Goal: Task Accomplishment & Management: Manage account settings

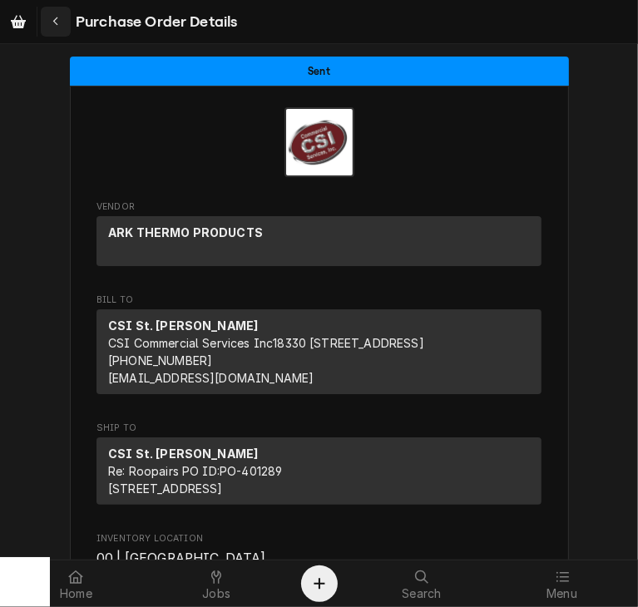
click at [49, 21] on div "Navigate back" at bounding box center [55, 21] width 17 height 17
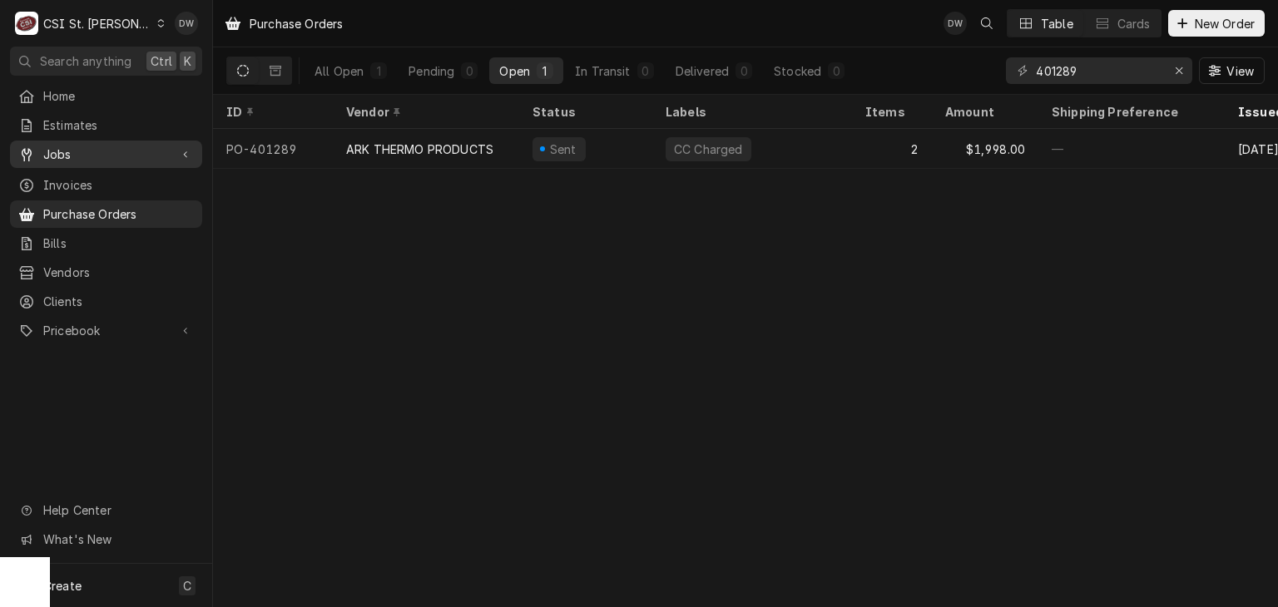
click at [146, 151] on span "Jobs" at bounding box center [106, 154] width 126 height 17
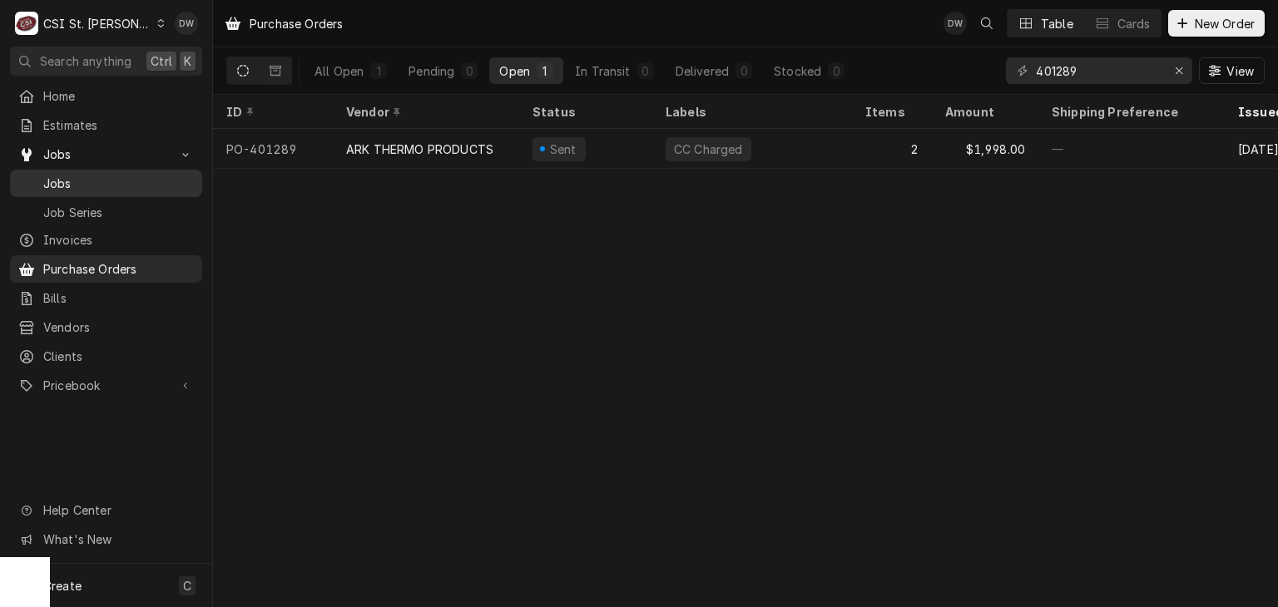
click at [141, 177] on span "Jobs" at bounding box center [118, 183] width 151 height 17
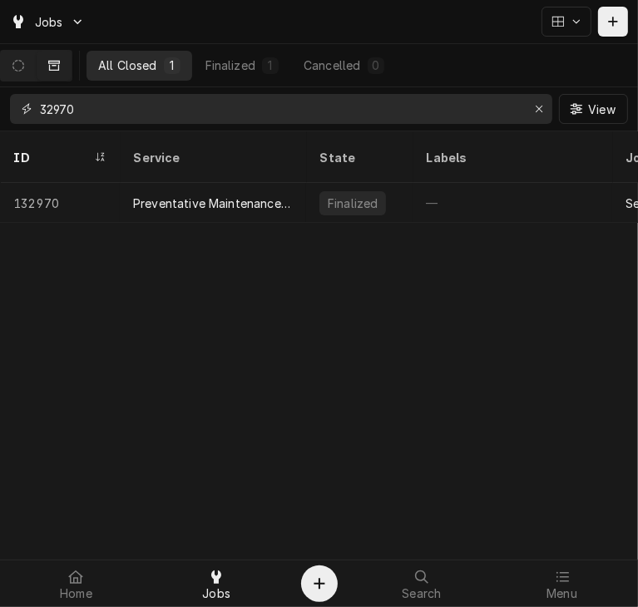
drag, startPoint x: 106, startPoint y: 111, endPoint x: 27, endPoint y: 104, distance: 79.3
click at [27, 104] on div "32970" at bounding box center [281, 109] width 542 height 30
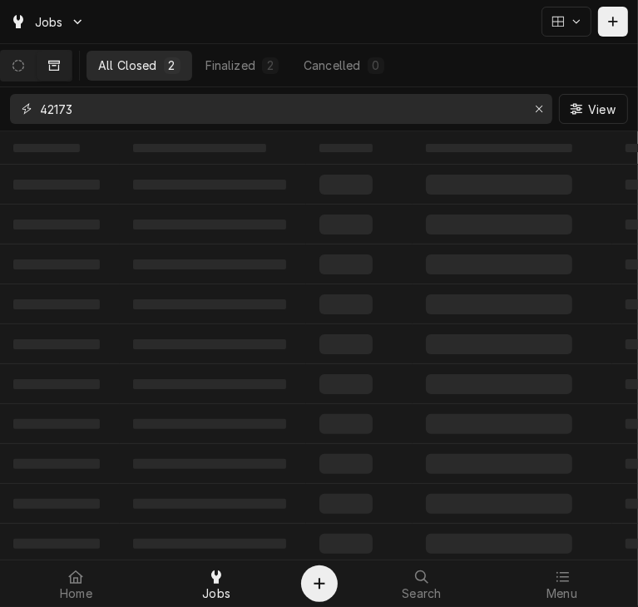
type input "42173"
click at [148, 71] on div "All Closed" at bounding box center [127, 65] width 59 height 17
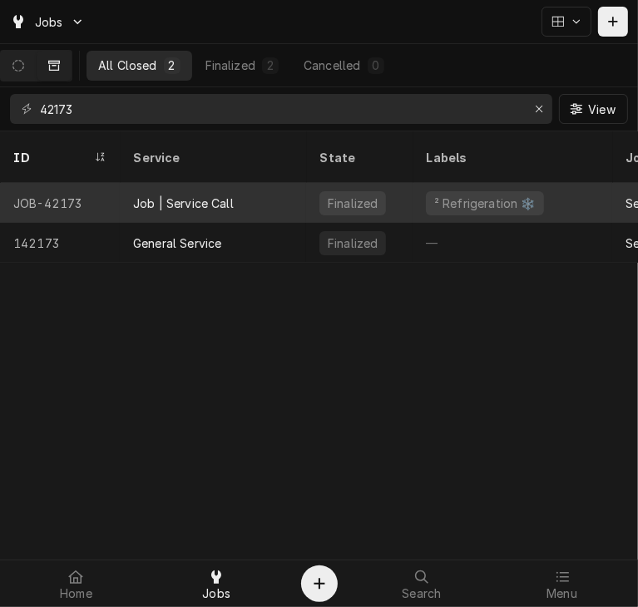
click at [188, 195] on div "Job | Service Call" at bounding box center [183, 203] width 101 height 17
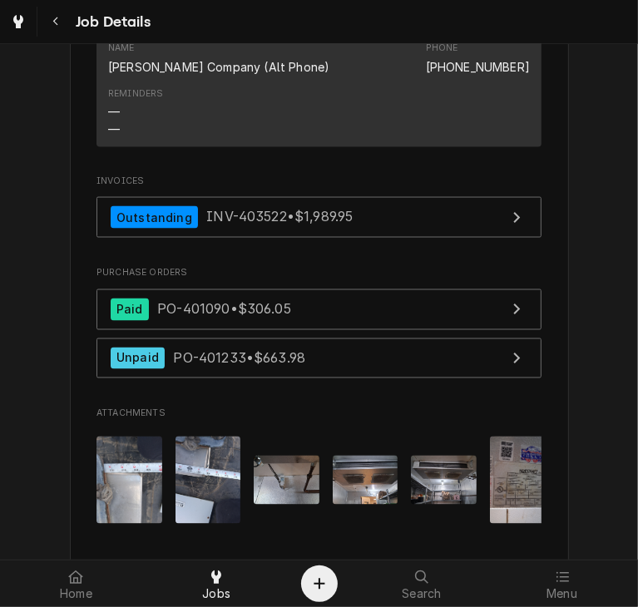
scroll to position [1384, 0]
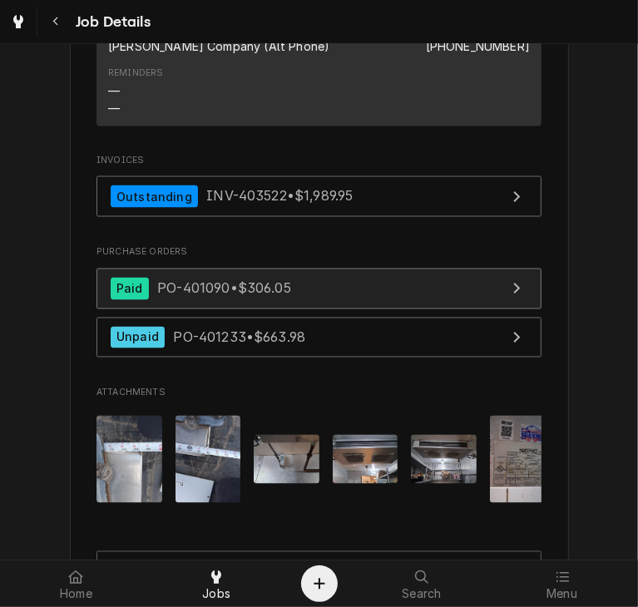
click at [279, 297] on div "Paid PO-401090 • $306.05" at bounding box center [201, 289] width 180 height 22
click at [260, 284] on span "PO-401090 • $306.05" at bounding box center [224, 288] width 134 height 17
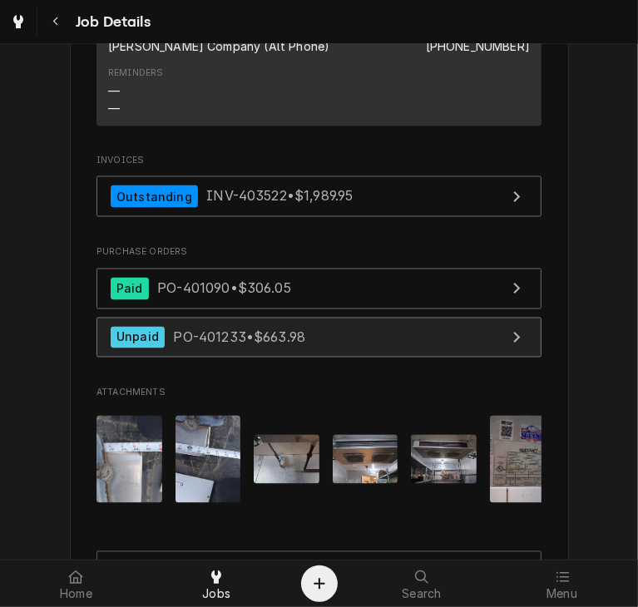
click at [296, 334] on span "PO-401233 • $663.98" at bounding box center [239, 337] width 132 height 17
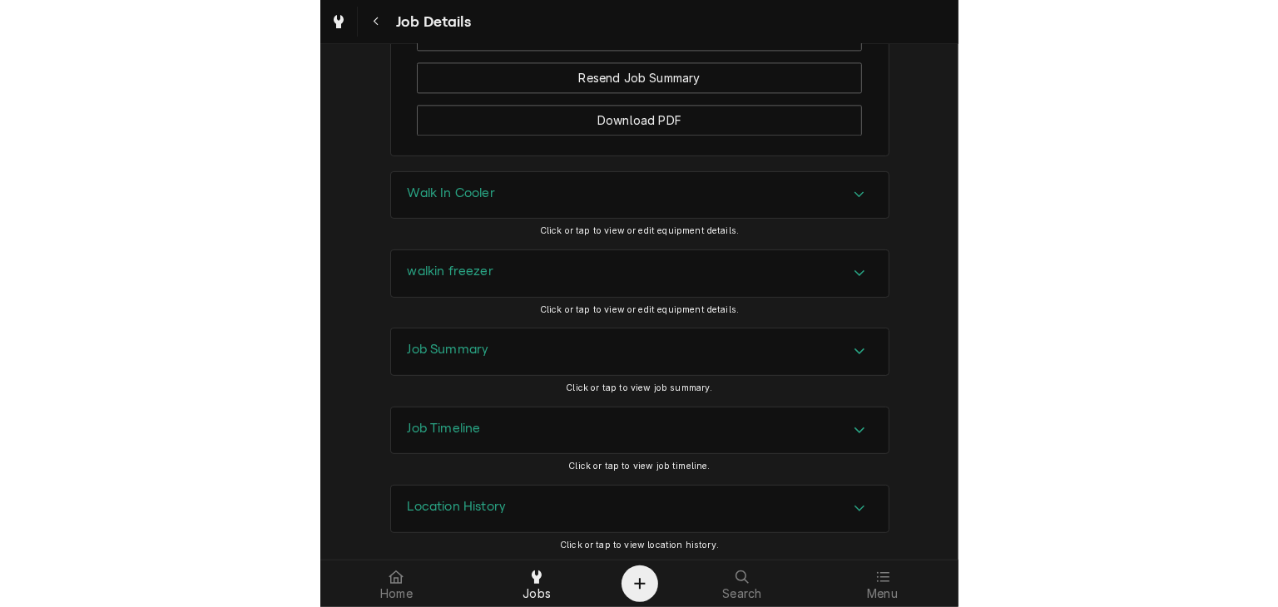
scroll to position [1927, 0]
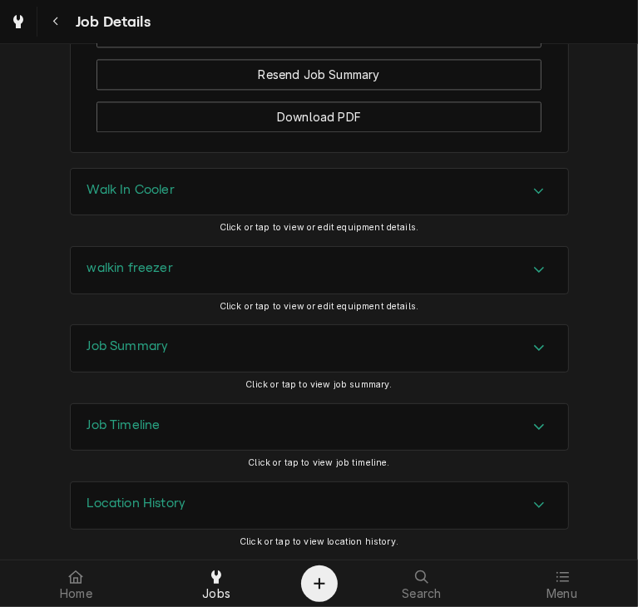
click at [319, 497] on div "Location History" at bounding box center [319, 505] width 497 height 47
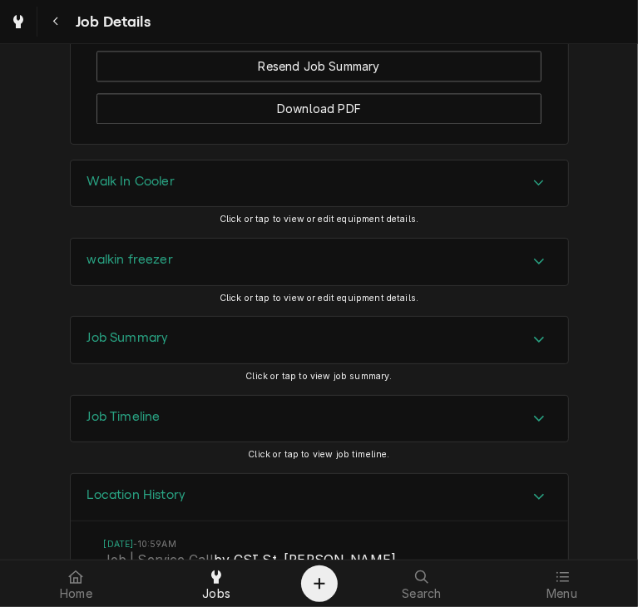
click at [534, 503] on icon "Accordion Header" at bounding box center [539, 496] width 12 height 13
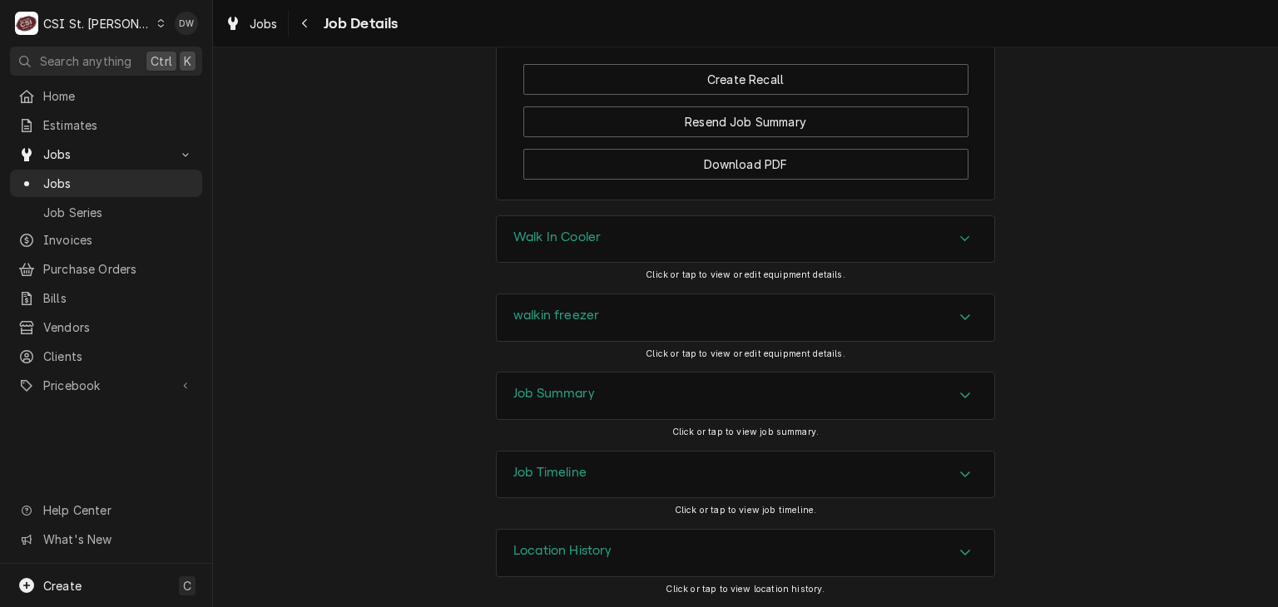
scroll to position [1883, 0]
click at [637, 554] on icon "Accordion Header" at bounding box center [965, 552] width 12 height 13
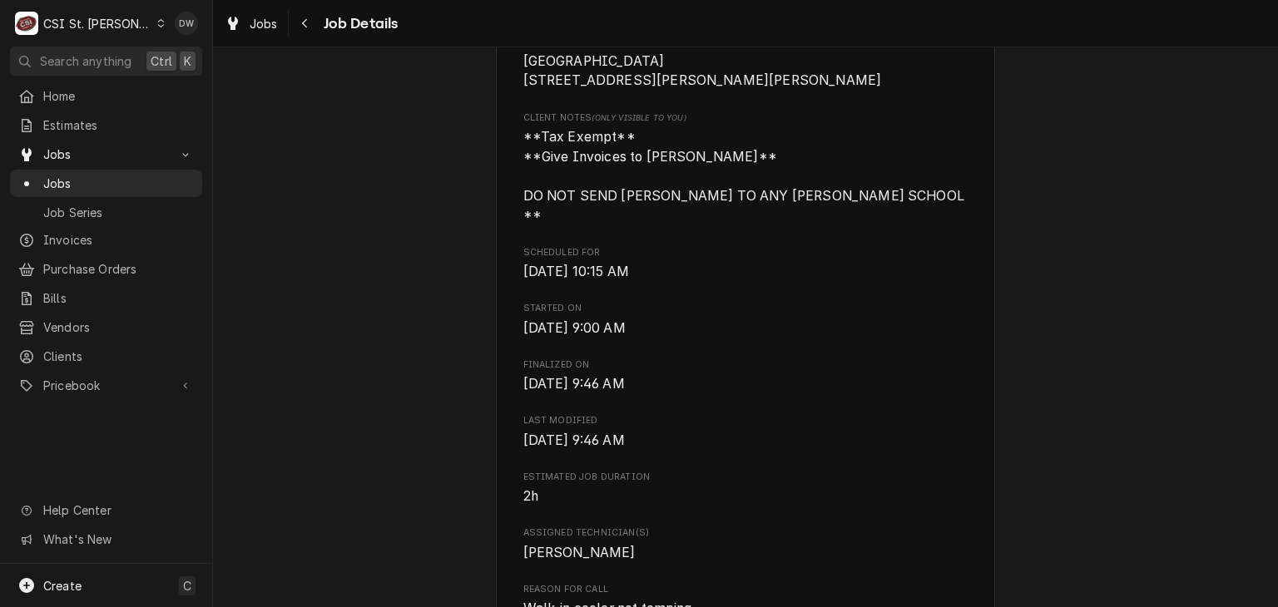
scroll to position [0, 0]
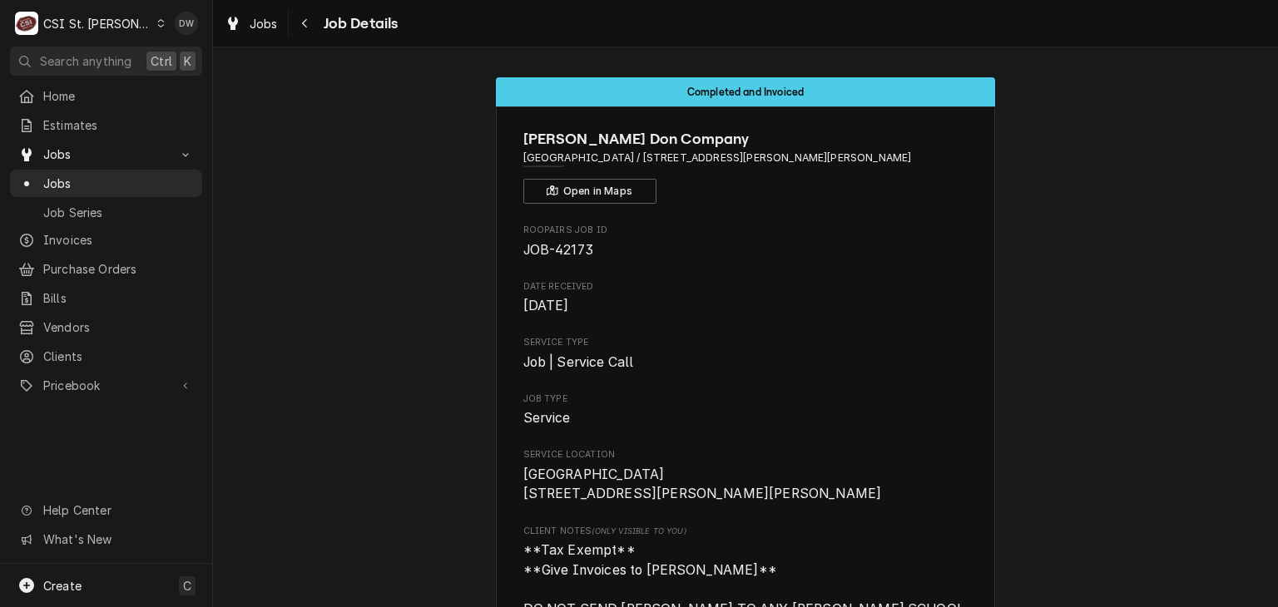
click at [157, 24] on icon "Dynamic Content Wrapper" at bounding box center [160, 23] width 7 height 8
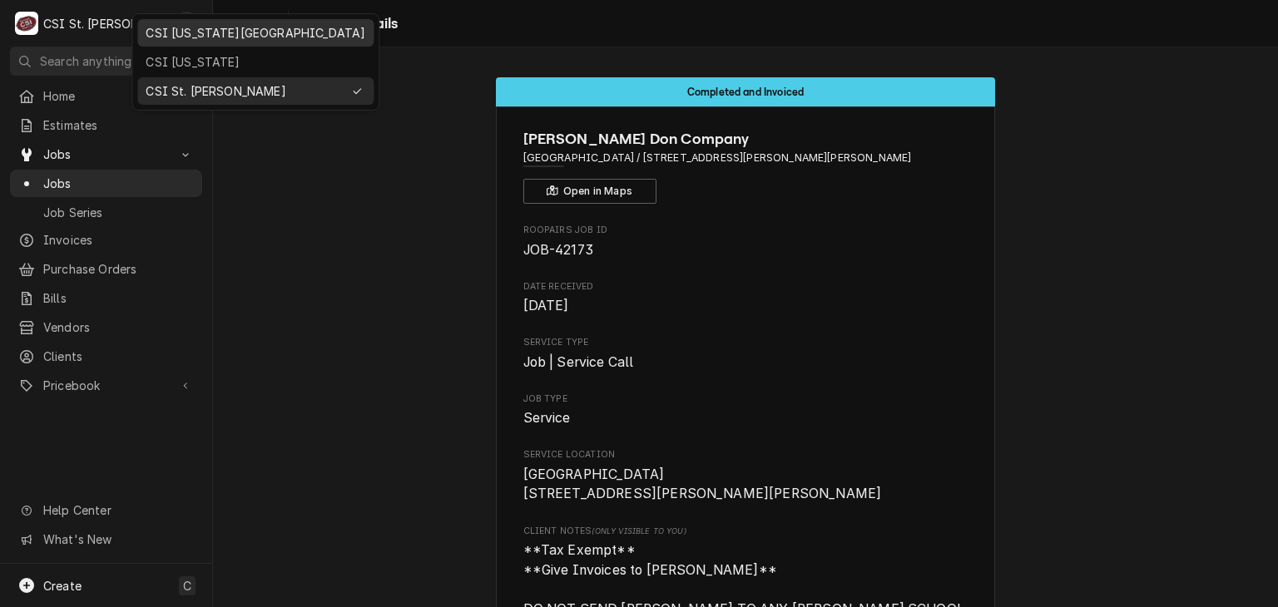
click at [154, 24] on div "CSI Kansas City" at bounding box center [256, 32] width 220 height 17
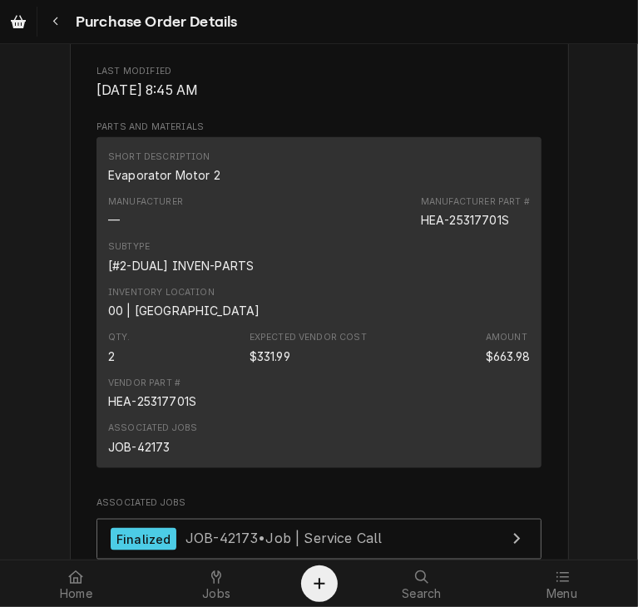
scroll to position [1054, 0]
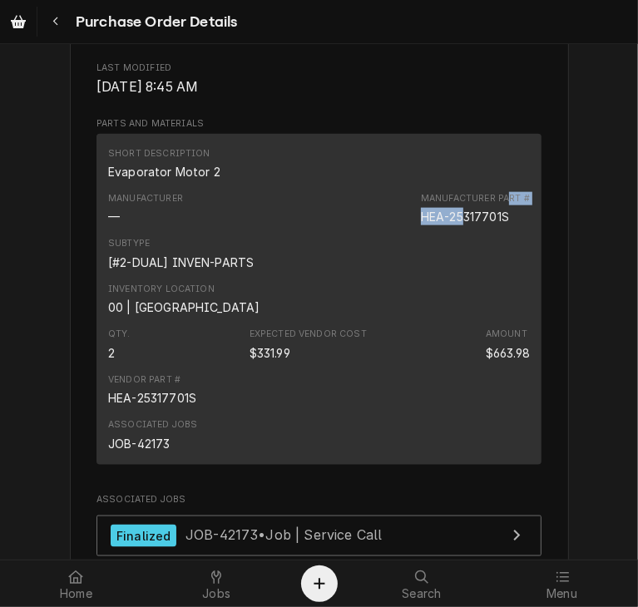
drag, startPoint x: 502, startPoint y: 255, endPoint x: 456, endPoint y: 269, distance: 48.4
click at [456, 225] on div "Manufacturer Part # HEA-25317701S" at bounding box center [475, 208] width 109 height 33
drag, startPoint x: 511, startPoint y: 274, endPoint x: 403, endPoint y: 277, distance: 108.2
click at [403, 231] on div "Manufacturer — Manufacturer Part # HEA-25317701S" at bounding box center [319, 208] width 422 height 45
copy div "HEA-25317701S"
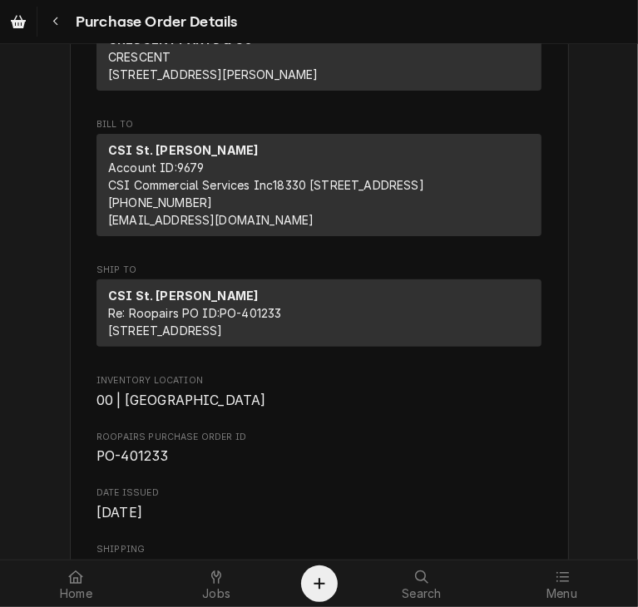
scroll to position [0, 0]
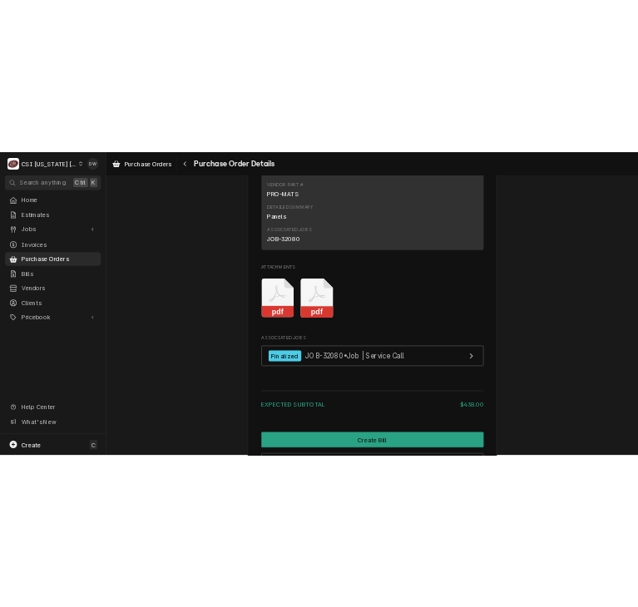
scroll to position [1372, 0]
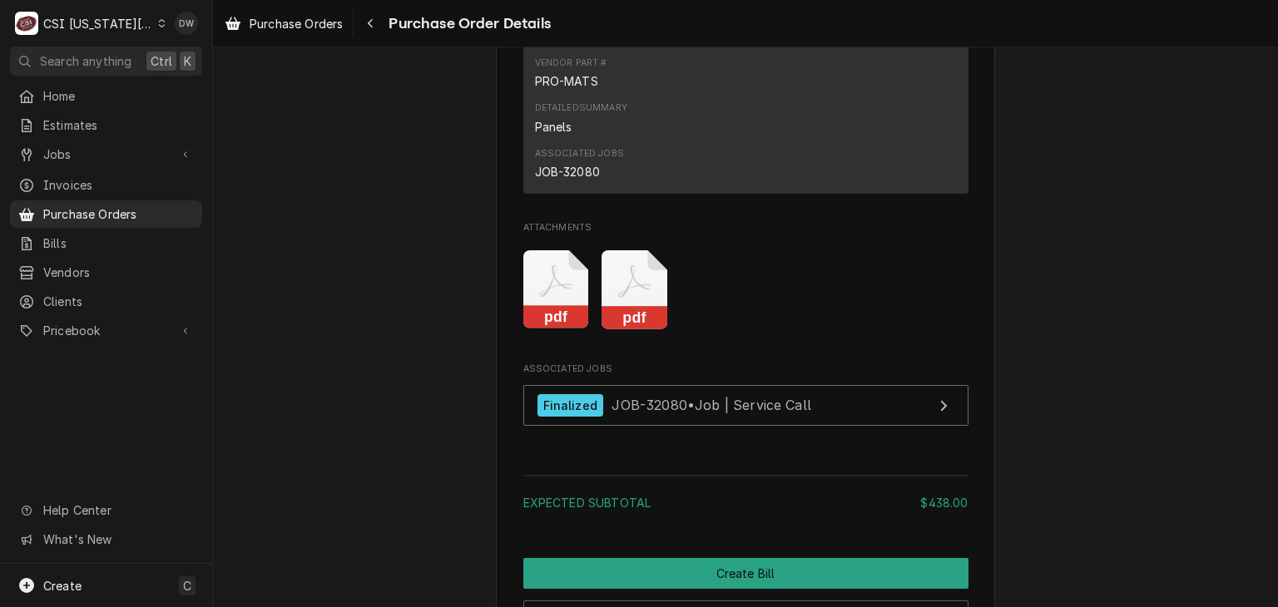
click at [630, 329] on rect "Attachments" at bounding box center [634, 317] width 66 height 23
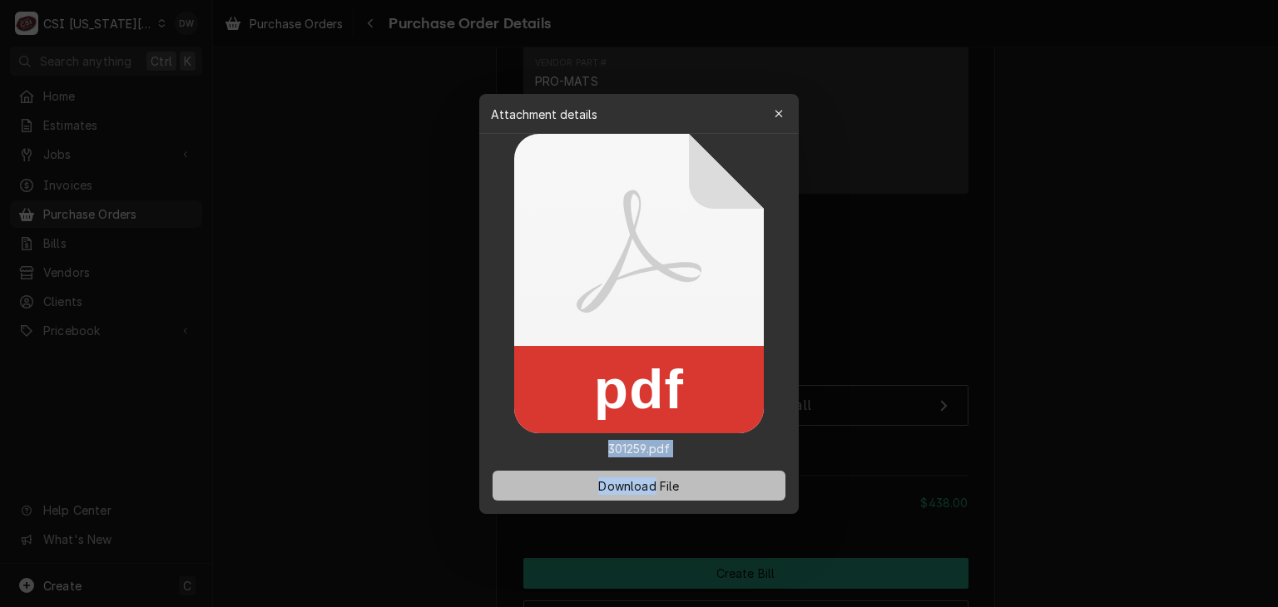
drag, startPoint x: 630, startPoint y: 359, endPoint x: 645, endPoint y: 487, distance: 129.1
click at [645, 487] on div "Attachment details Close pdf 301259.pdf Download File" at bounding box center [638, 304] width 319 height 420
click at [645, 487] on span "Download File" at bounding box center [638, 485] width 87 height 17
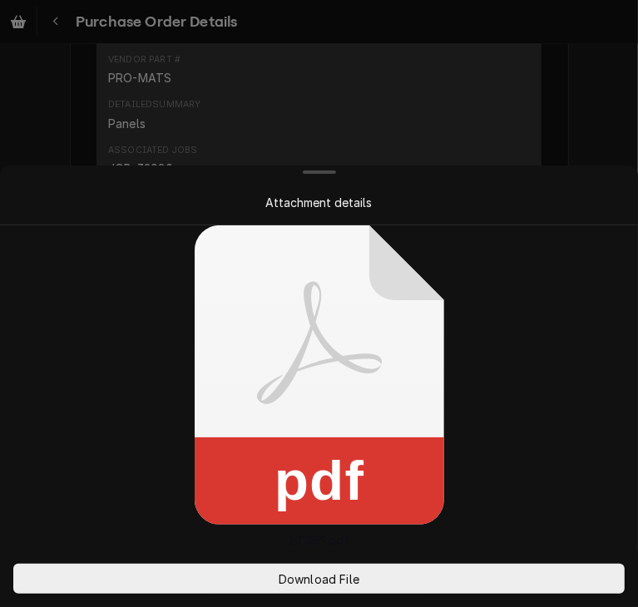
click at [583, 189] on div "Attachment details" at bounding box center [318, 202] width 631 height 47
click at [533, 467] on div "pdf 301259.pdf" at bounding box center [319, 387] width 638 height 324
click at [606, 57] on div at bounding box center [319, 303] width 638 height 607
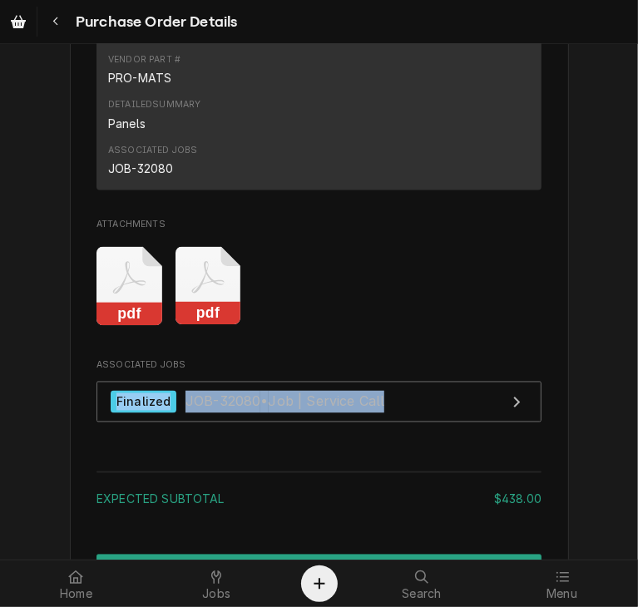
drag, startPoint x: 624, startPoint y: 410, endPoint x: 642, endPoint y: 477, distance: 69.0
click at [638, 477] on html "Purchase Order Details Unpaid Vendor NICHOLS CUSTOM STAINLESS NICHOLS CUSTOM ST…" at bounding box center [319, 303] width 638 height 607
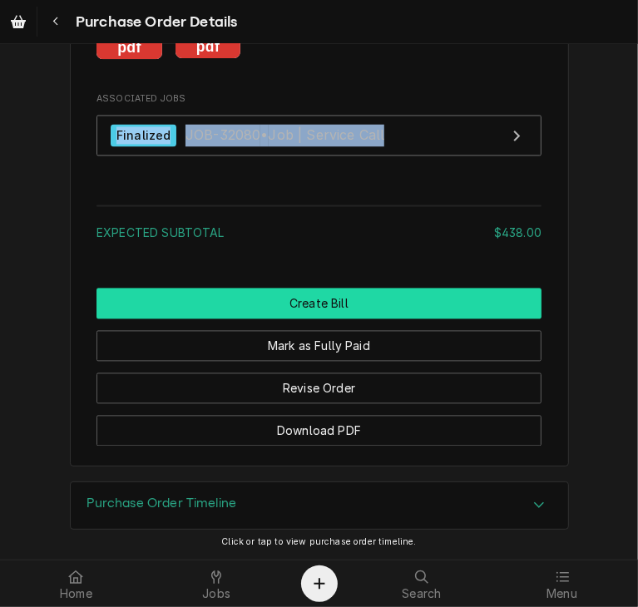
click at [333, 309] on button "Create Bill" at bounding box center [318, 303] width 445 height 31
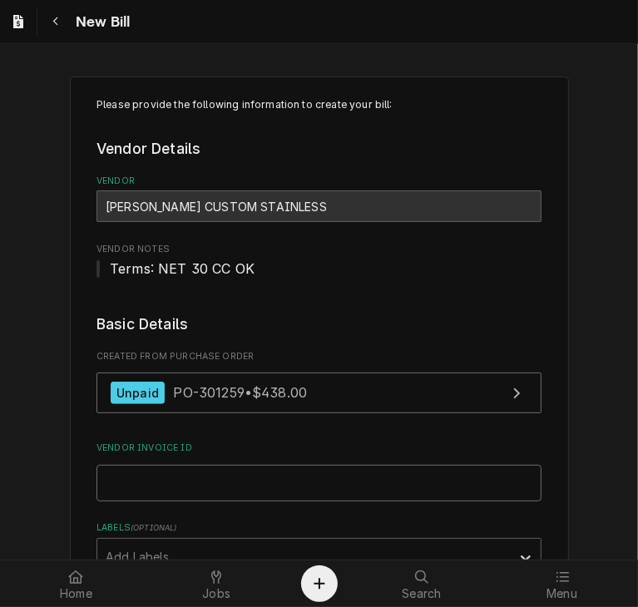
click at [379, 485] on input "Vendor Invoice ID" at bounding box center [318, 483] width 445 height 37
paste input "9010"
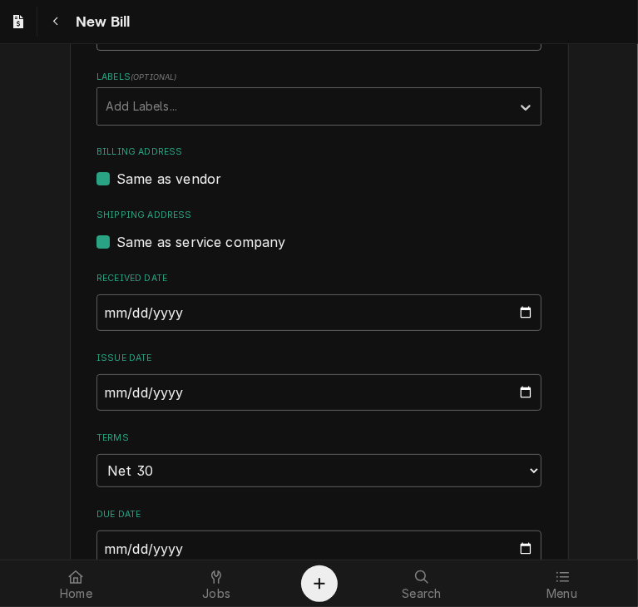
scroll to position [506, 0]
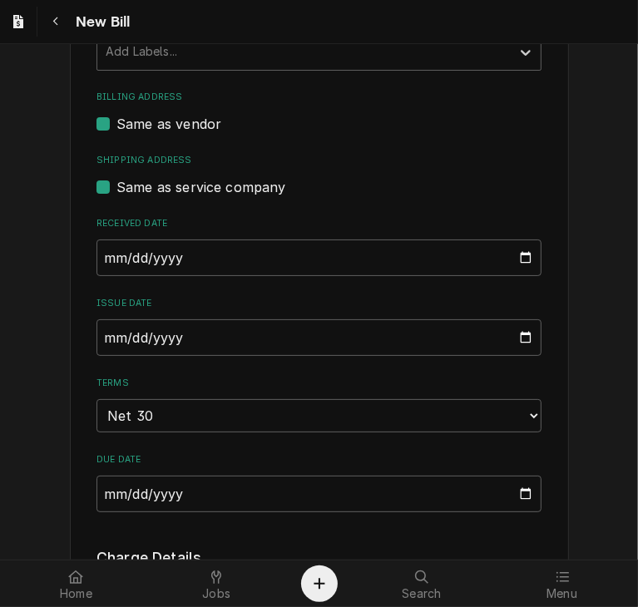
type input "9010"
click at [102, 254] on input "2025-10-15" at bounding box center [318, 258] width 445 height 37
type input "2025-09-22"
click at [96, 344] on input "2025-10-15" at bounding box center [318, 337] width 445 height 37
type input "2025-09-22"
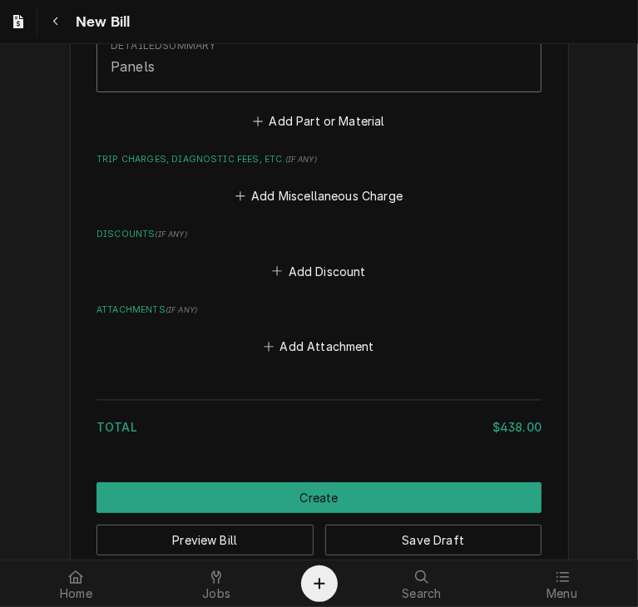
scroll to position [1400, 0]
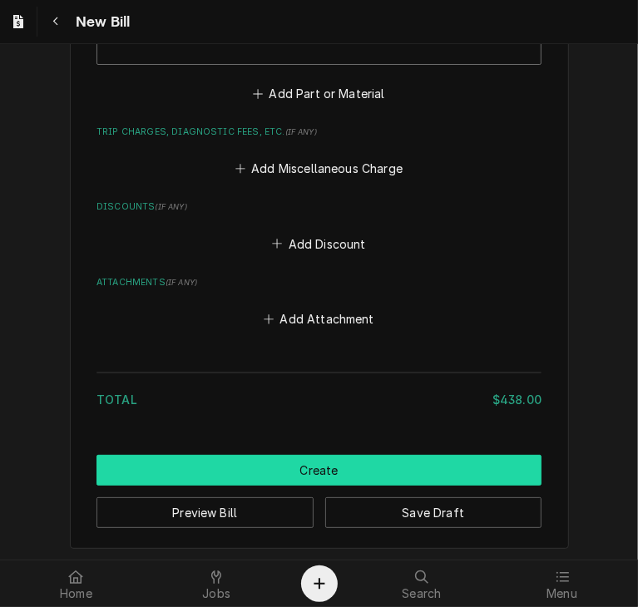
click at [516, 455] on button "Create" at bounding box center [318, 470] width 445 height 31
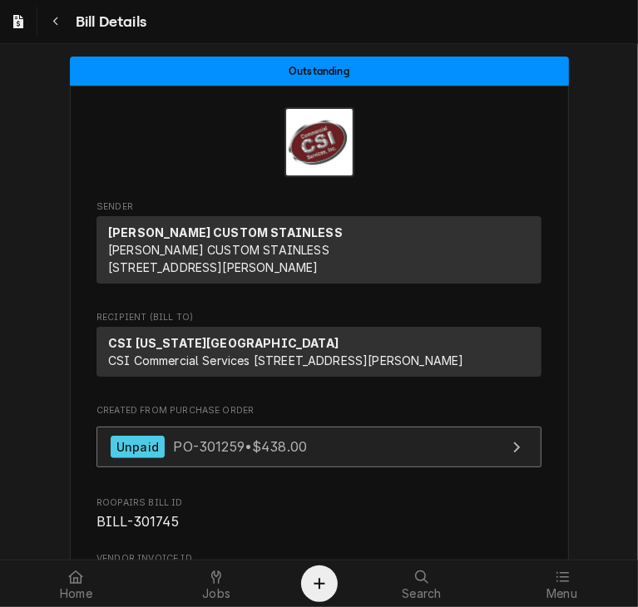
click at [193, 455] on span "PO-301259 • $438.00" at bounding box center [240, 446] width 134 height 17
click at [163, 458] on div "Unpaid PO-301259 • $438.00" at bounding box center [209, 447] width 196 height 22
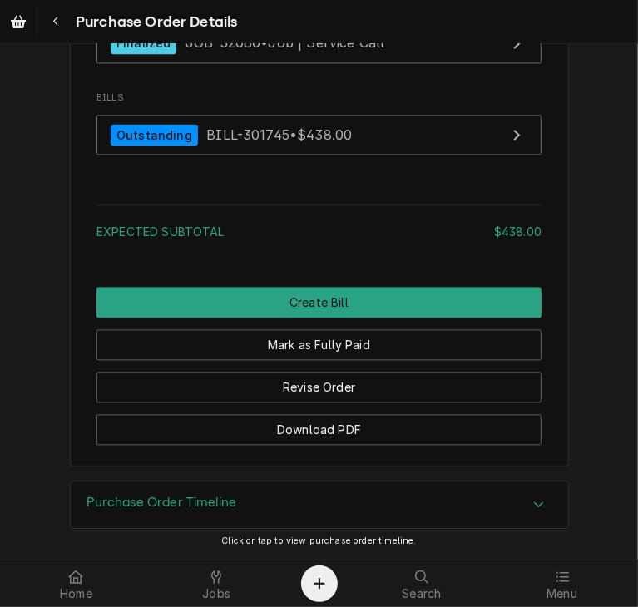
scroll to position [1781, 0]
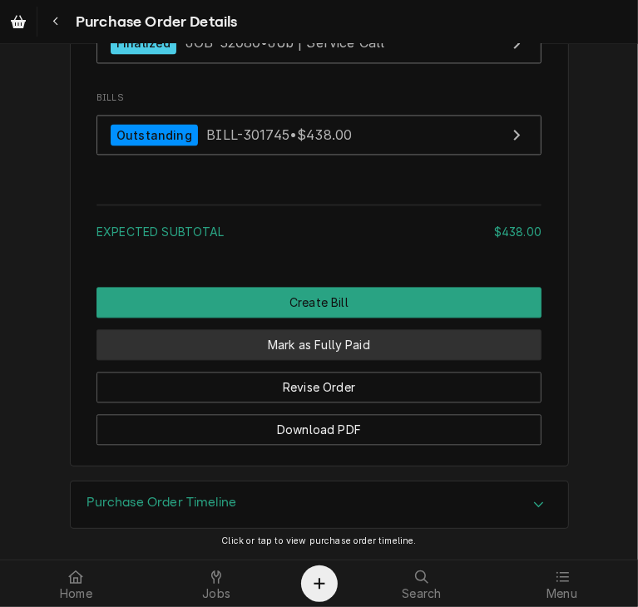
click at [333, 354] on button "Mark as Fully Paid" at bounding box center [318, 344] width 445 height 31
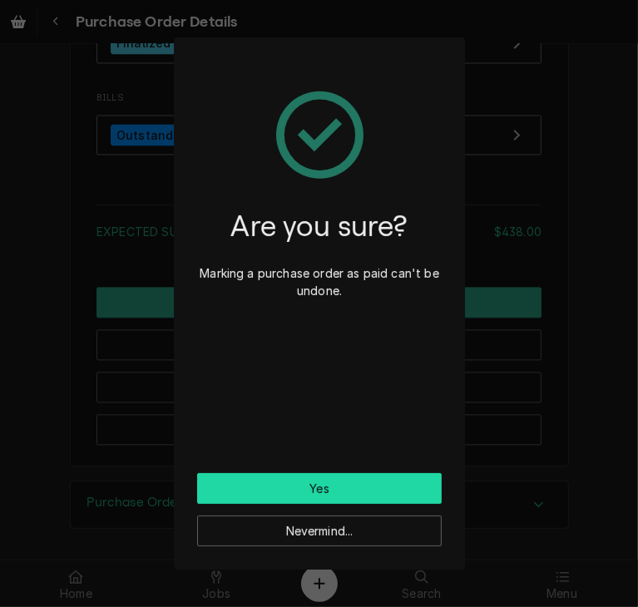
click at [329, 487] on button "Yes" at bounding box center [319, 488] width 245 height 31
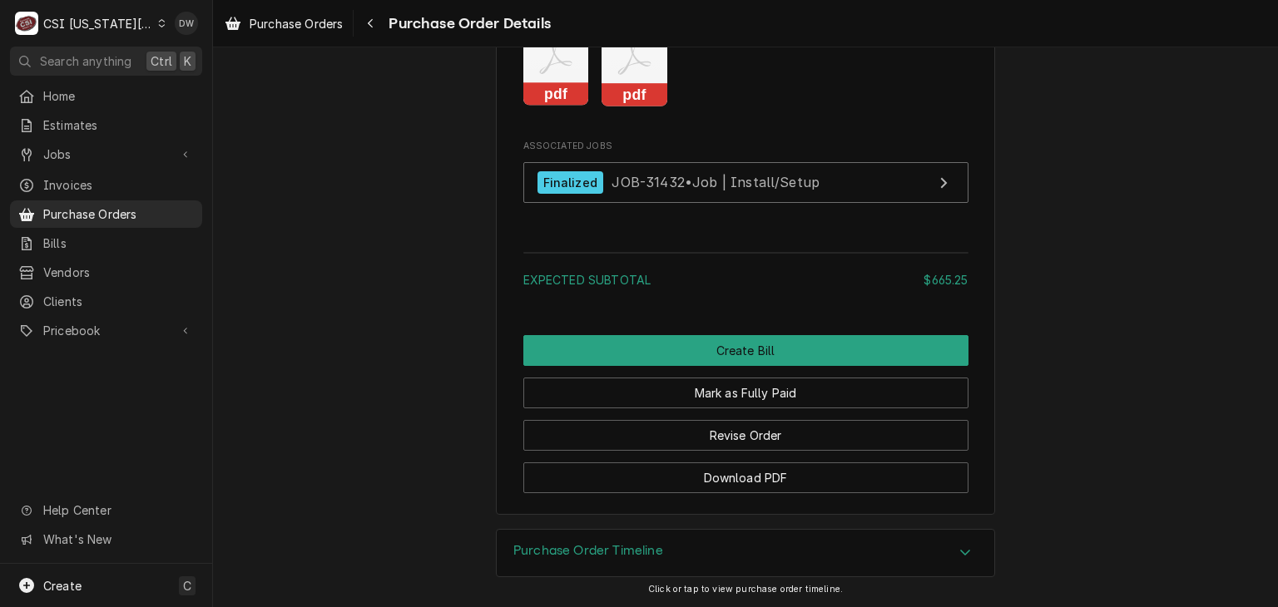
scroll to position [1523, 0]
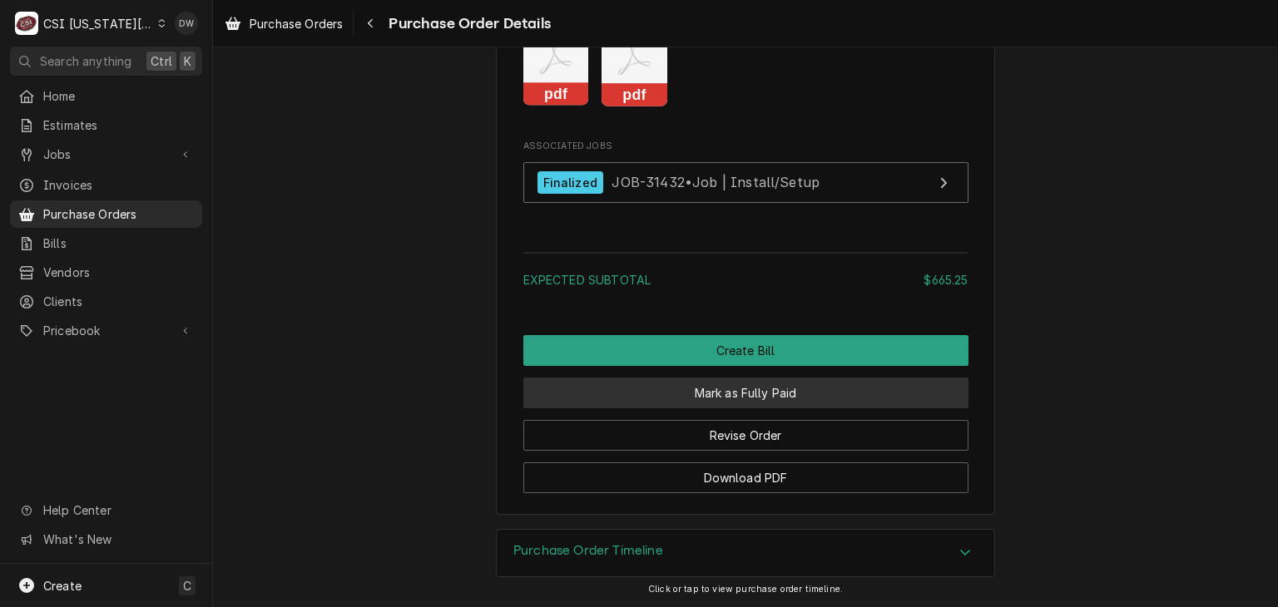
click at [637, 408] on button "Mark as Fully Paid" at bounding box center [745, 393] width 445 height 31
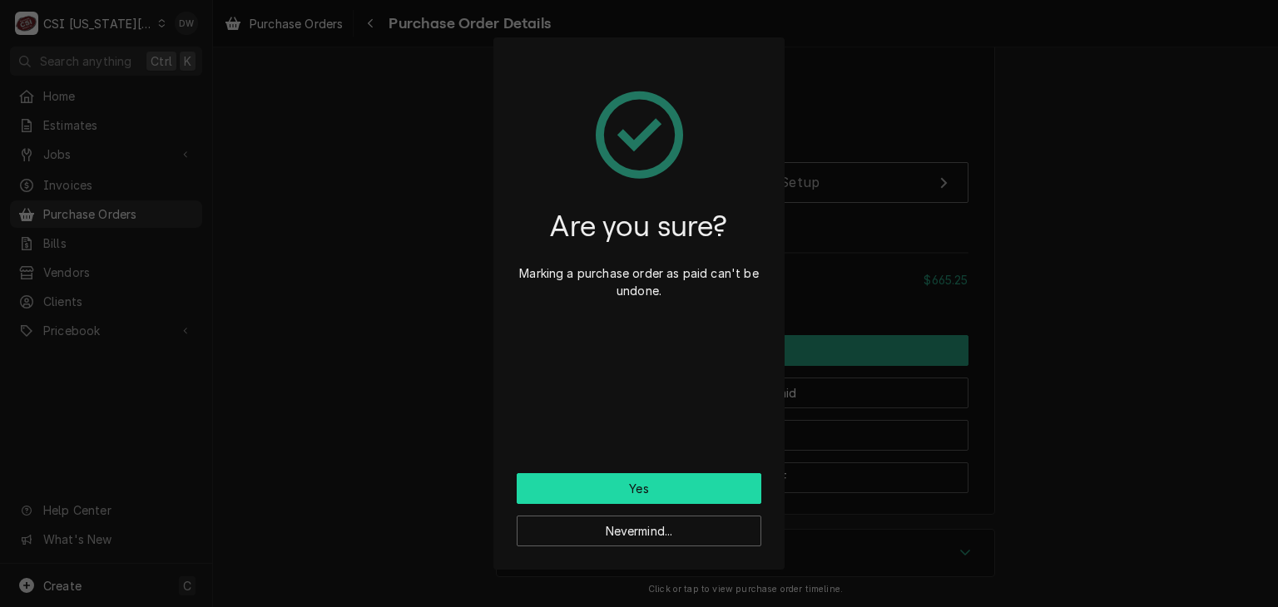
click at [637, 475] on button "Yes" at bounding box center [639, 488] width 245 height 31
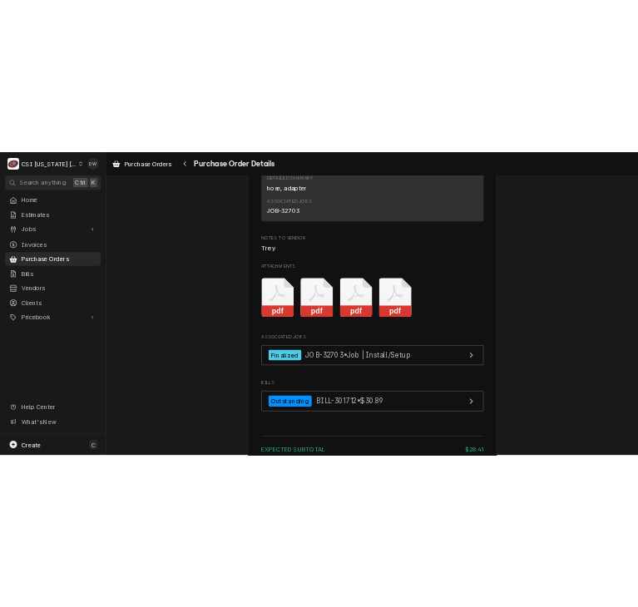
scroll to position [1511, 0]
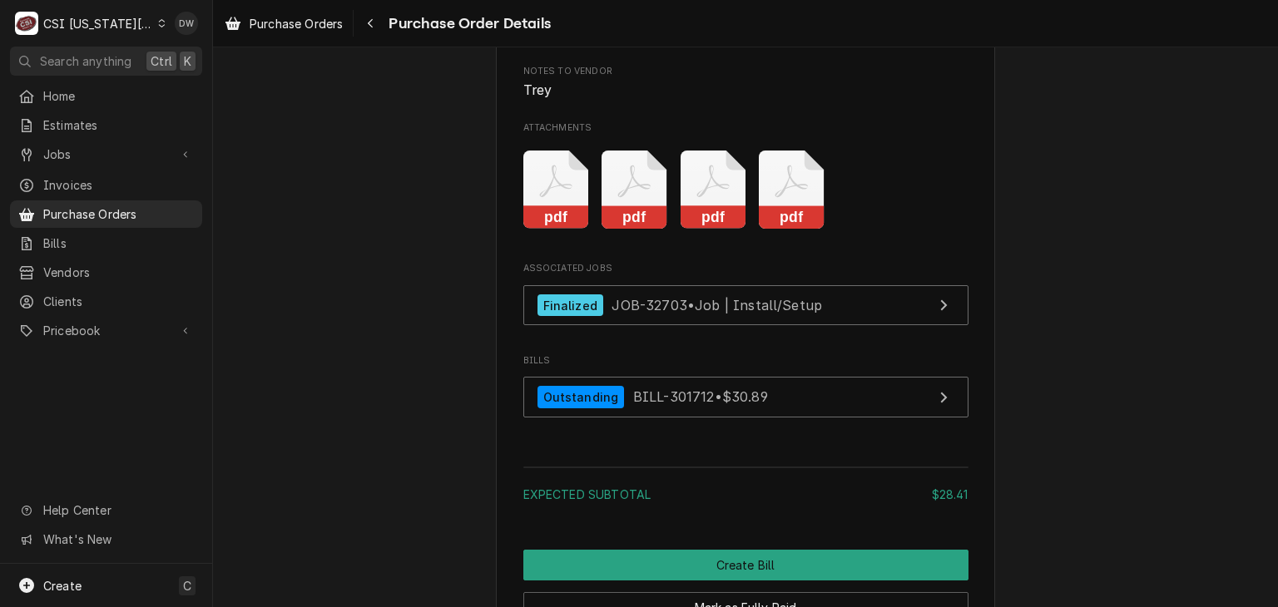
click at [792, 230] on rect "Attachments" at bounding box center [792, 217] width 66 height 23
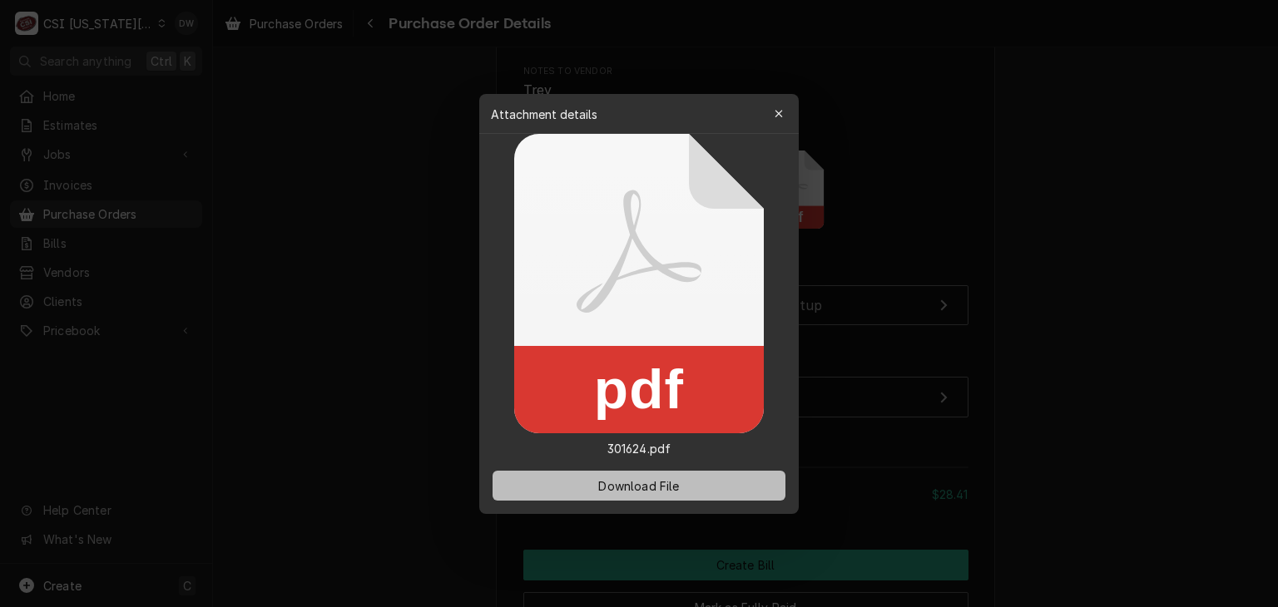
click at [666, 487] on span "Download File" at bounding box center [638, 485] width 87 height 17
click at [1088, 205] on div at bounding box center [639, 303] width 1278 height 607
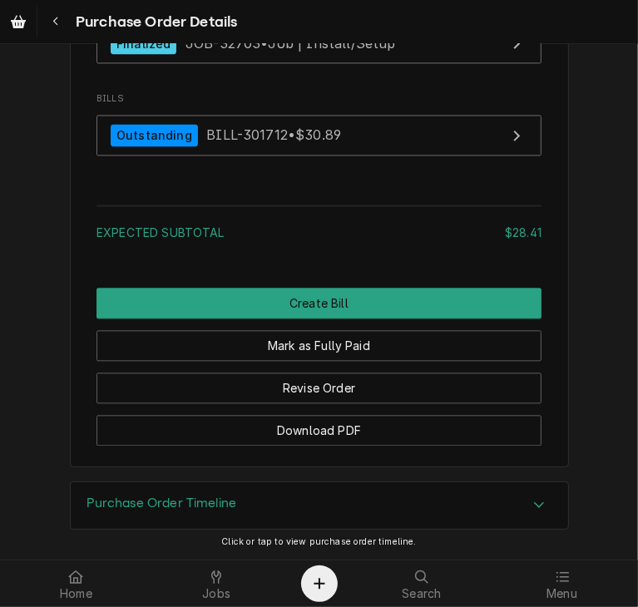
scroll to position [1795, 0]
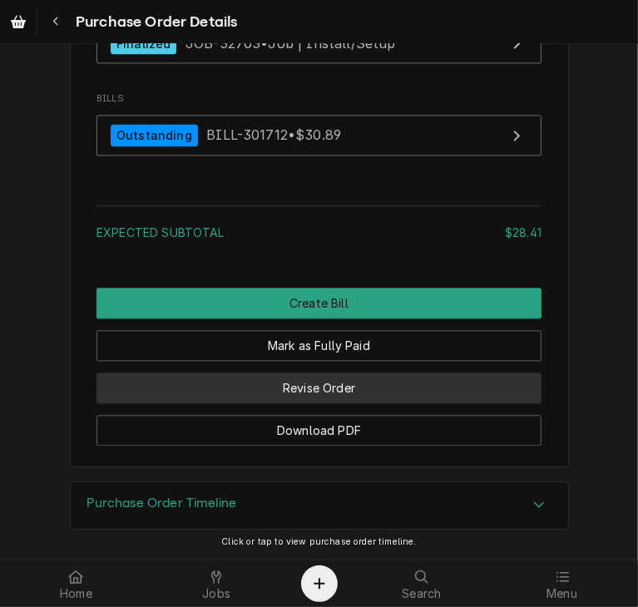
click at [362, 403] on button "Revise Order" at bounding box center [318, 388] width 445 height 31
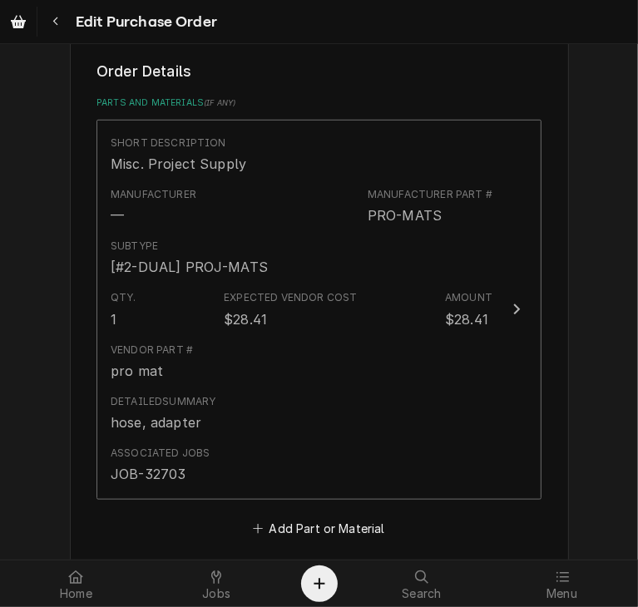
scroll to position [712, 0]
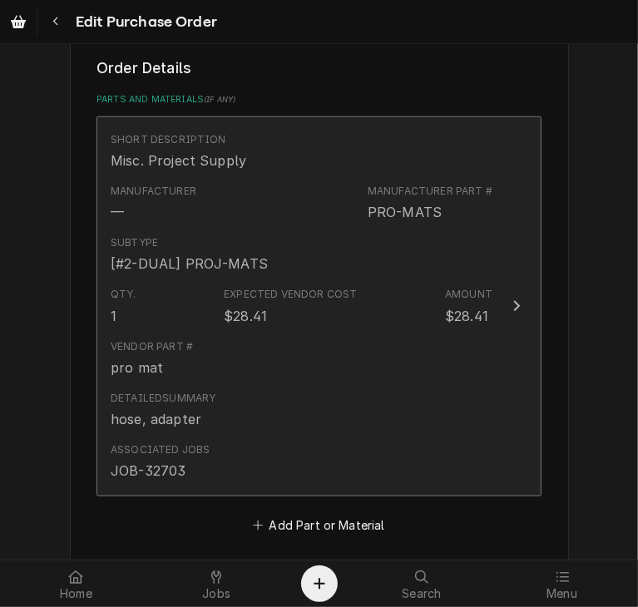
click at [519, 308] on div "Update Line Item" at bounding box center [517, 306] width 22 height 20
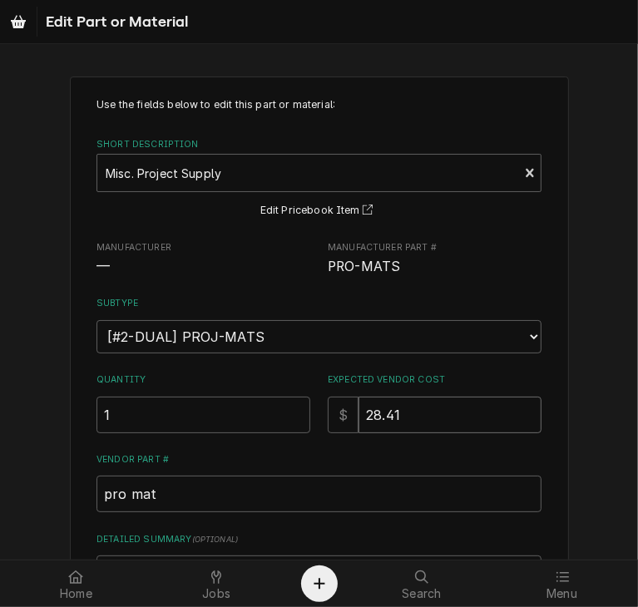
drag, startPoint x: 428, startPoint y: 408, endPoint x: 311, endPoint y: 427, distance: 118.0
click at [311, 427] on div "Quantity 1 Expected Vendor Cost $ 28.41" at bounding box center [318, 402] width 445 height 59
type textarea "x"
type input "5"
type textarea "x"
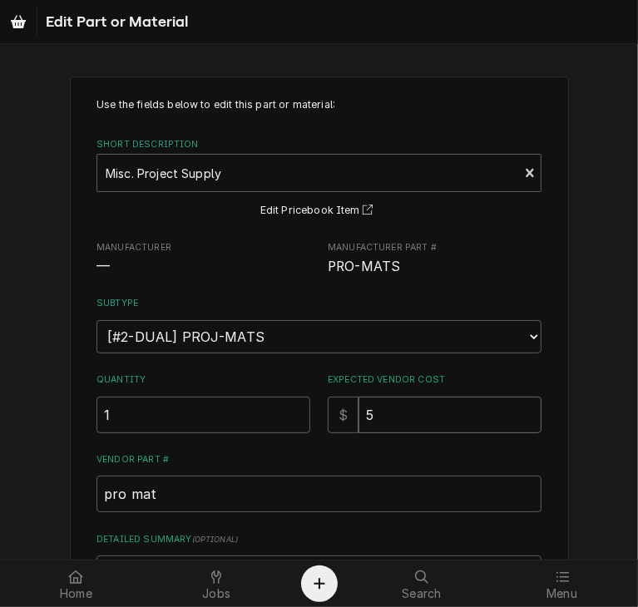
type input "56"
type textarea "x"
type input "56.8"
type textarea "x"
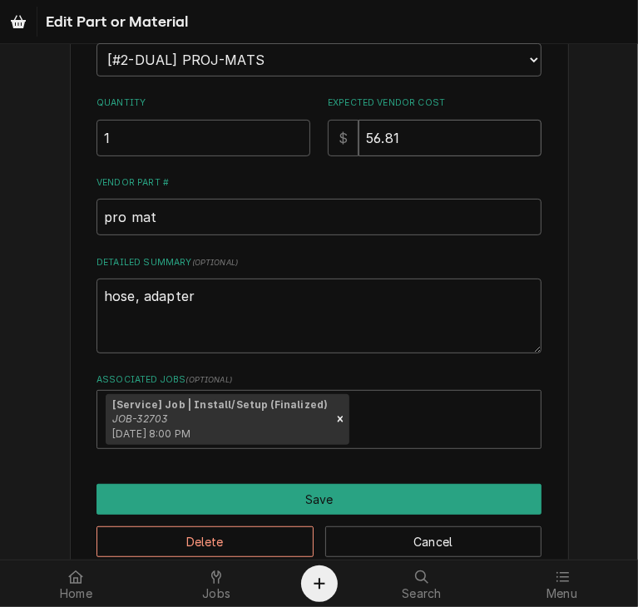
scroll to position [307, 0]
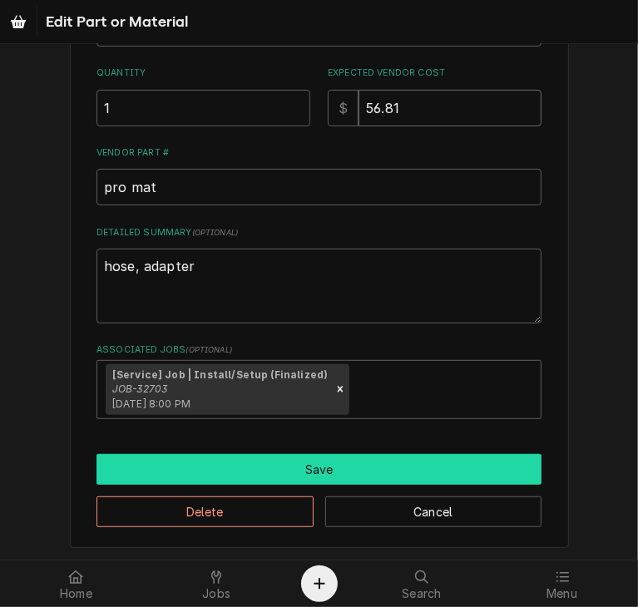
type input "56.81"
click at [379, 467] on button "Save" at bounding box center [318, 469] width 445 height 31
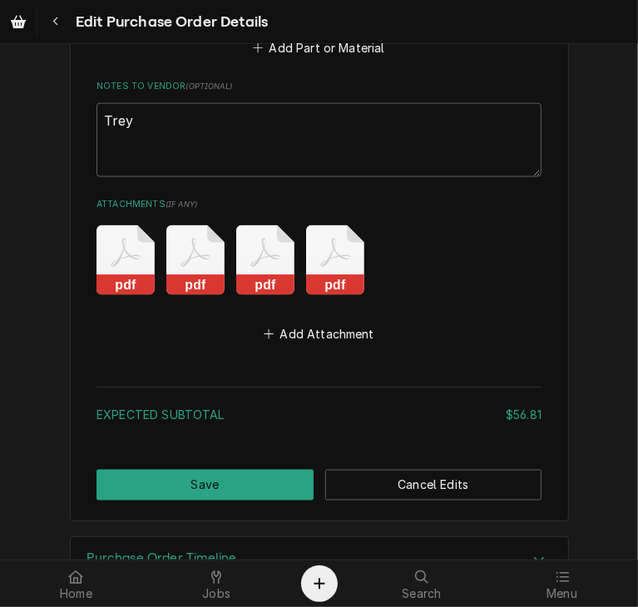
scroll to position [1239, 0]
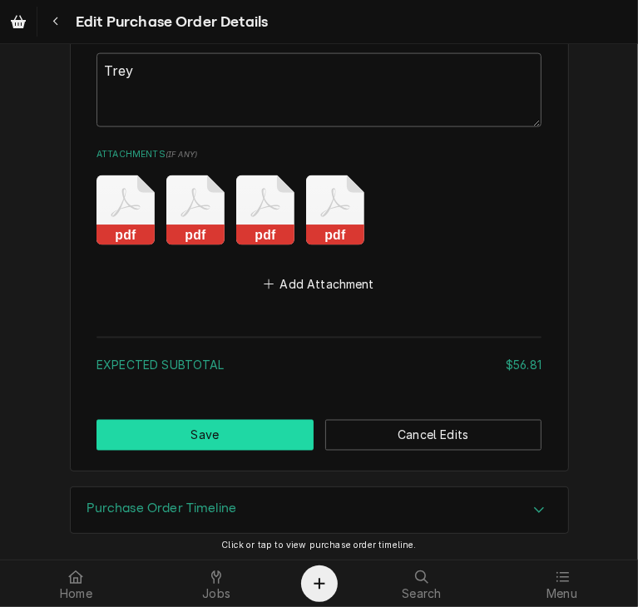
click at [230, 443] on button "Save" at bounding box center [204, 435] width 217 height 31
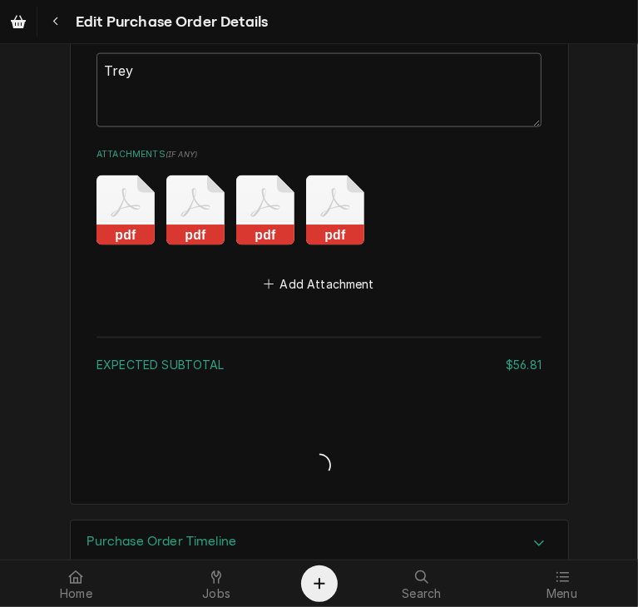
type textarea "x"
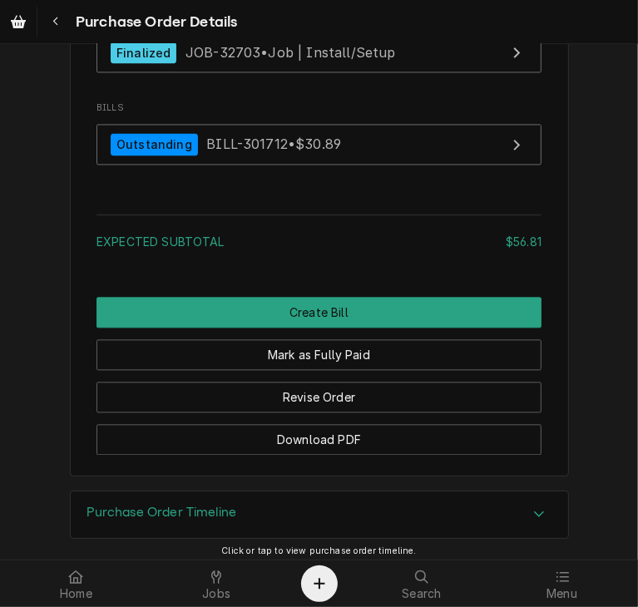
scroll to position [1793, 0]
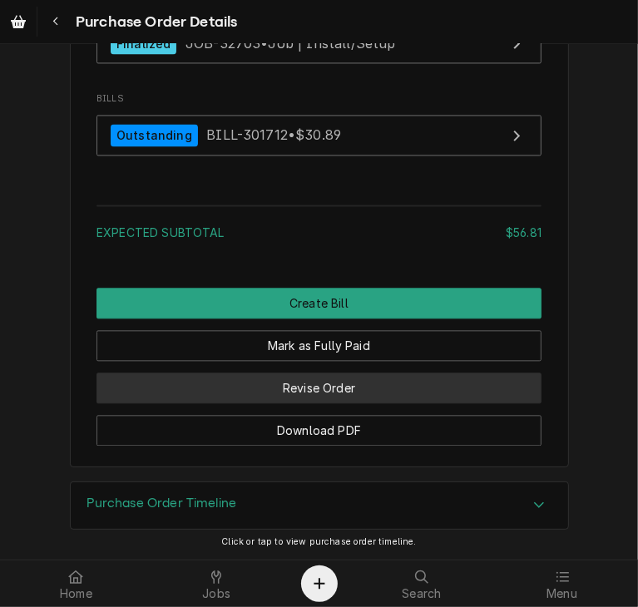
click at [410, 403] on button "Revise Order" at bounding box center [318, 388] width 445 height 31
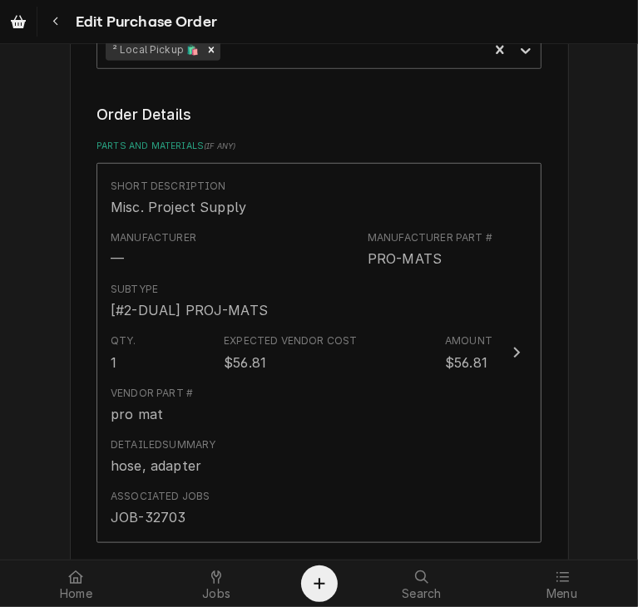
scroll to position [719, 0]
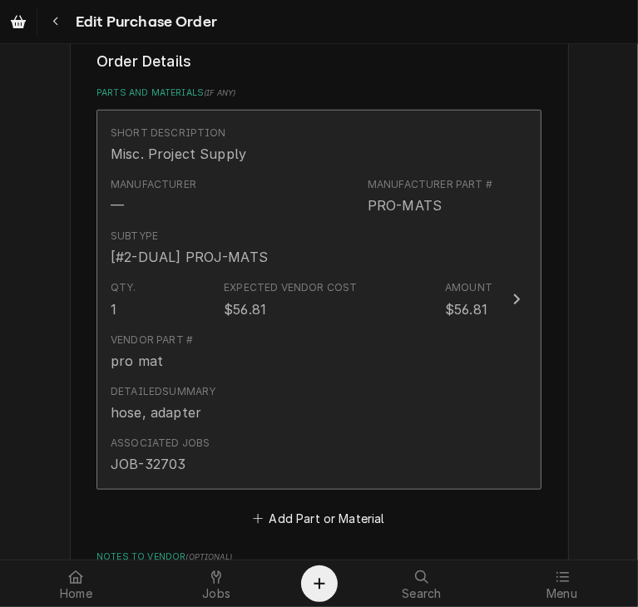
click at [506, 293] on div "Update Line Item" at bounding box center [517, 299] width 22 height 20
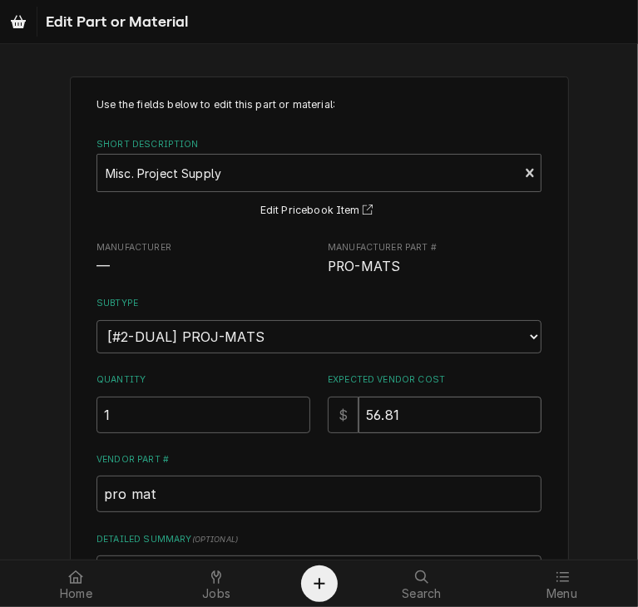
drag, startPoint x: 419, startPoint y: 418, endPoint x: 336, endPoint y: 434, distance: 84.8
click at [336, 434] on div "Use the fields below to edit this part or material: Short Description Misc. Pro…" at bounding box center [318, 411] width 445 height 629
type textarea "x"
type input "8"
type textarea "x"
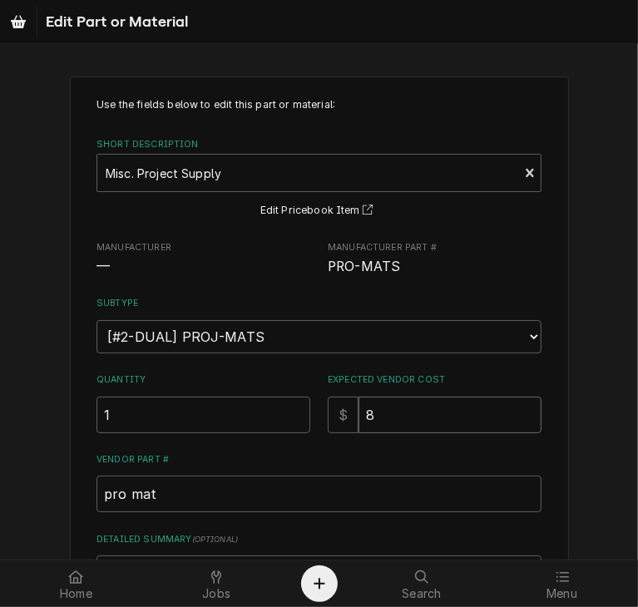
type input "87"
type textarea "x"
type input "87.7"
type textarea "x"
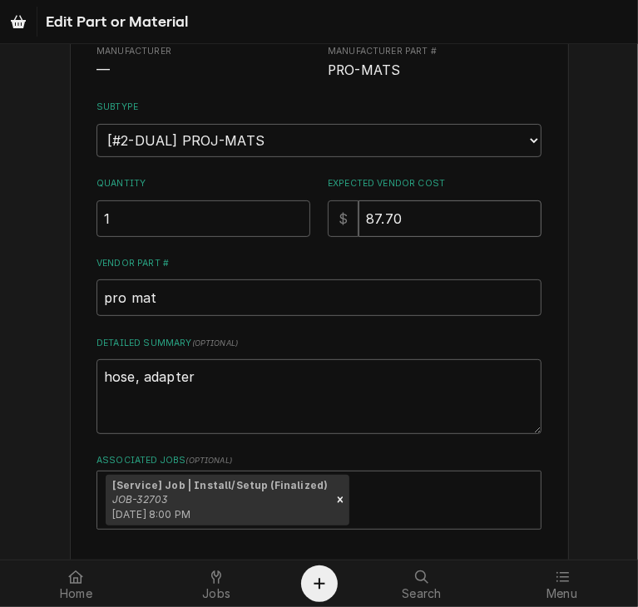
scroll to position [307, 0]
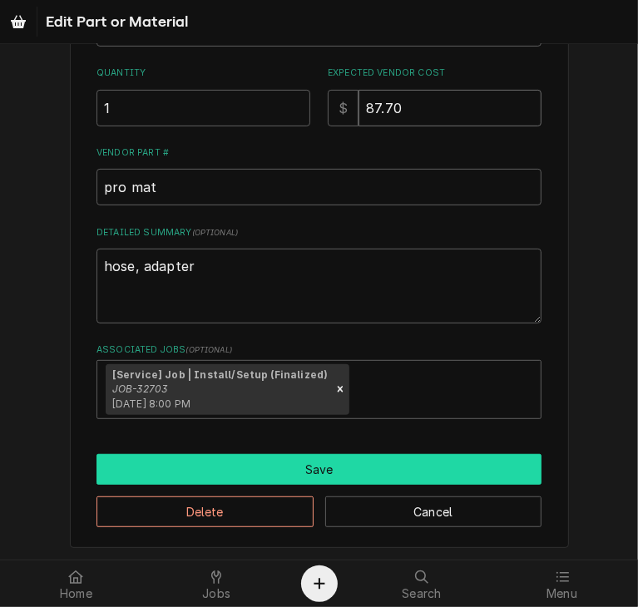
type input "87.70"
click at [477, 458] on button "Save" at bounding box center [318, 469] width 445 height 31
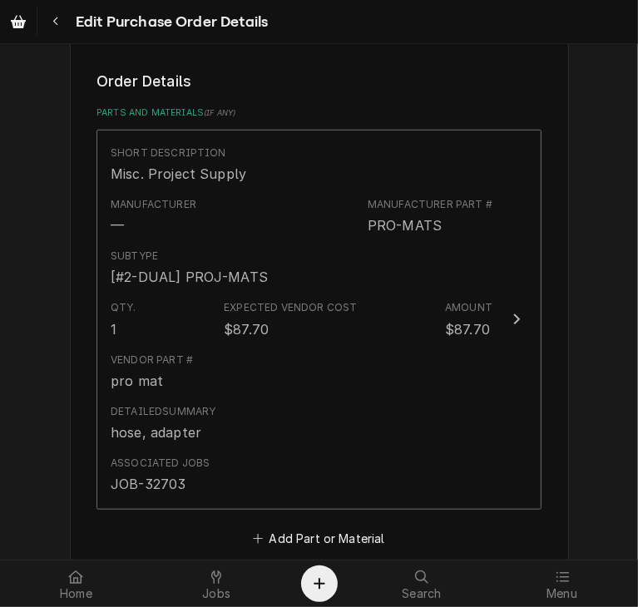
scroll to position [1239, 0]
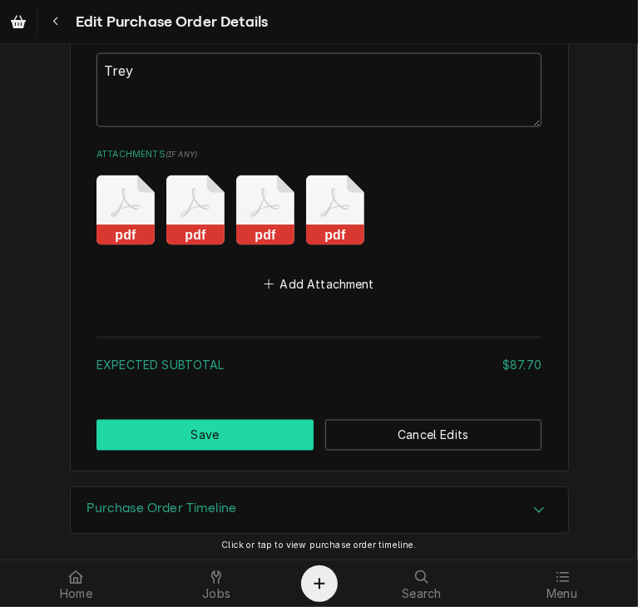
click at [225, 438] on button "Save" at bounding box center [204, 435] width 217 height 31
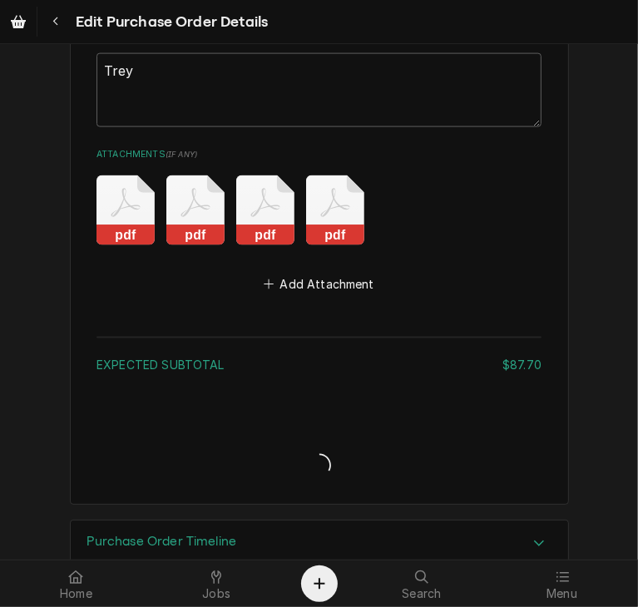
type textarea "x"
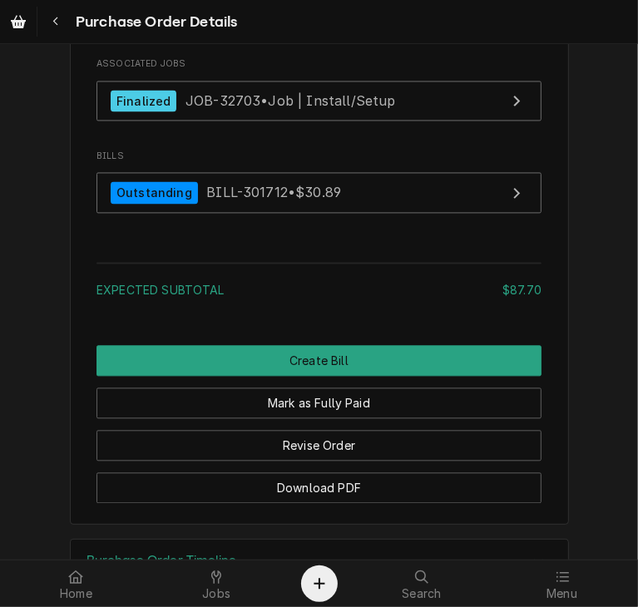
scroll to position [1754, 0]
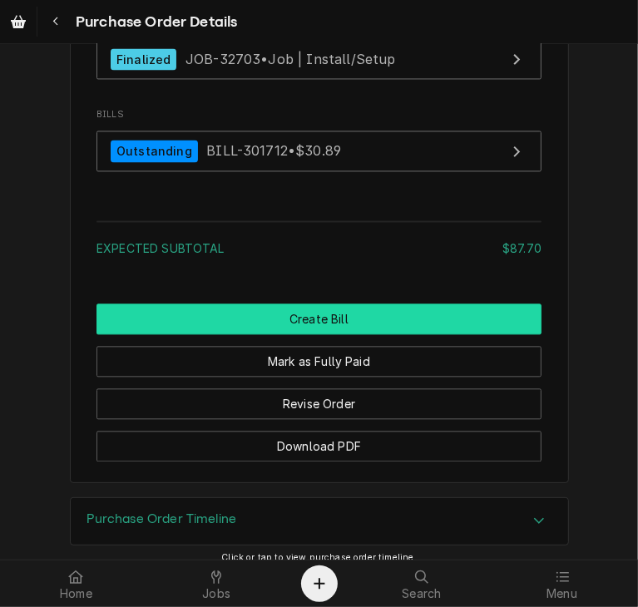
click at [346, 334] on button "Create Bill" at bounding box center [318, 319] width 445 height 31
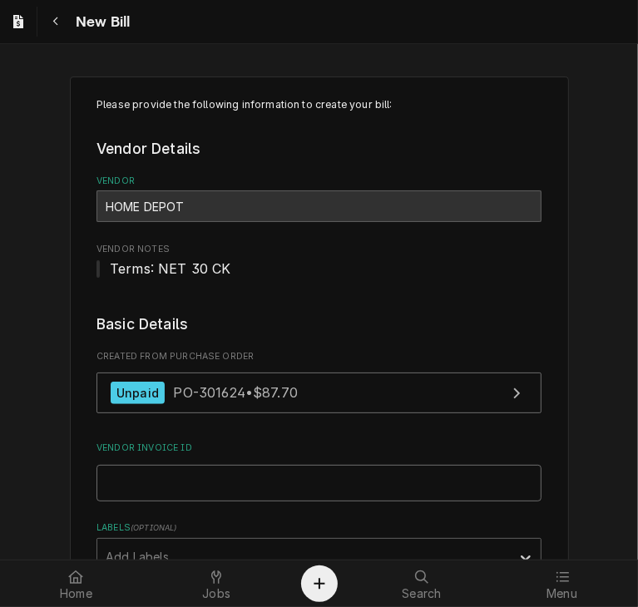
click at [391, 487] on input "Vendor Invoice ID" at bounding box center [318, 483] width 445 height 37
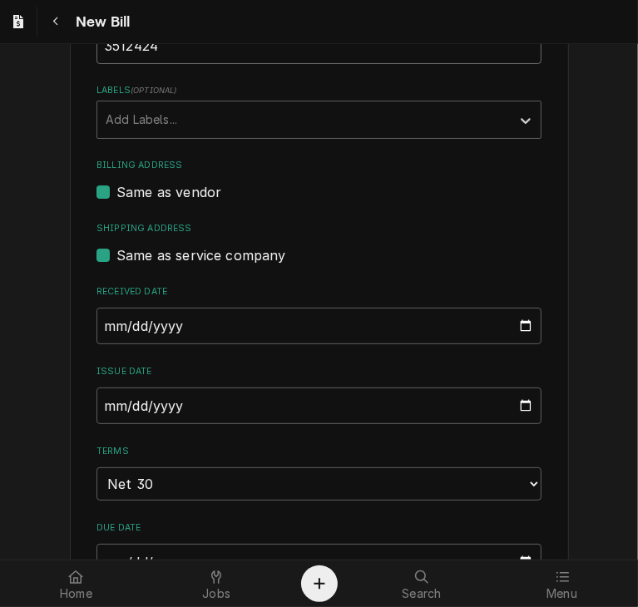
scroll to position [440, 0]
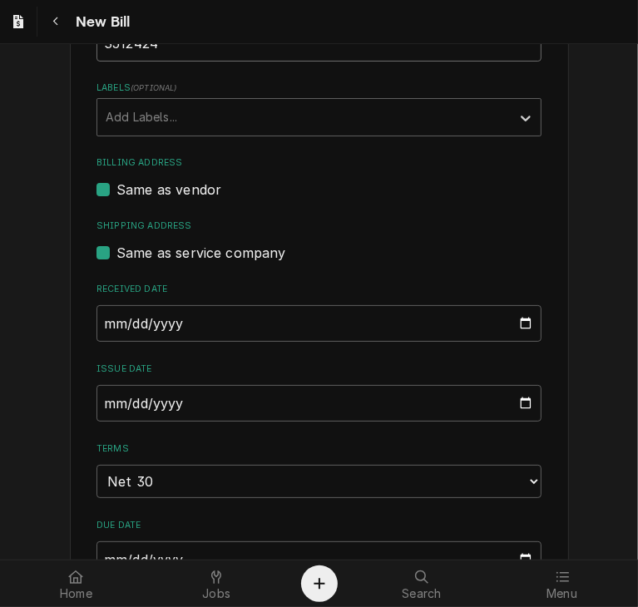
type input "3512424"
click at [101, 324] on input "[DATE]" at bounding box center [318, 323] width 445 height 37
type input "[DATE]"
click at [101, 403] on input "2025-10-15" at bounding box center [318, 403] width 445 height 37
type input "2025-09-25"
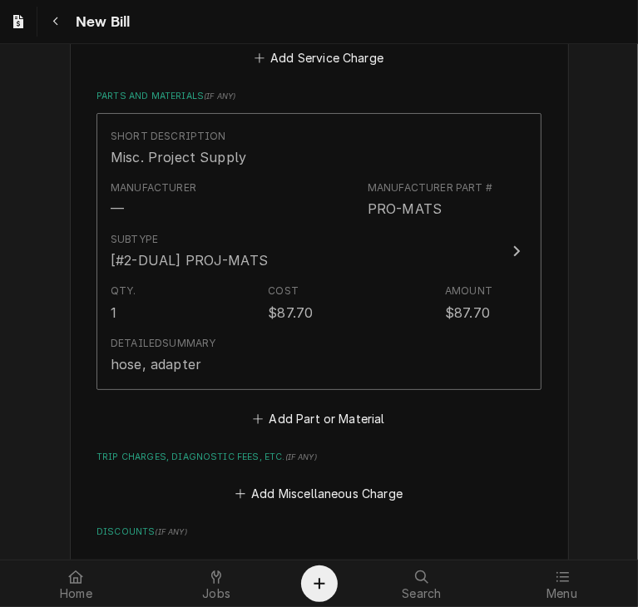
scroll to position [1080, 0]
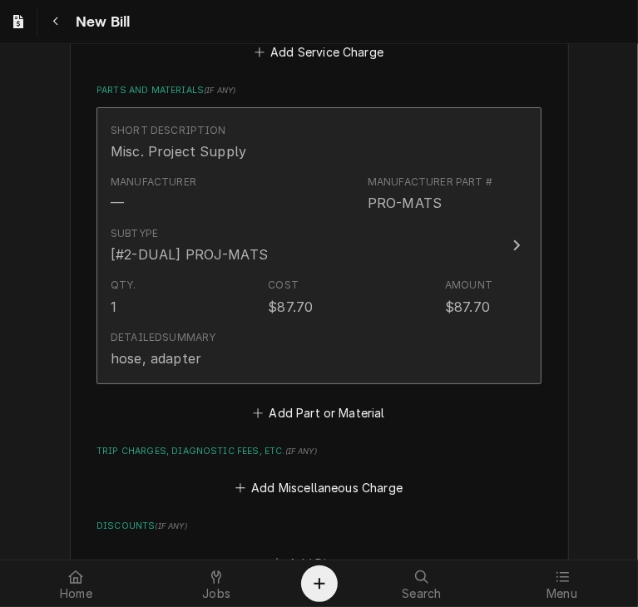
click at [512, 239] on icon "Update Line Item" at bounding box center [516, 245] width 8 height 13
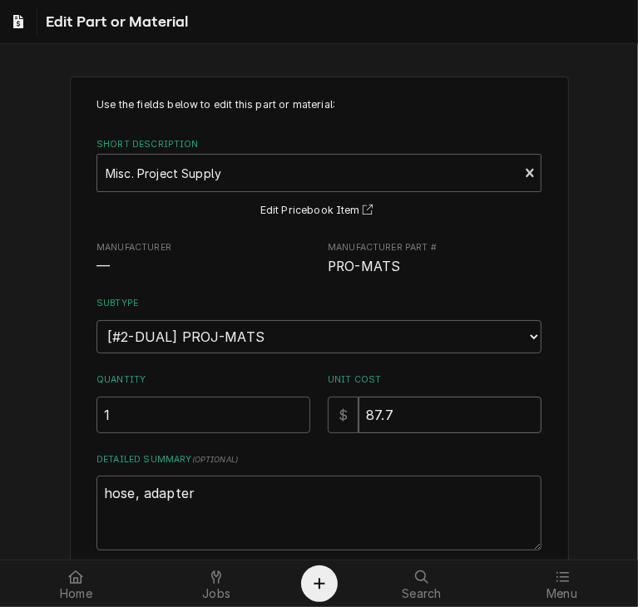
drag, startPoint x: 417, startPoint y: 407, endPoint x: 312, endPoint y: 407, distance: 104.8
click at [312, 407] on div "Quantity 1 Unit Cost $ 87.7" at bounding box center [318, 402] width 445 height 59
type textarea "x"
type input "5"
type textarea "x"
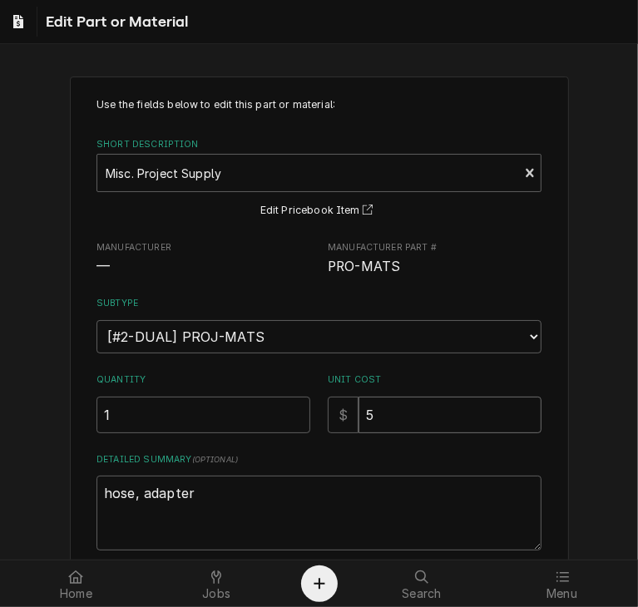
type input "56"
type textarea "x"
type input "56.8"
type textarea "x"
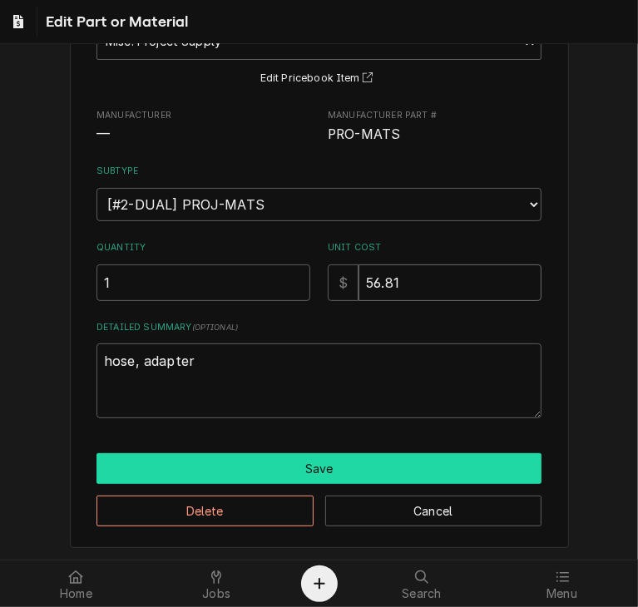
type input "56.81"
click at [312, 461] on button "Save" at bounding box center [318, 468] width 445 height 31
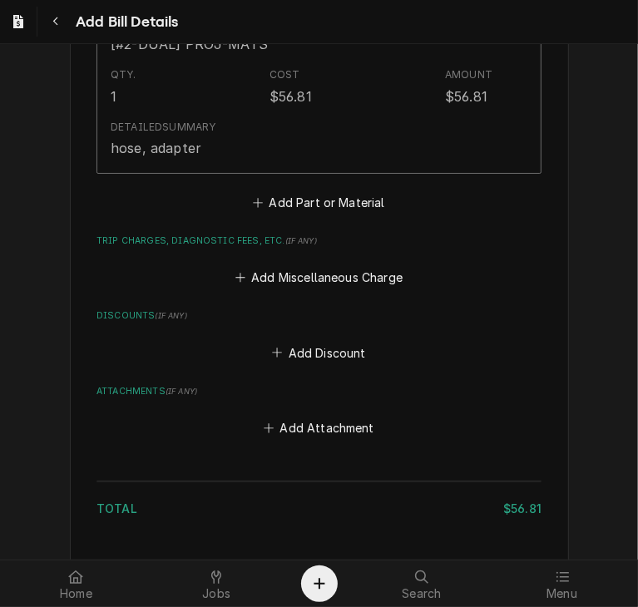
scroll to position [1400, 0]
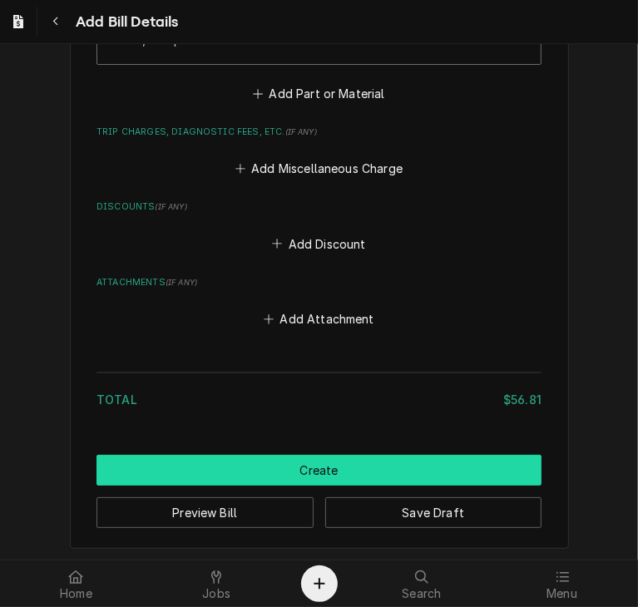
click at [391, 458] on button "Create" at bounding box center [318, 470] width 445 height 31
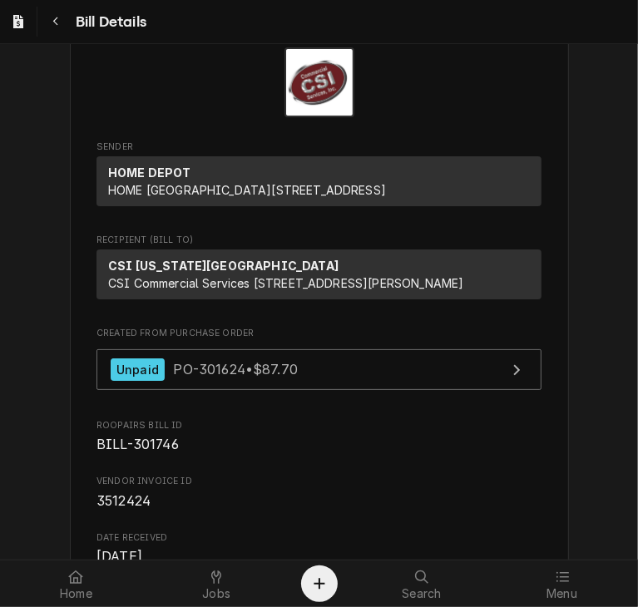
scroll to position [63, 0]
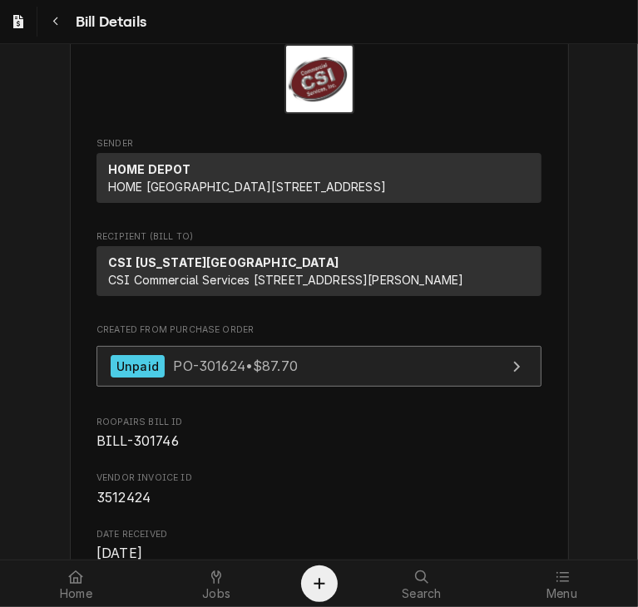
click at [284, 374] on span "PO-301624 • $87.70" at bounding box center [235, 366] width 125 height 17
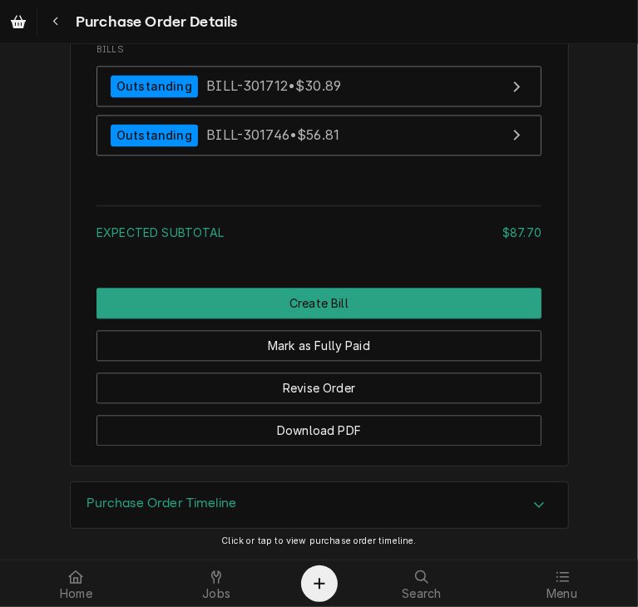
scroll to position [1886, 0]
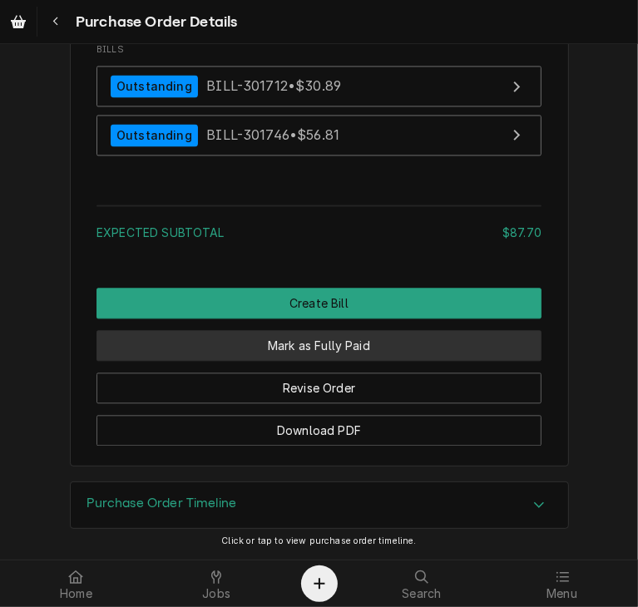
click at [335, 348] on button "Mark as Fully Paid" at bounding box center [318, 345] width 445 height 31
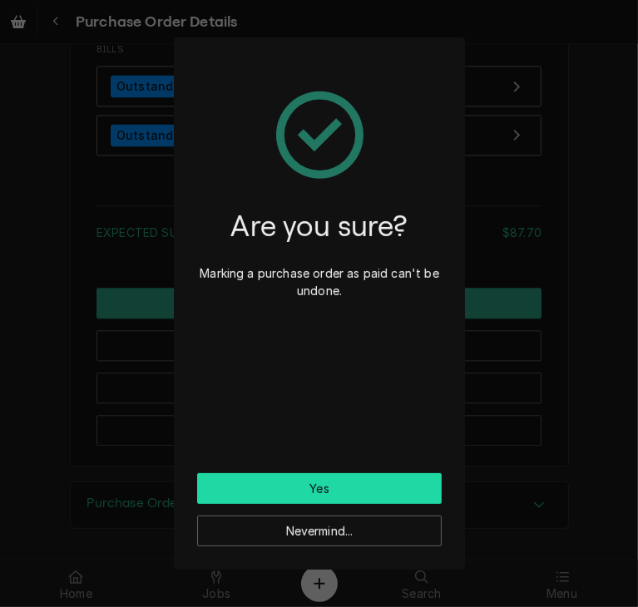
click at [335, 490] on button "Yes" at bounding box center [319, 488] width 245 height 31
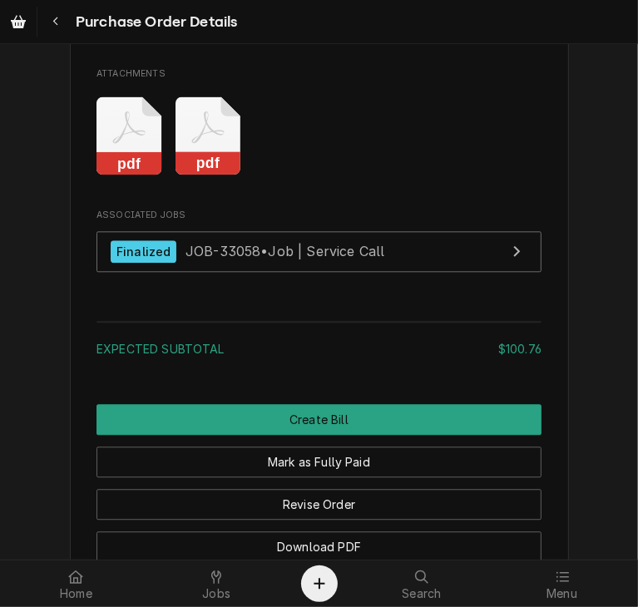
scroll to position [1943, 0]
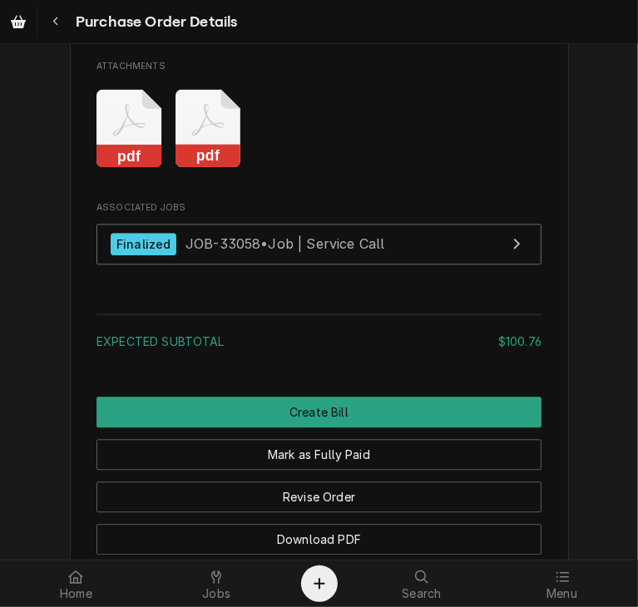
click at [209, 168] on rect "Attachments" at bounding box center [209, 156] width 66 height 23
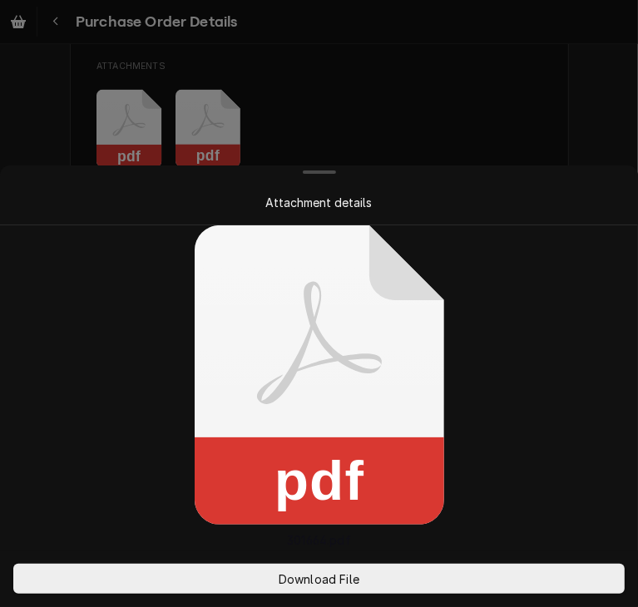
click at [209, 215] on div "Attachment details pdf 301664.pdf Download File" at bounding box center [319, 303] width 638 height 607
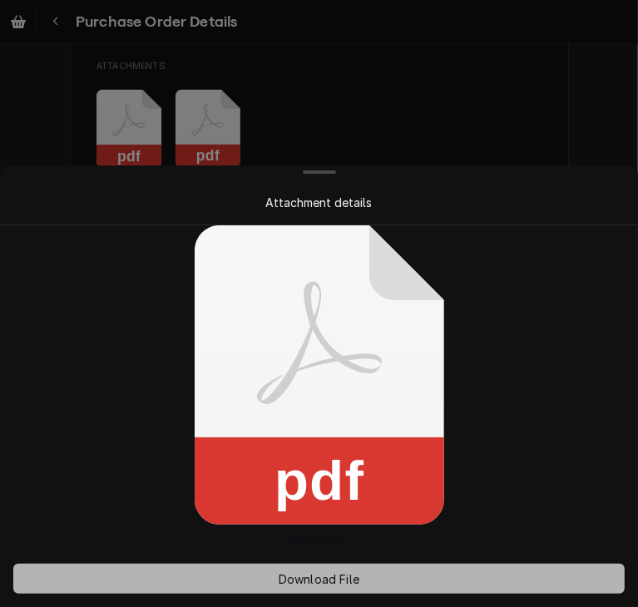
click at [331, 584] on span "Download File" at bounding box center [318, 579] width 87 height 17
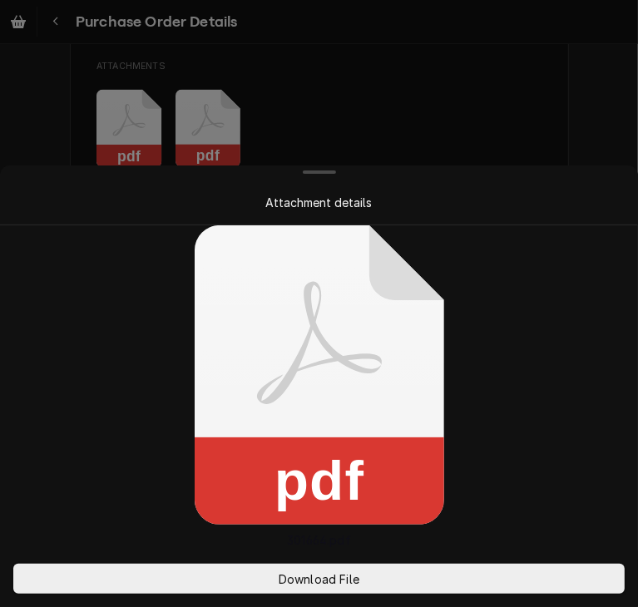
click at [545, 154] on div at bounding box center [319, 303] width 638 height 607
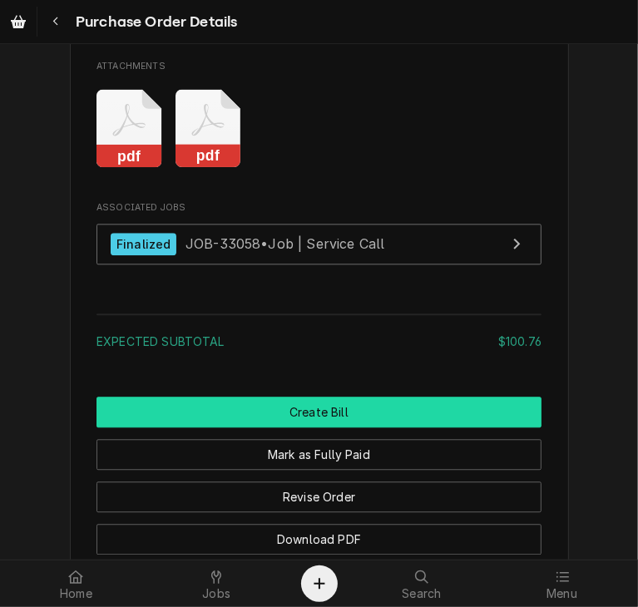
click at [426, 428] on button "Create Bill" at bounding box center [318, 412] width 445 height 31
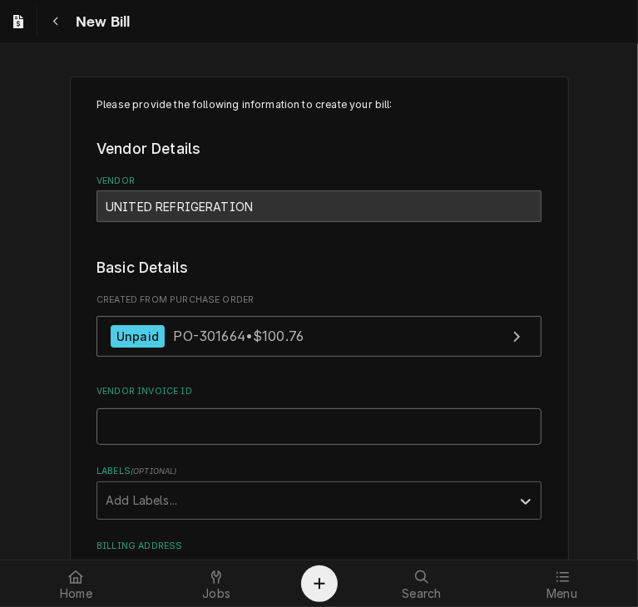
click at [273, 434] on input "Vendor Invoice ID" at bounding box center [318, 426] width 445 height 37
paste input "15559079-00"
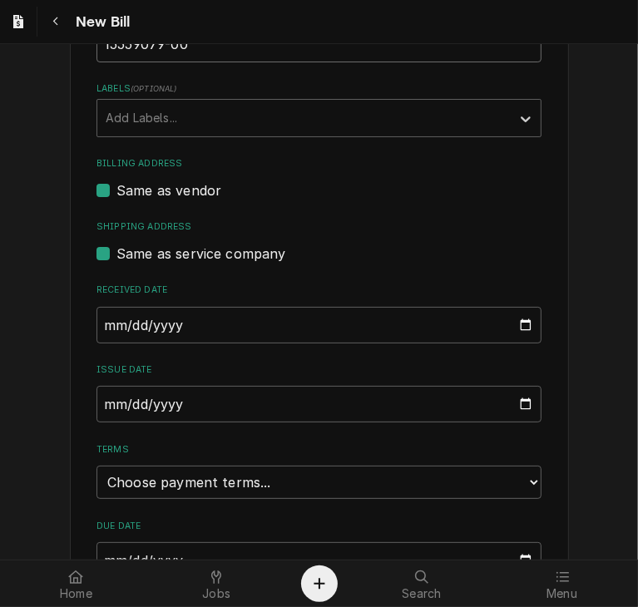
scroll to position [398, 0]
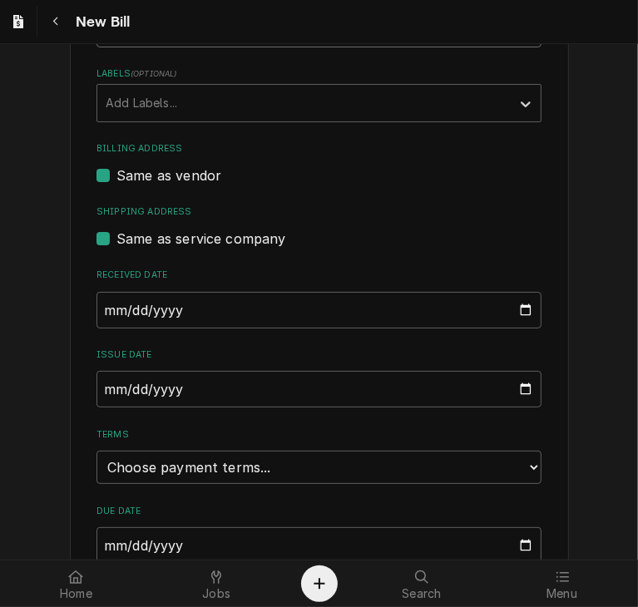
type input "15559079-00"
click at [96, 308] on input "2025-10-15" at bounding box center [318, 310] width 445 height 37
type input "2025-09-29"
click at [98, 395] on input "2025-10-15" at bounding box center [318, 389] width 445 height 37
type input "2025-09-25"
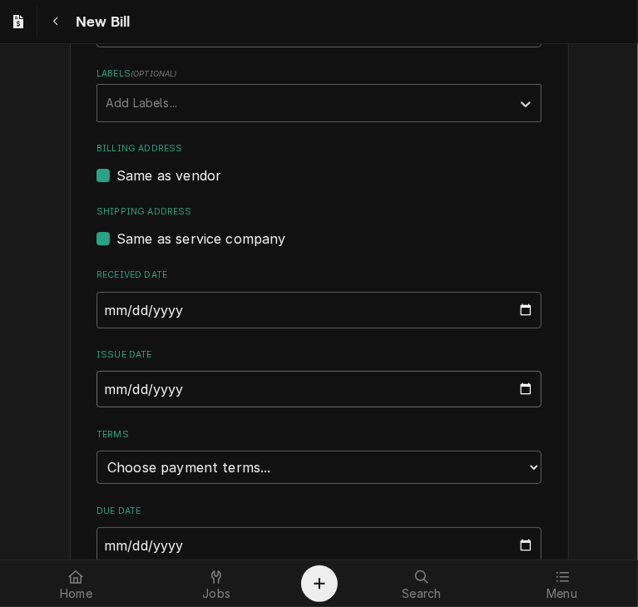
click at [121, 387] on input "Issue Date" at bounding box center [318, 389] width 445 height 37
type input "2025-09-29"
click at [436, 462] on select "Choose payment terms... Same Day Net 7 Net 14 Net 21 Net 30 Net 45 Net 60 Net 90" at bounding box center [318, 467] width 445 height 33
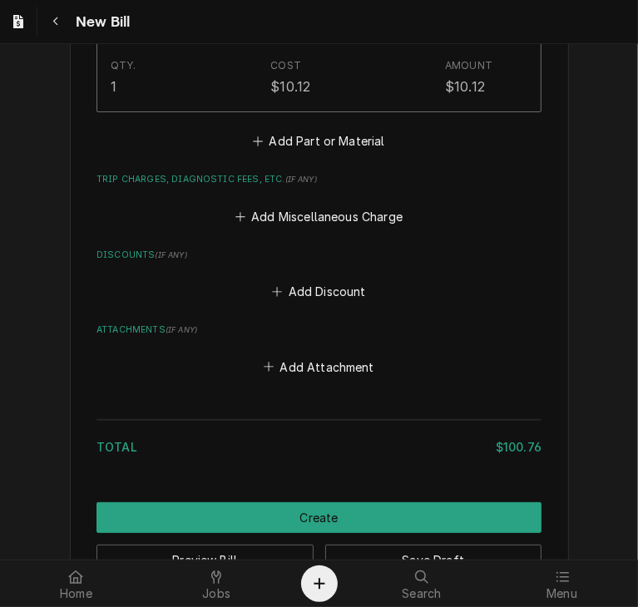
scroll to position [1480, 0]
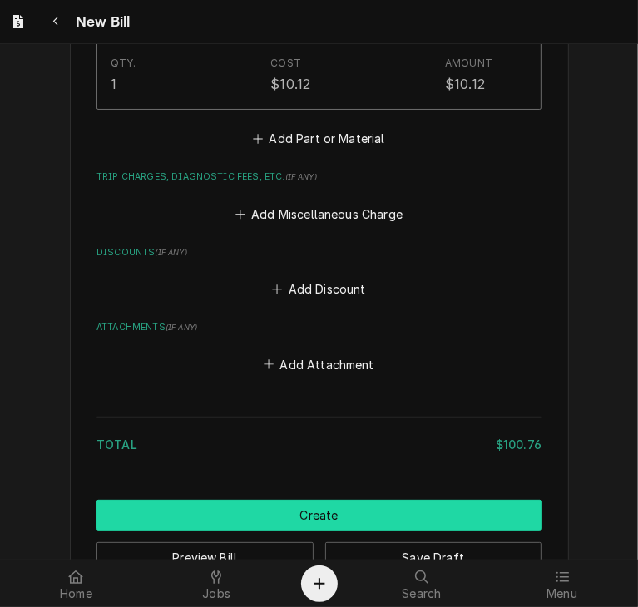
click at [472, 513] on button "Create" at bounding box center [318, 515] width 445 height 31
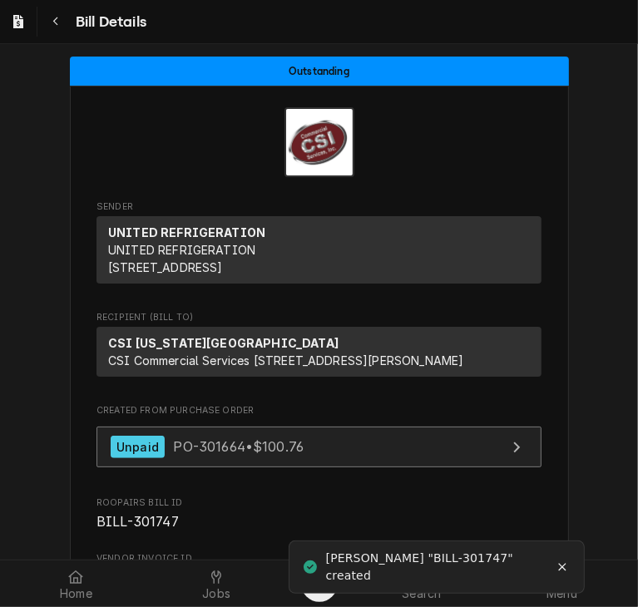
click at [303, 467] on link "Unpaid PO-301664 • $100.76" at bounding box center [318, 447] width 445 height 41
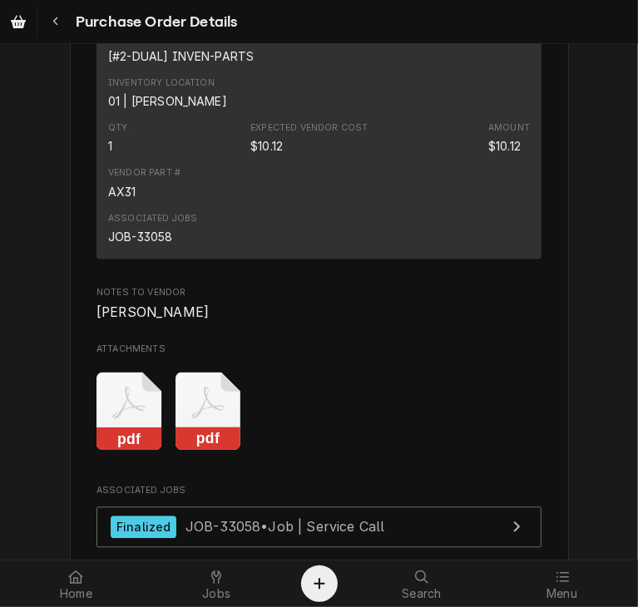
scroll to position [2193, 0]
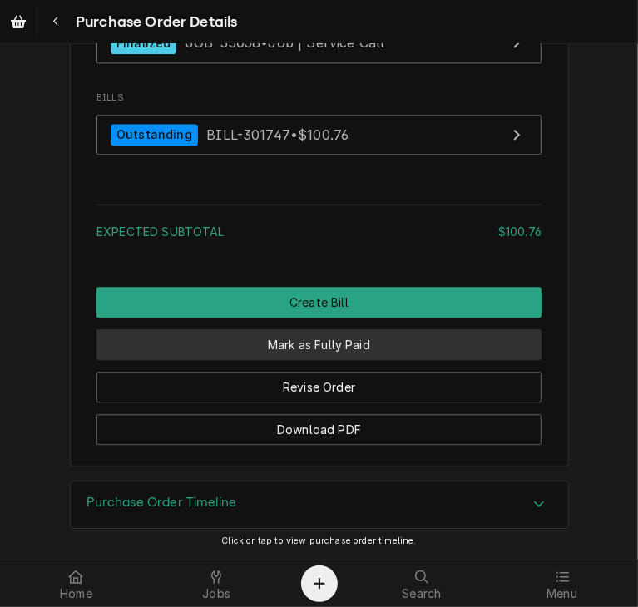
click at [272, 347] on button "Mark as Fully Paid" at bounding box center [318, 344] width 445 height 31
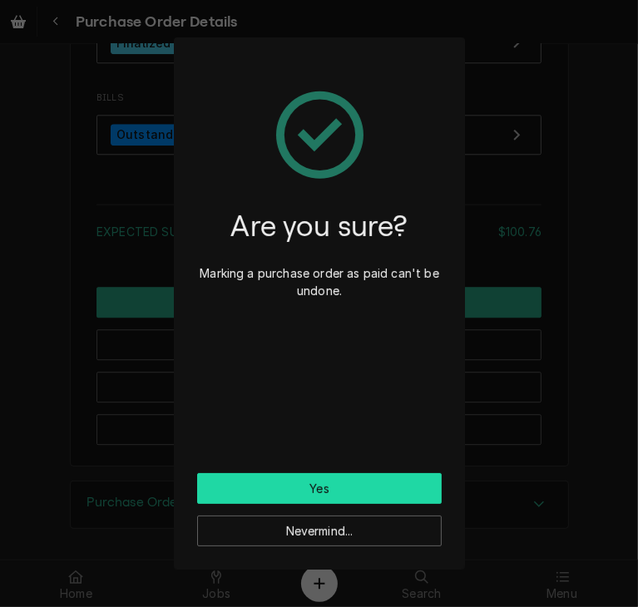
click at [308, 494] on button "Yes" at bounding box center [319, 488] width 245 height 31
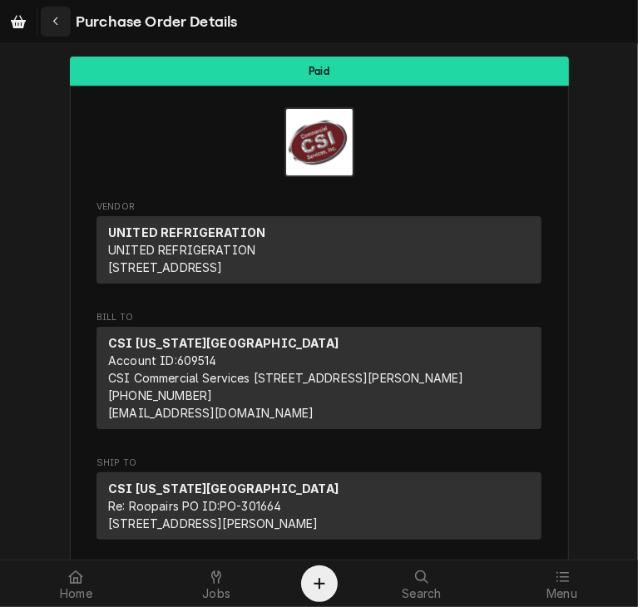
click at [53, 20] on icon "Navigate back" at bounding box center [55, 22] width 7 height 12
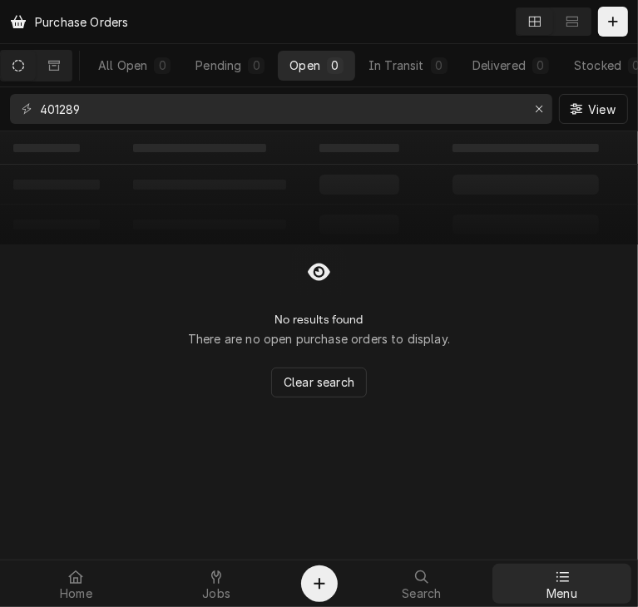
click at [560, 584] on div at bounding box center [562, 577] width 20 height 20
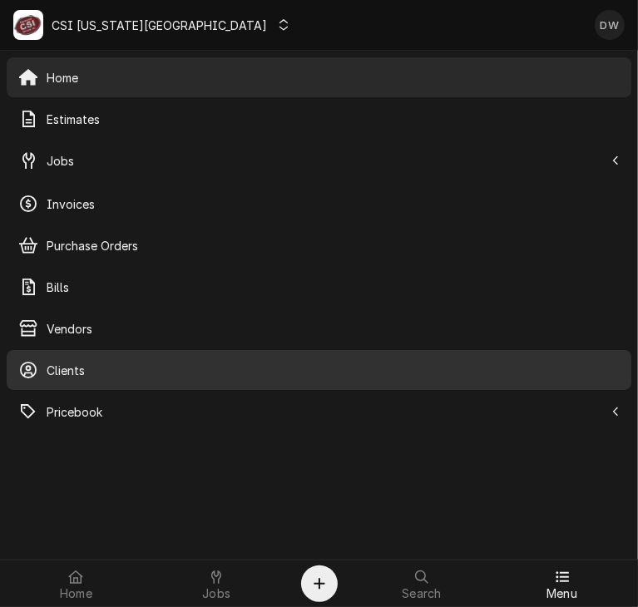
click at [70, 358] on div "Clients" at bounding box center [319, 370] width 618 height 33
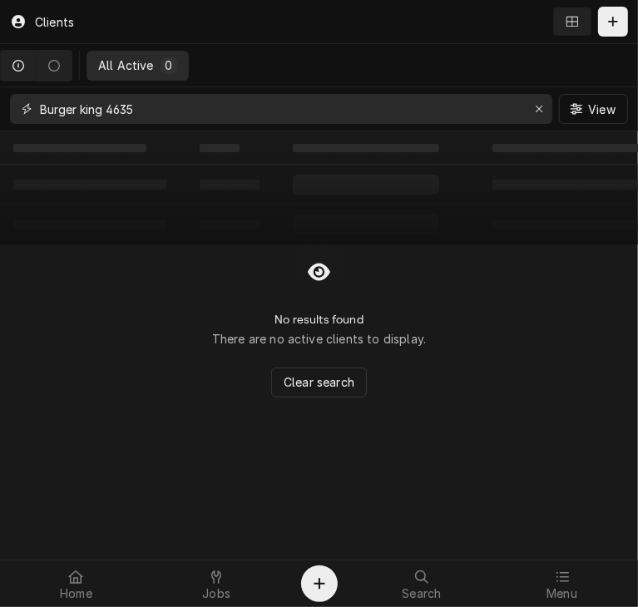
drag, startPoint x: 180, startPoint y: 111, endPoint x: -34, endPoint y: 101, distance: 214.0
click at [0, 101] on html "Clients All Active 0 Burger king 4635 View ‌ ‌ ‌ ‌ ‌ ‌ ‌ ‌ ‌ ‌ ‌ ‌ ‌ ‌ ‌ ‌ ‌ ‌ …" at bounding box center [319, 303] width 638 height 607
type input "6724 Holmes"
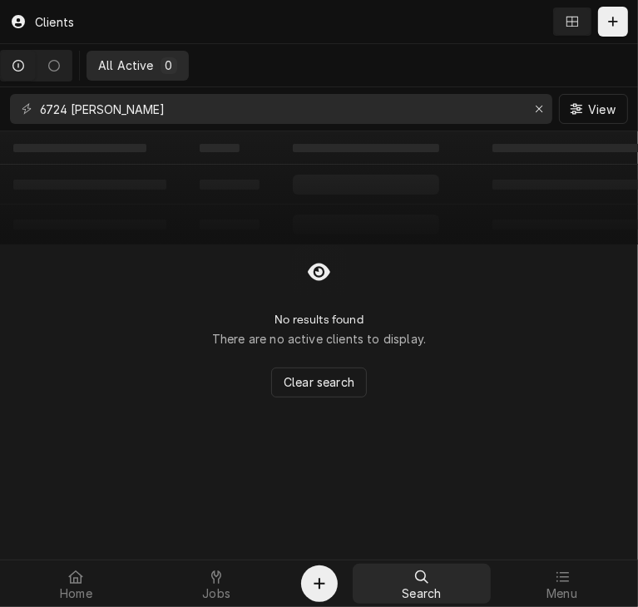
click at [401, 567] on div "Search" at bounding box center [422, 583] width 132 height 33
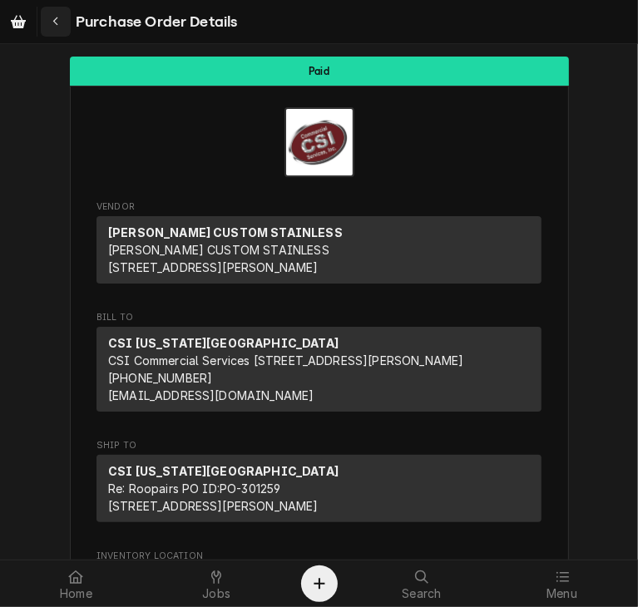
click at [55, 18] on icon "Navigate back" at bounding box center [55, 22] width 7 height 12
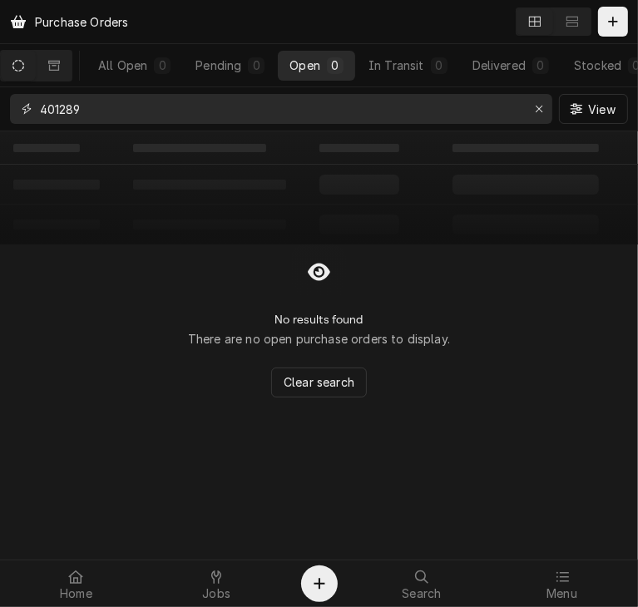
drag, startPoint x: 100, startPoint y: 112, endPoint x: -39, endPoint y: 113, distance: 138.9
click at [0, 113] on html "Purchase Orders All Open 0 Pending 0 Open 0 In Transit 0 Delivered 0 Stocked 0 …" at bounding box center [319, 303] width 638 height 607
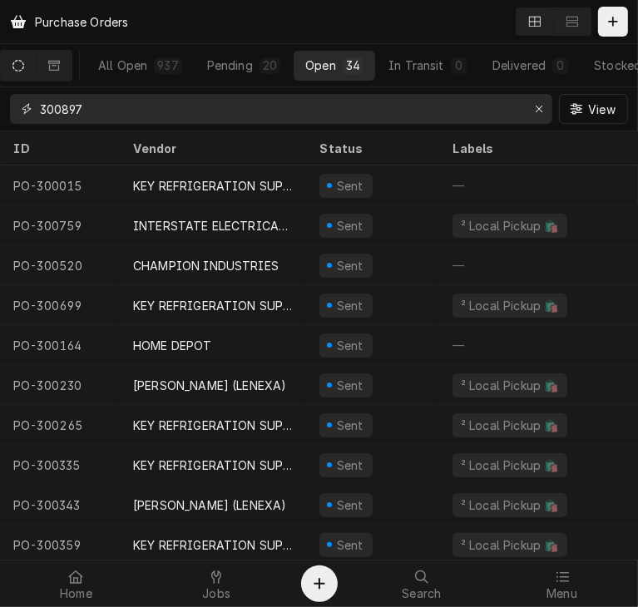
type input "300897"
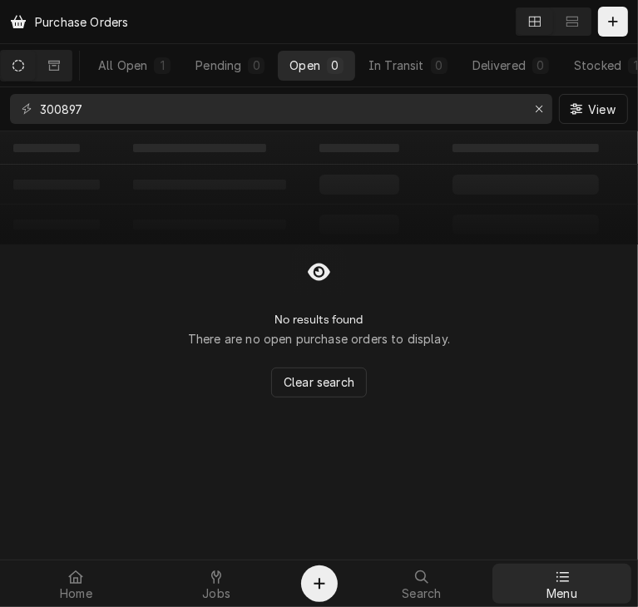
click at [561, 587] on span "Menu" at bounding box center [561, 593] width 31 height 13
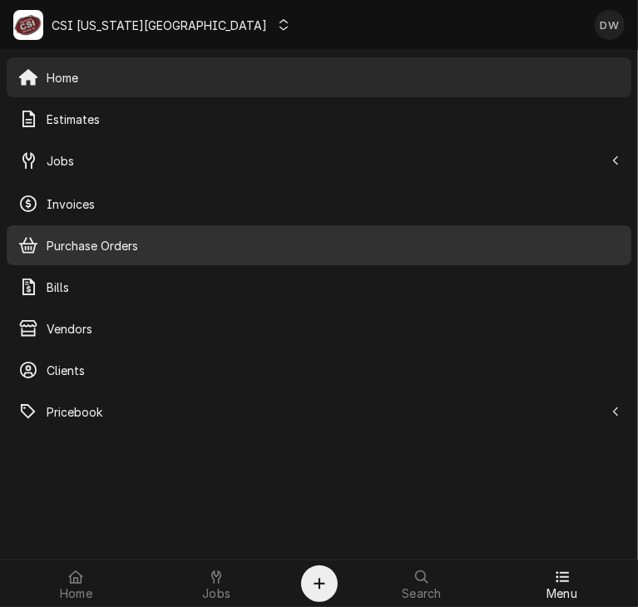
click at [140, 241] on span "Purchase Orders" at bounding box center [333, 245] width 573 height 17
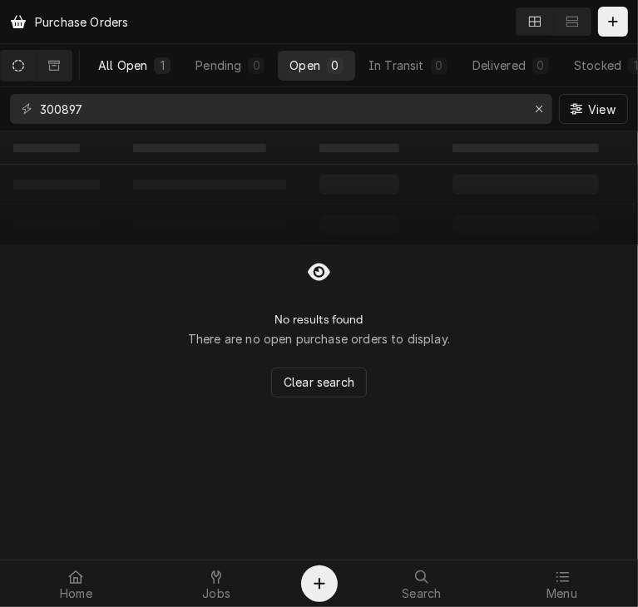
click at [121, 70] on div "All Open" at bounding box center [122, 65] width 49 height 17
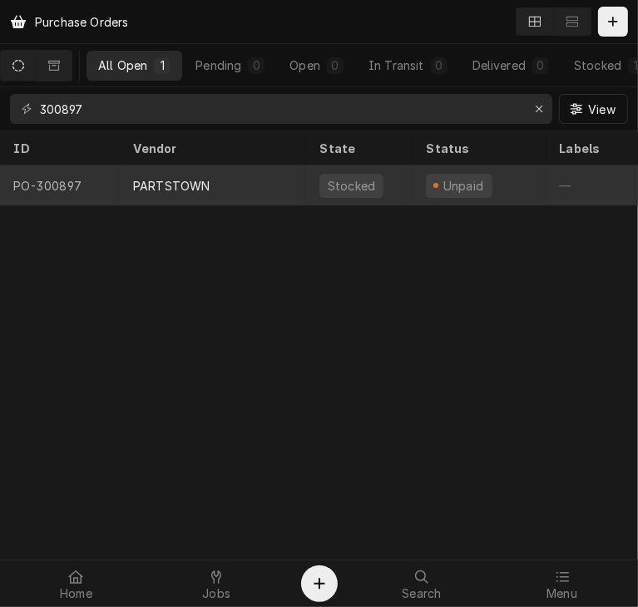
click at [166, 180] on div "PARTSTOWN" at bounding box center [171, 185] width 77 height 17
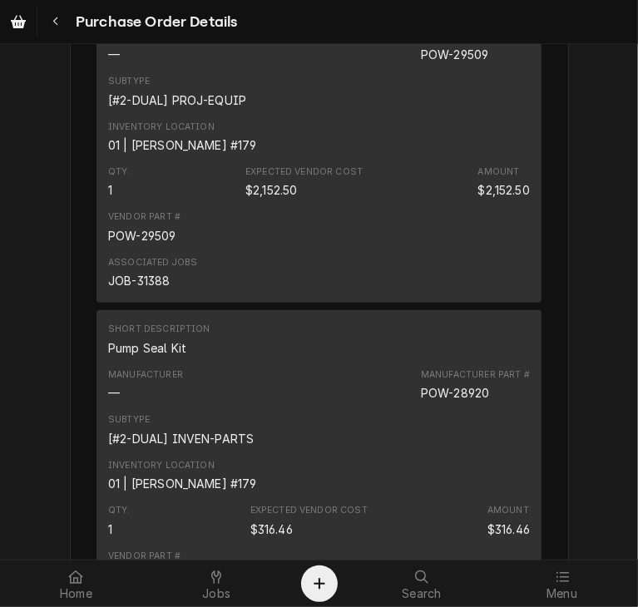
scroll to position [3680, 0]
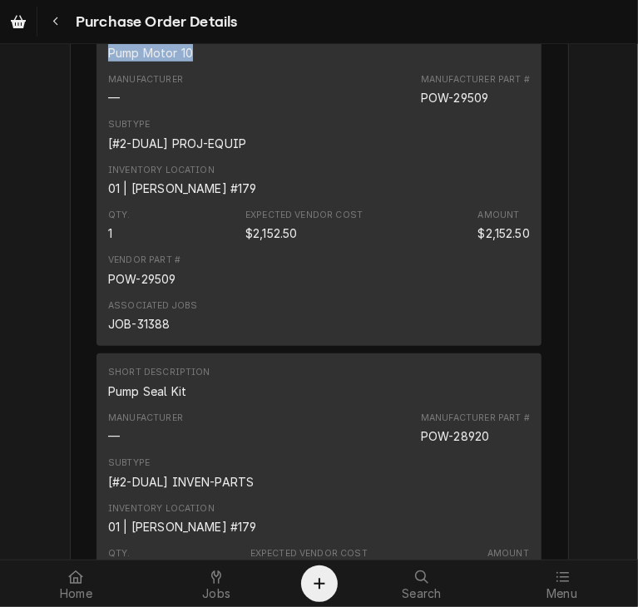
drag, startPoint x: 187, startPoint y: 101, endPoint x: 95, endPoint y: 104, distance: 92.4
click at [96, 104] on div "Short Description Pump Motor 10 Manufacturer — Manufacturer Part # POW-29509 Su…" at bounding box center [318, 180] width 445 height 331
copy div "Pump Motor 10"
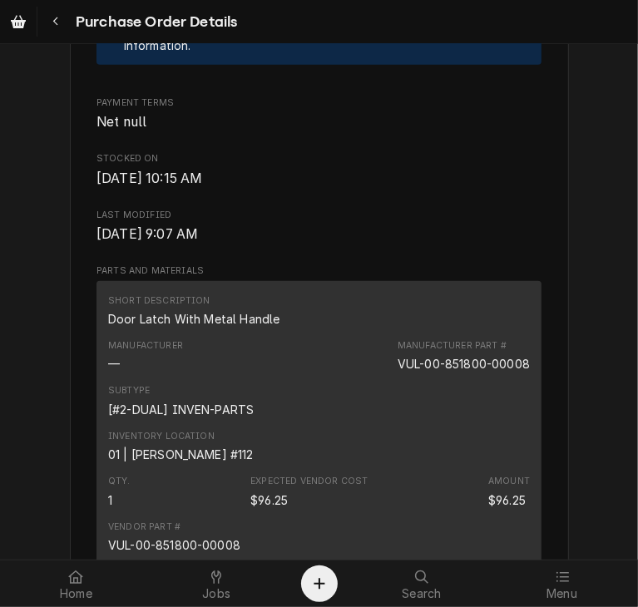
scroll to position [0, 0]
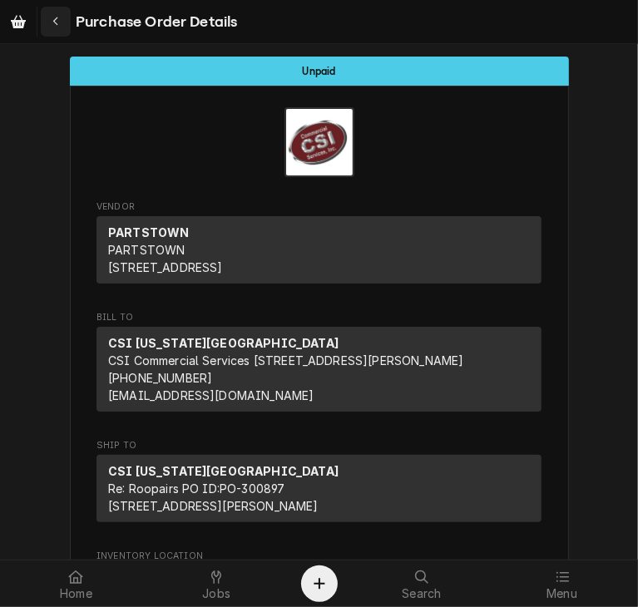
click at [53, 21] on icon "Navigate back" at bounding box center [54, 21] width 5 height 9
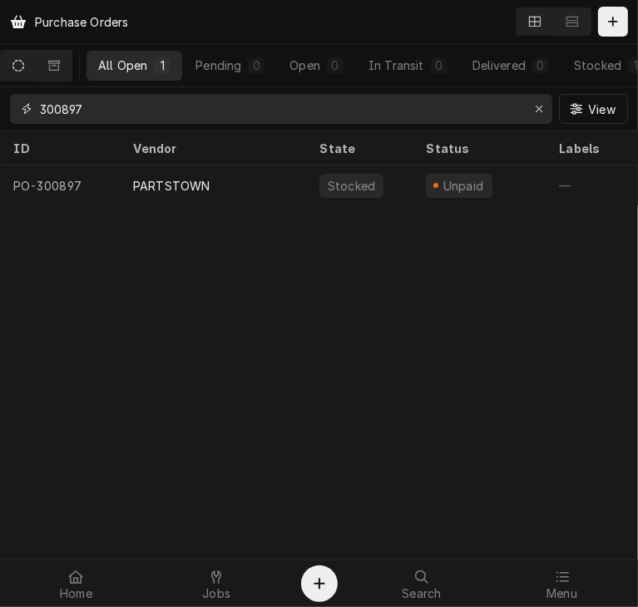
drag, startPoint x: 115, startPoint y: 118, endPoint x: 36, endPoint y: 99, distance: 81.3
click at [36, 99] on div "300897" at bounding box center [281, 109] width 542 height 30
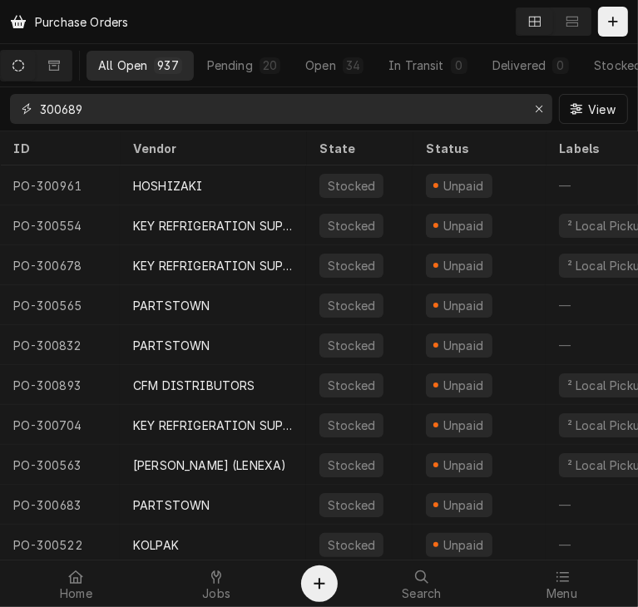
type input "300689"
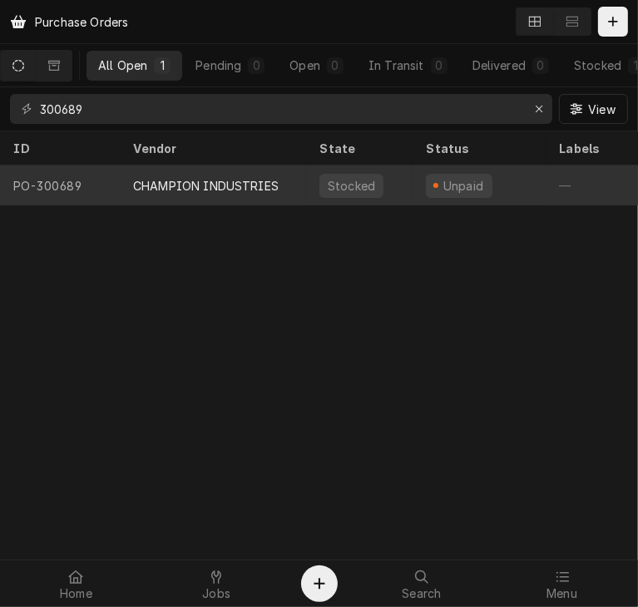
click at [181, 187] on div "CHAMPION INDUSTRIES" at bounding box center [206, 185] width 146 height 17
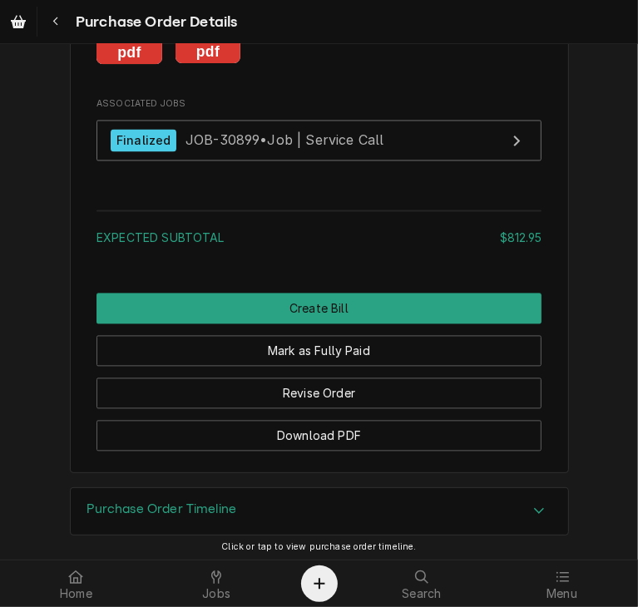
scroll to position [1684, 0]
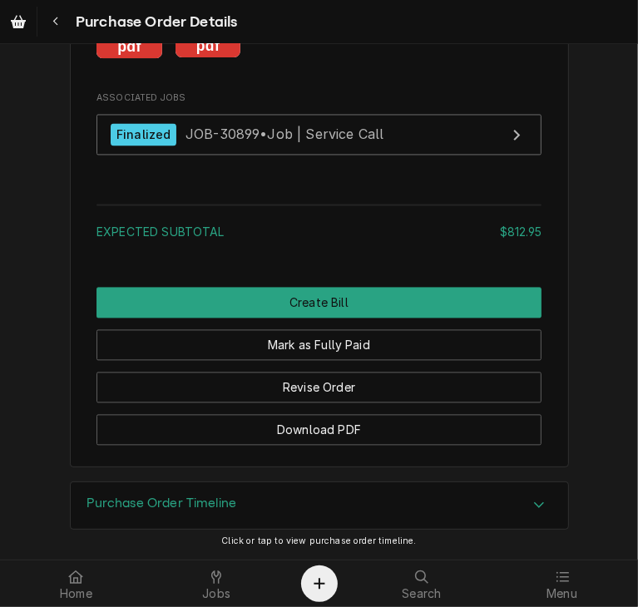
click at [188, 59] on rect "Attachments" at bounding box center [209, 47] width 66 height 23
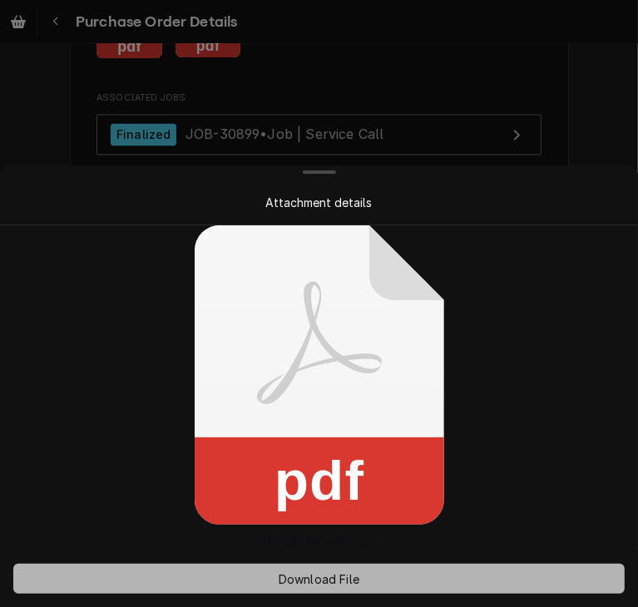
click at [328, 579] on span "Download File" at bounding box center [318, 579] width 87 height 17
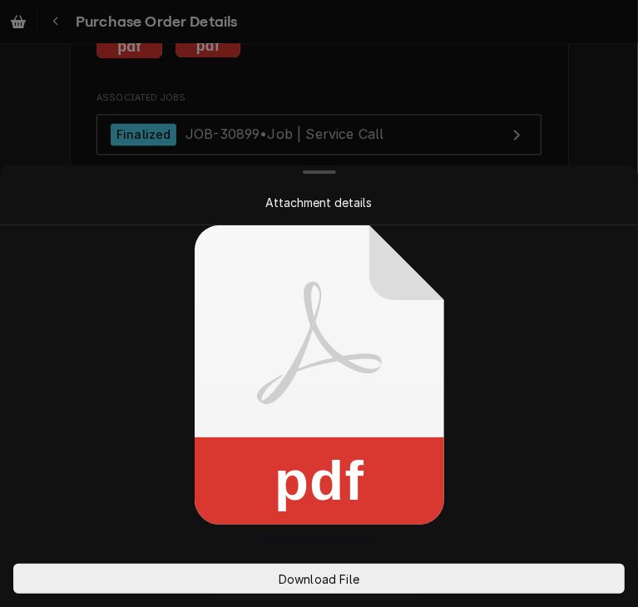
click at [577, 128] on div at bounding box center [319, 303] width 638 height 607
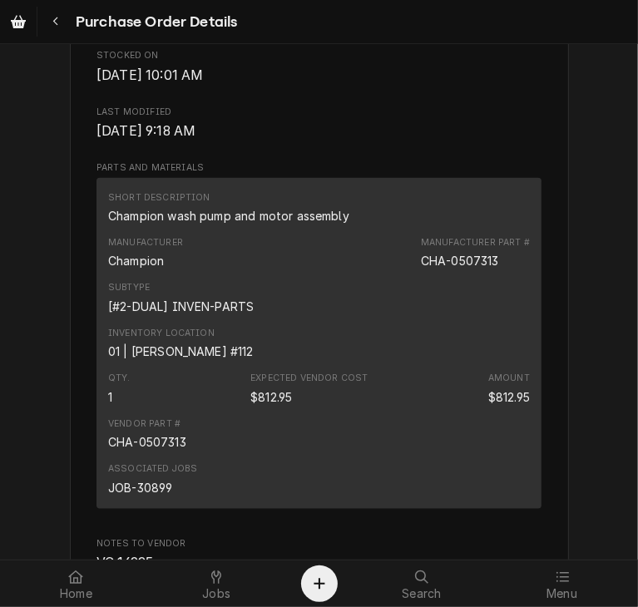
scroll to position [1005, 0]
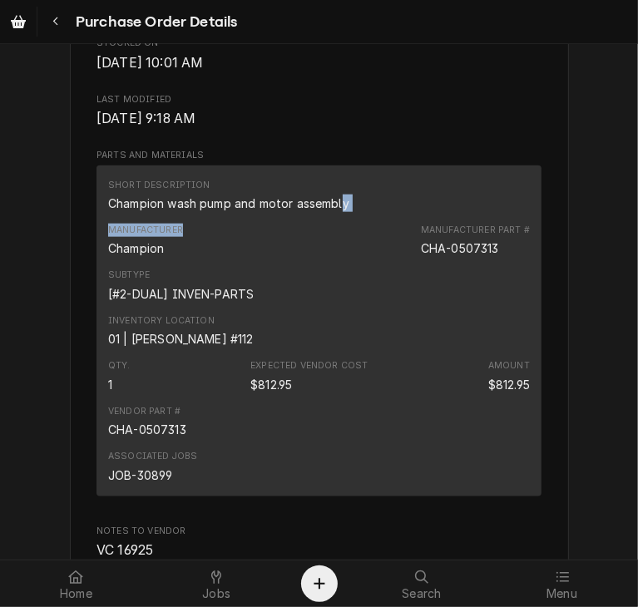
drag, startPoint x: 339, startPoint y: 256, endPoint x: 230, endPoint y: 273, distance: 110.2
click at [230, 273] on div "Short Description Champion wash pump and motor assembly Manufacturer Champion M…" at bounding box center [318, 331] width 445 height 331
click at [373, 218] on div "Short Description Champion wash pump and motor assembly" at bounding box center [319, 195] width 422 height 45
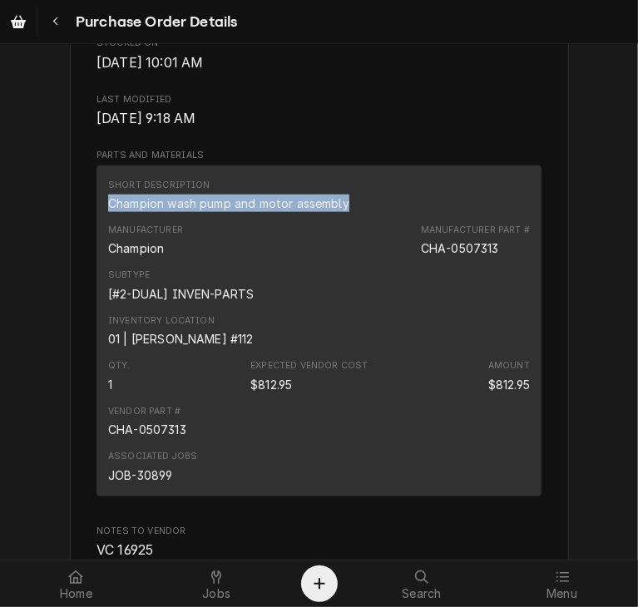
drag, startPoint x: 373, startPoint y: 257, endPoint x: 87, endPoint y: 259, distance: 287.0
click at [87, 259] on div "Vendor CHAMPION INDUSTRIES CHAMPION INDUSTRIES 3765 Champion Blvd Winston-Salem…" at bounding box center [319, 88] width 499 height 2015
copy div "Champion wash pump and motor assembly"
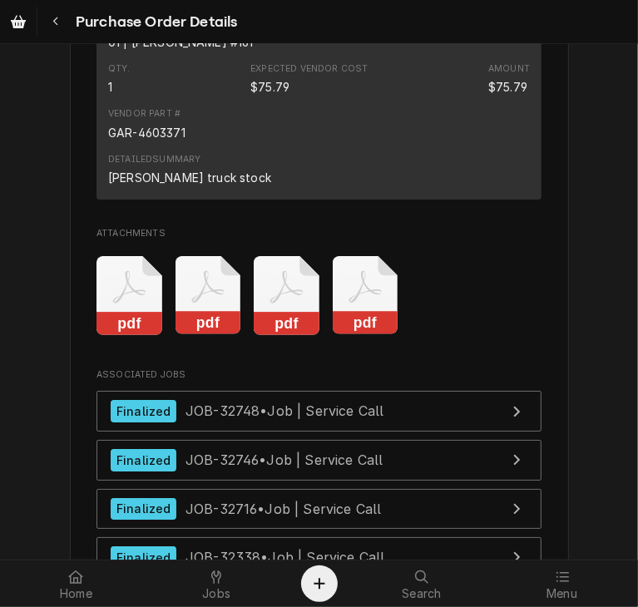
scroll to position [3053, 0]
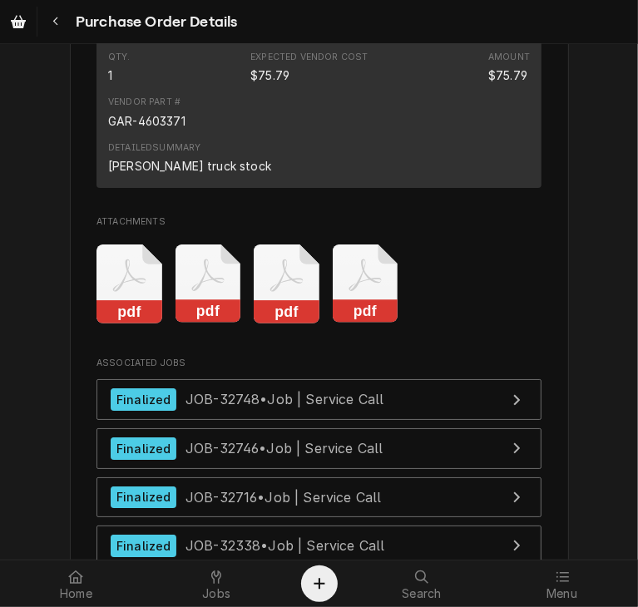
click at [347, 324] on rect "Attachments" at bounding box center [366, 311] width 66 height 23
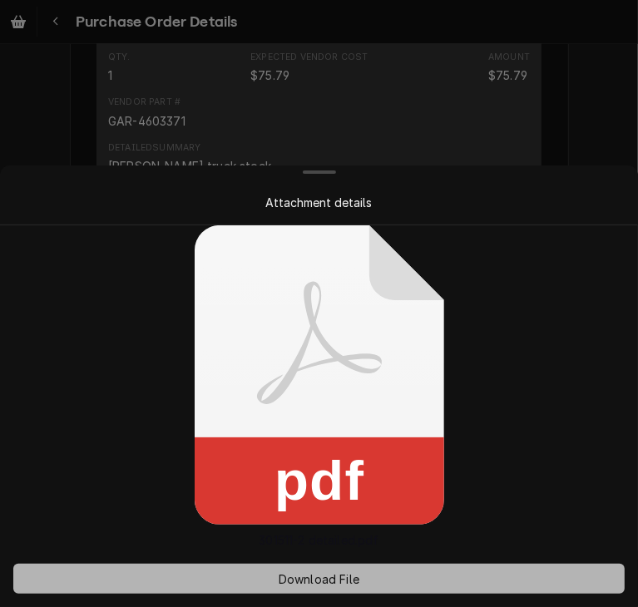
click at [299, 586] on span "Download File" at bounding box center [318, 579] width 87 height 17
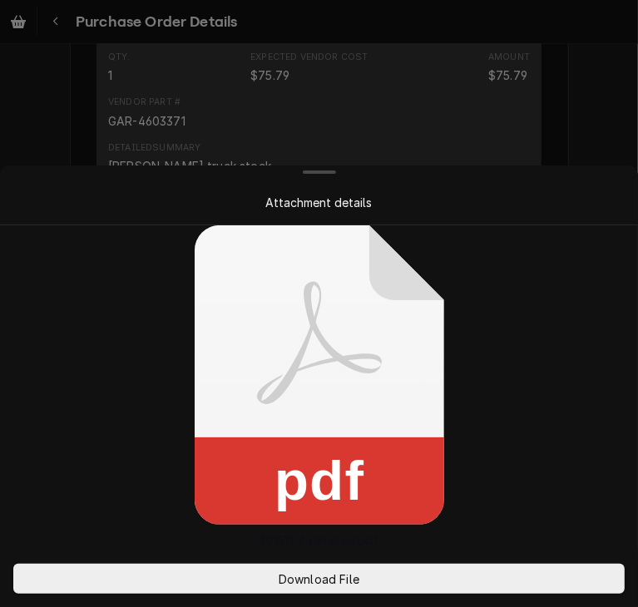
click at [606, 74] on div at bounding box center [319, 303] width 638 height 607
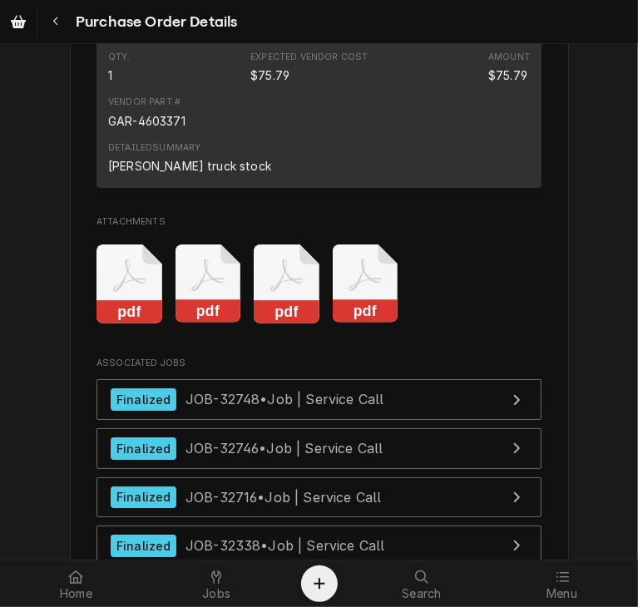
click at [198, 324] on rect "Attachments" at bounding box center [209, 311] width 66 height 23
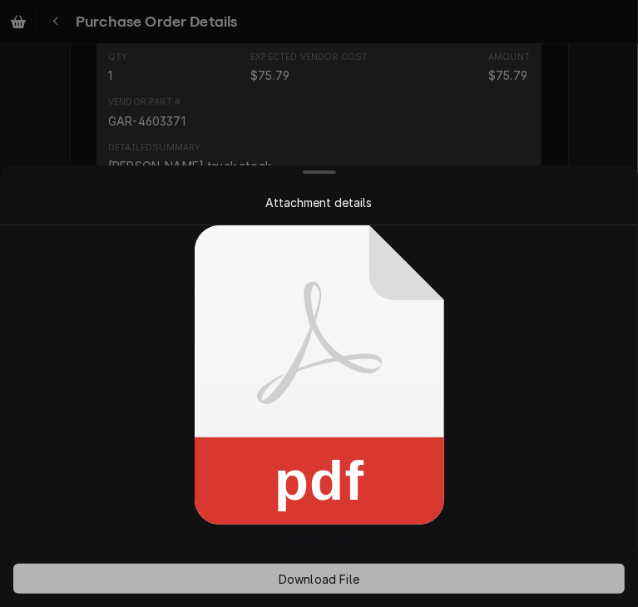
click at [316, 576] on span "Download File" at bounding box center [318, 579] width 87 height 17
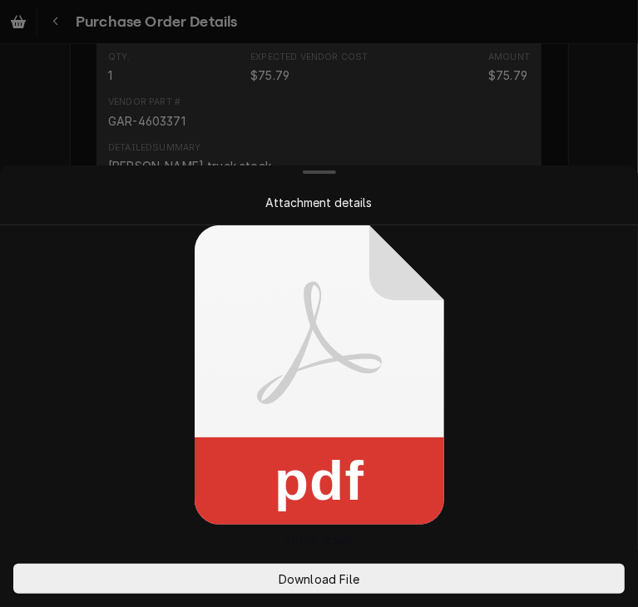
click at [591, 181] on div "Attachment details" at bounding box center [318, 202] width 631 height 47
click at [588, 95] on div at bounding box center [319, 303] width 638 height 607
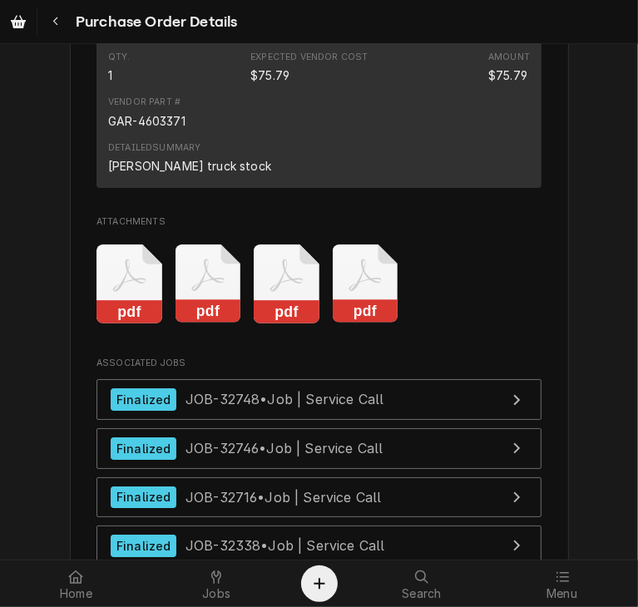
click at [289, 324] on rect "Attachments" at bounding box center [287, 311] width 66 height 23
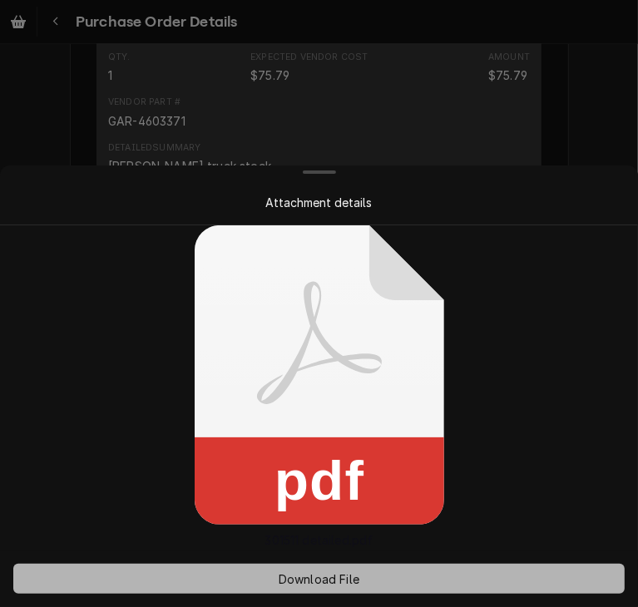
click at [334, 580] on span "Download File" at bounding box center [318, 579] width 87 height 17
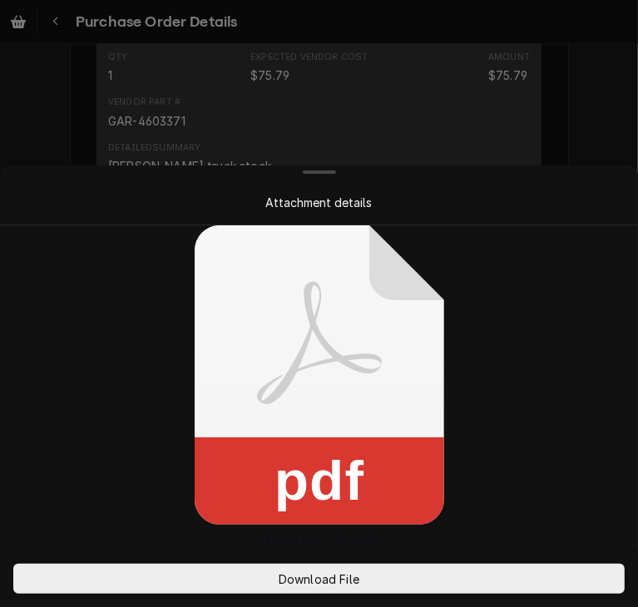
click at [597, 195] on div "Attachment details" at bounding box center [318, 202] width 571 height 17
click at [589, 74] on div at bounding box center [319, 303] width 638 height 607
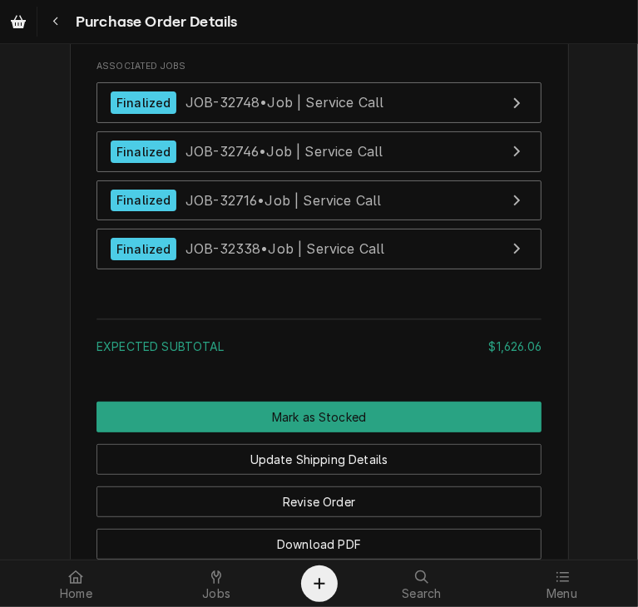
scroll to position [3294, 0]
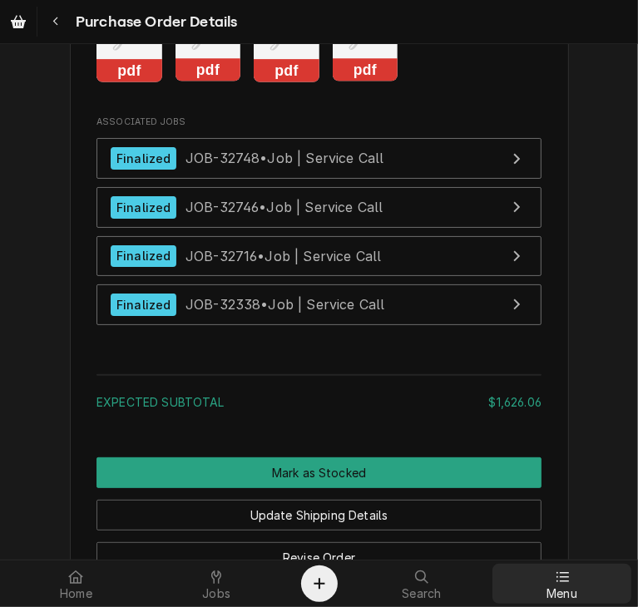
click at [556, 587] on span "Menu" at bounding box center [561, 593] width 31 height 13
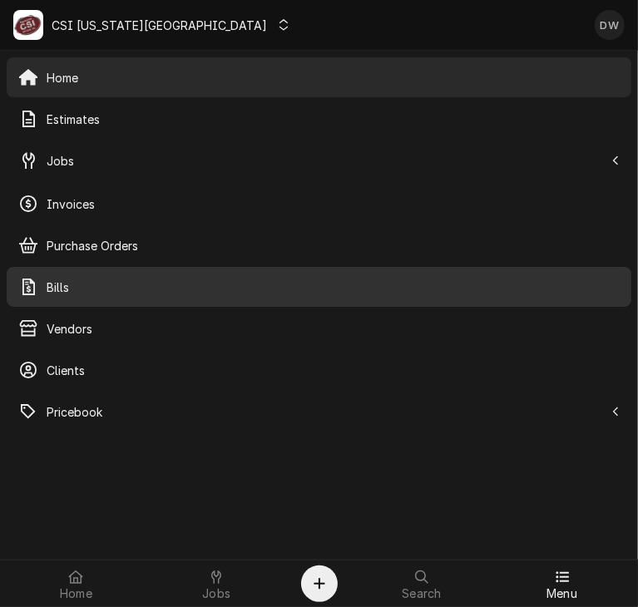
click at [74, 275] on div "Bills" at bounding box center [319, 286] width 618 height 33
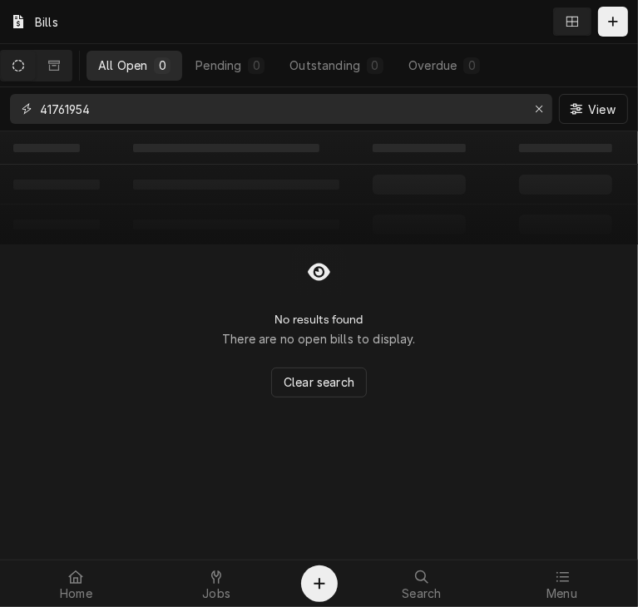
drag, startPoint x: 173, startPoint y: 116, endPoint x: -4, endPoint y: 112, distance: 177.2
click at [0, 112] on html "Bills All Open 0 Pending 0 Outstanding 0 Overdue 0 41761954 View ‌ ‌ ‌ ‌ ‌ ‌ ‌ …" at bounding box center [319, 303] width 638 height 607
type input "2106896379"
click at [559, 583] on div at bounding box center [562, 577] width 20 height 20
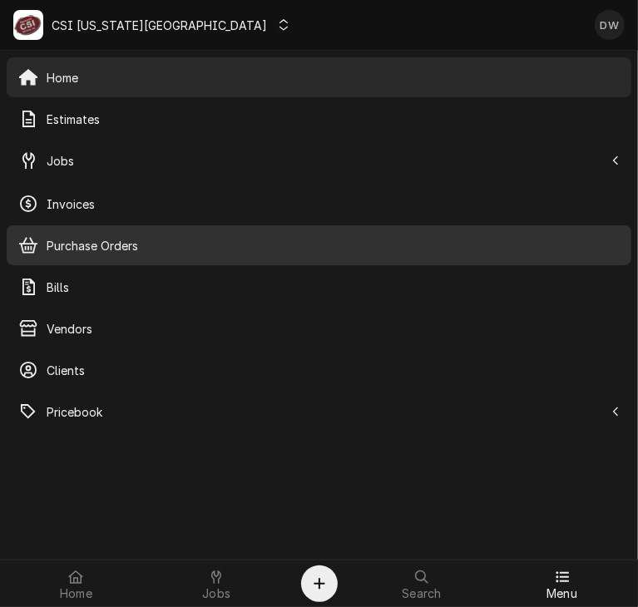
click at [146, 245] on span "Purchase Orders" at bounding box center [333, 245] width 573 height 17
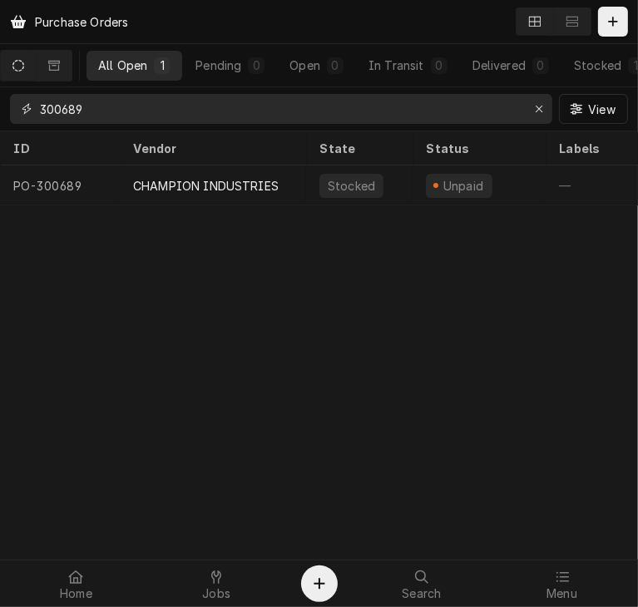
drag, startPoint x: 123, startPoint y: 108, endPoint x: -15, endPoint y: 107, distance: 138.1
click at [0, 107] on html "Purchase Orders All Open 1 Pending 0 Open 0 In Transit 0 Delivered 0 Stocked 1 …" at bounding box center [319, 303] width 638 height 607
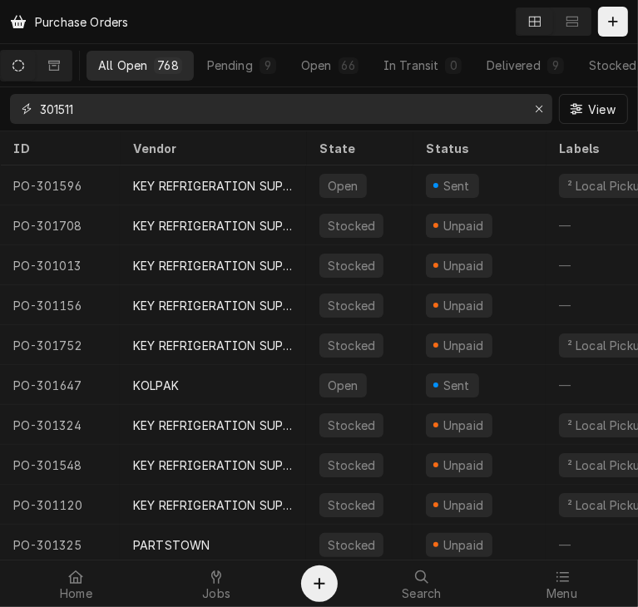
type input "301511"
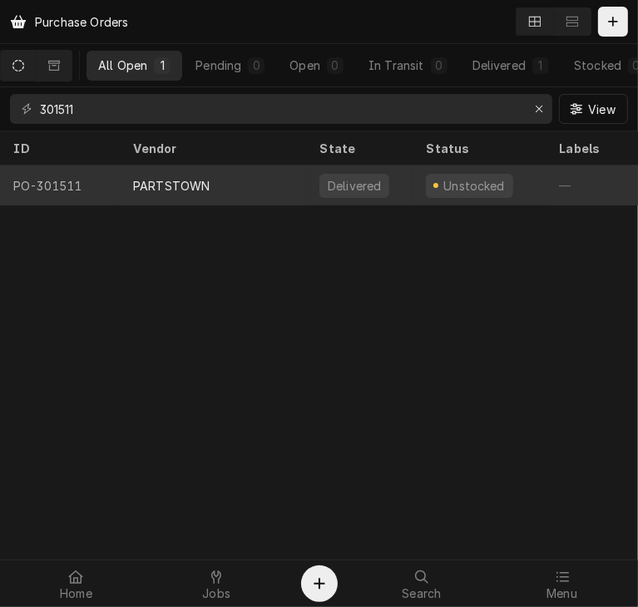
click at [216, 171] on div "PARTSTOWN" at bounding box center [213, 186] width 186 height 40
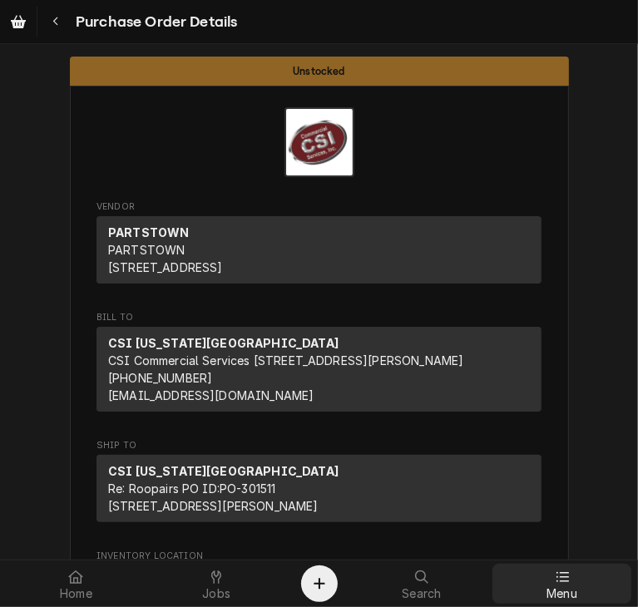
click at [562, 573] on icon at bounding box center [562, 577] width 13 height 13
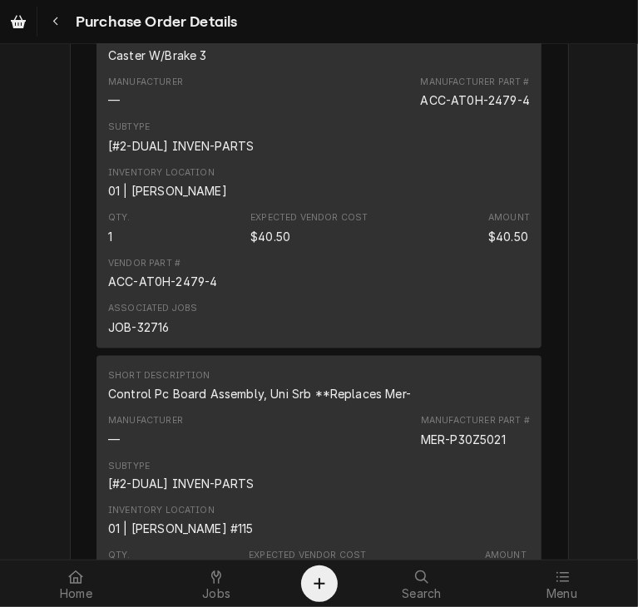
scroll to position [1059, 0]
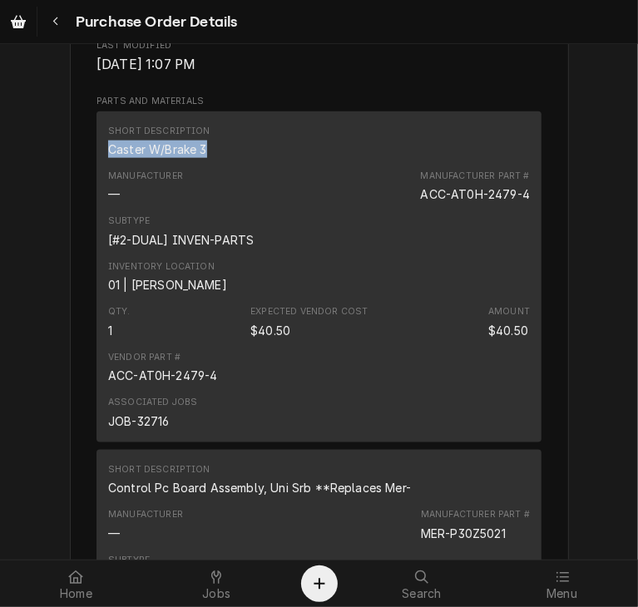
drag, startPoint x: 201, startPoint y: 202, endPoint x: 90, endPoint y: 197, distance: 111.6
click at [96, 197] on div "Short Description Caster W/Brake 3 Manufacturer — Manufacturer Part # ACC-AT0H-…" at bounding box center [318, 276] width 445 height 331
copy div "Caster W/Brake 3"
drag, startPoint x: 522, startPoint y: 245, endPoint x: 409, endPoint y: 247, distance: 113.1
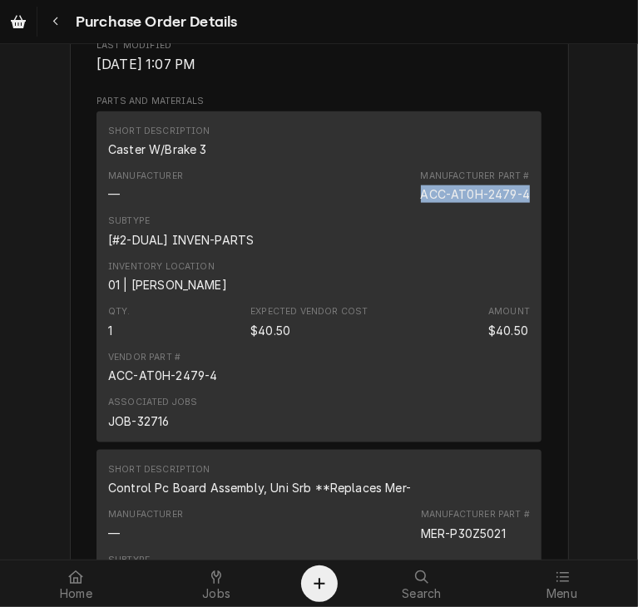
click at [409, 209] on div "Manufacturer — Manufacturer Part # ACC-AT0H-2479-4" at bounding box center [319, 186] width 422 height 45
copy div "ACC-AT0H-2479-4"
click at [450, 390] on div "Vendor Part # ACC-AT0H-2479-4" at bounding box center [319, 367] width 422 height 45
drag, startPoint x: 167, startPoint y: 465, endPoint x: 96, endPoint y: 473, distance: 72.0
click at [96, 443] on div "Short Description Caster W/Brake 3 Manufacturer — Manufacturer Part # ACC-AT0H-…" at bounding box center [318, 276] width 445 height 331
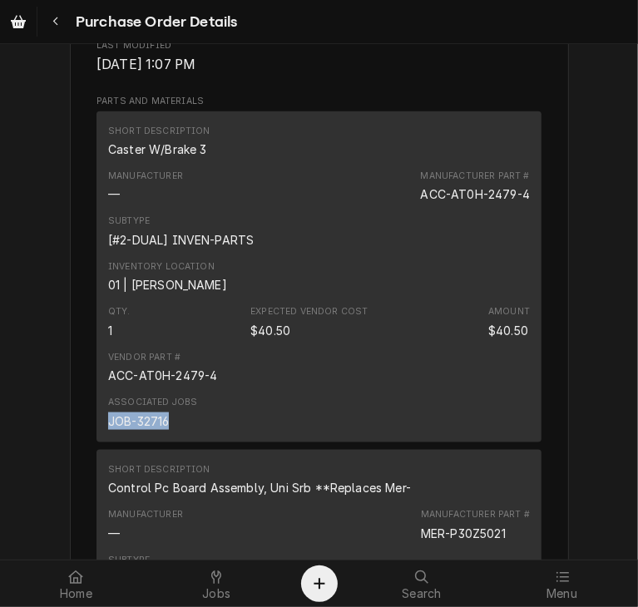
copy div "JOB-32716"
click at [387, 390] on div "Vendor Part # ACC-AT0H-2479-4" at bounding box center [319, 367] width 422 height 45
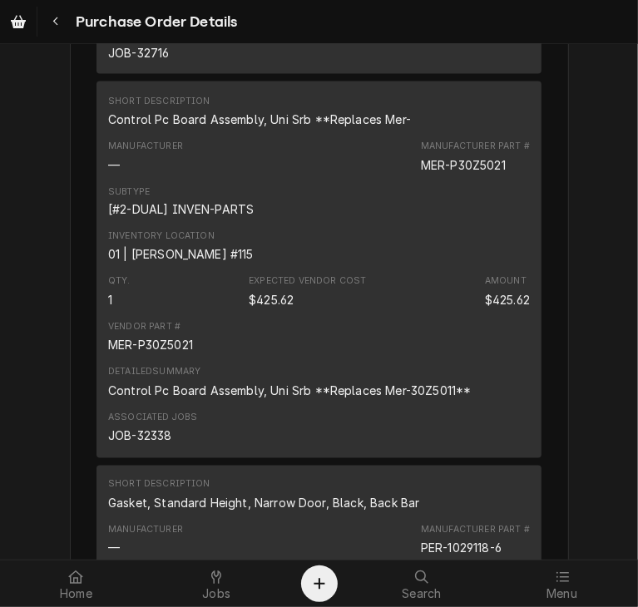
scroll to position [1433, 0]
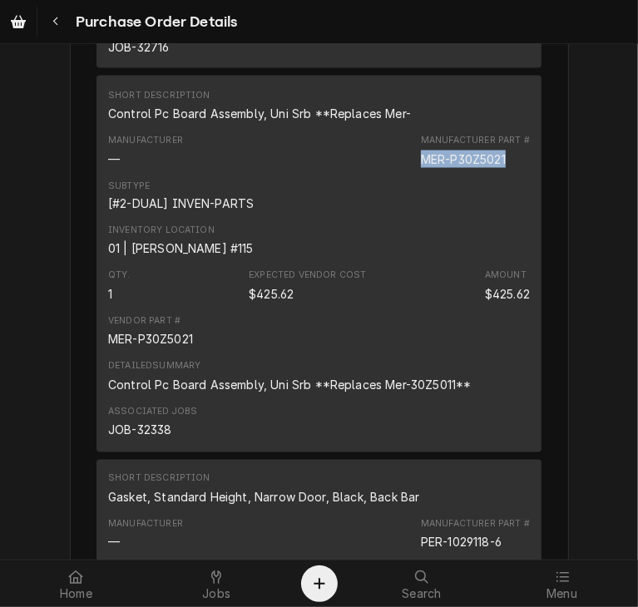
drag, startPoint x: 507, startPoint y: 210, endPoint x: 413, endPoint y: 210, distance: 94.0
click at [413, 173] on div "Manufacturer — Manufacturer Part # MER-P30Z5021" at bounding box center [319, 150] width 422 height 45
copy div "MER-P30Z5021"
click at [405, 354] on div "Vendor Part # MER-P30Z5021" at bounding box center [319, 331] width 422 height 45
drag, startPoint x: 175, startPoint y: 481, endPoint x: 85, endPoint y: 505, distance: 93.0
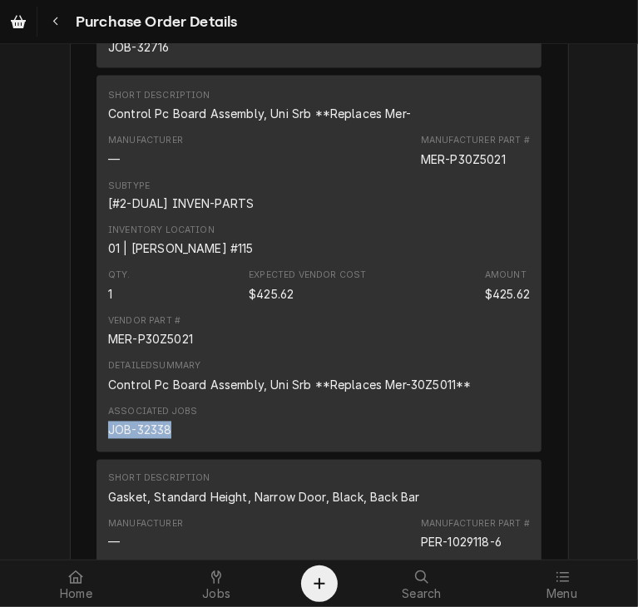
click at [85, 505] on div "Vendor PARTSTOWN PARTSTOWN 1200 N Greenbriar Drive Addison, IL 60101 Bill To CS…" at bounding box center [319, 575] width 499 height 3844
copy div "JOB-32338"
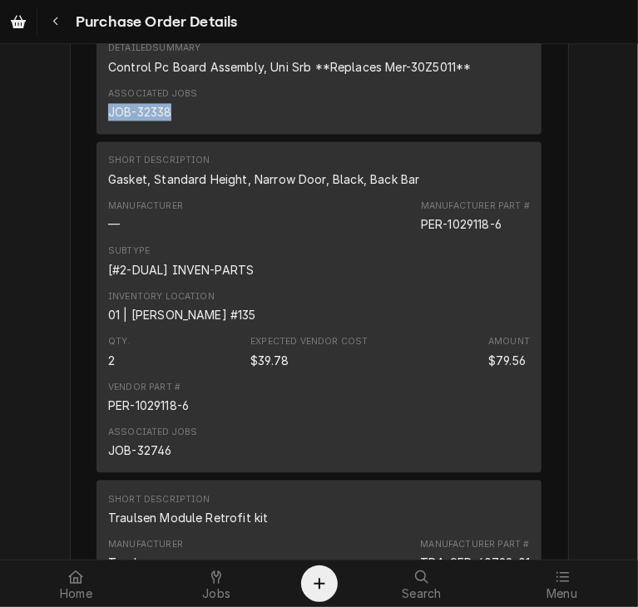
scroll to position [1758, 0]
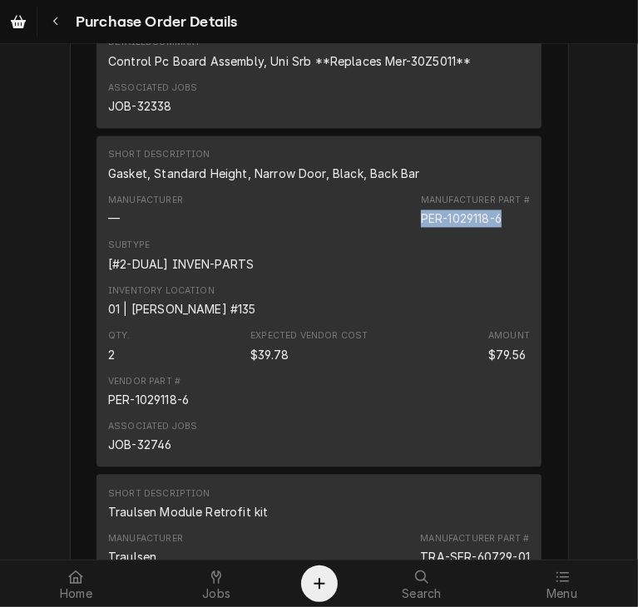
drag, startPoint x: 513, startPoint y: 272, endPoint x: 409, endPoint y: 270, distance: 104.0
click at [409, 233] on div "Manufacturer — Manufacturer Part # PER-1029118-6" at bounding box center [319, 210] width 422 height 45
copy div "PER-1029118-6"
click at [438, 414] on div "Vendor Part # PER-1029118-6" at bounding box center [319, 391] width 422 height 45
drag, startPoint x: 188, startPoint y: 497, endPoint x: 169, endPoint y: 506, distance: 21.2
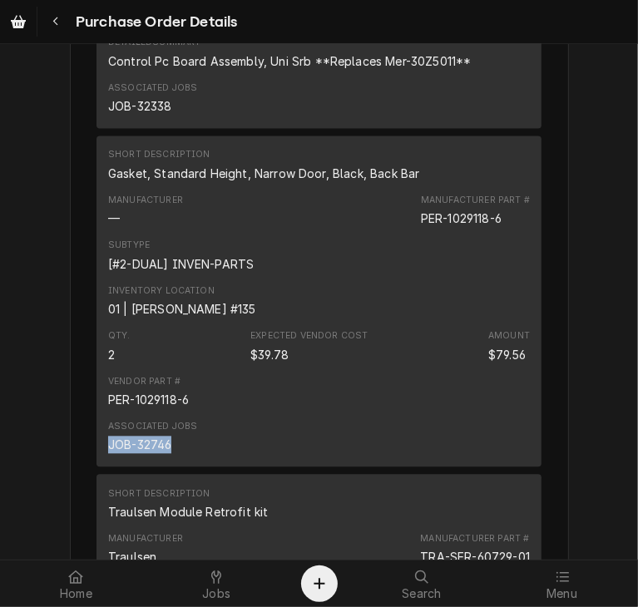
click at [169, 459] on div "Associated Jobs JOB-32746" at bounding box center [319, 436] width 422 height 45
copy div "JOB-32746"
click at [562, 445] on div "Unstocked Vendor PARTSTOWN PARTSTOWN 1200 N Greenbriar Drive Addison, IL 60101 …" at bounding box center [319, 237] width 638 height 3901
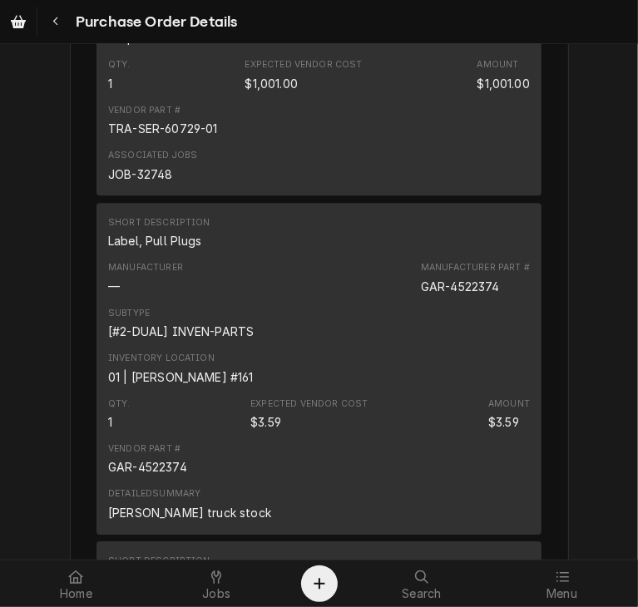
scroll to position [2455, 0]
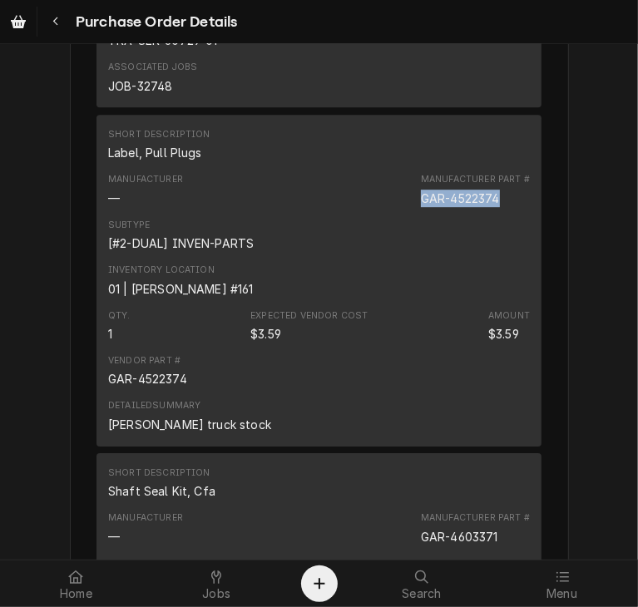
drag, startPoint x: 502, startPoint y: 250, endPoint x: 414, endPoint y: 254, distance: 88.2
click at [414, 212] on div "Manufacturer — Manufacturer Part # GAR-4522374" at bounding box center [319, 189] width 422 height 45
copy div "GAR-4522374"
click at [431, 393] on div "Vendor Part # GAR-4522374" at bounding box center [319, 371] width 422 height 45
drag, startPoint x: 217, startPoint y: 474, endPoint x: 96, endPoint y: 487, distance: 121.3
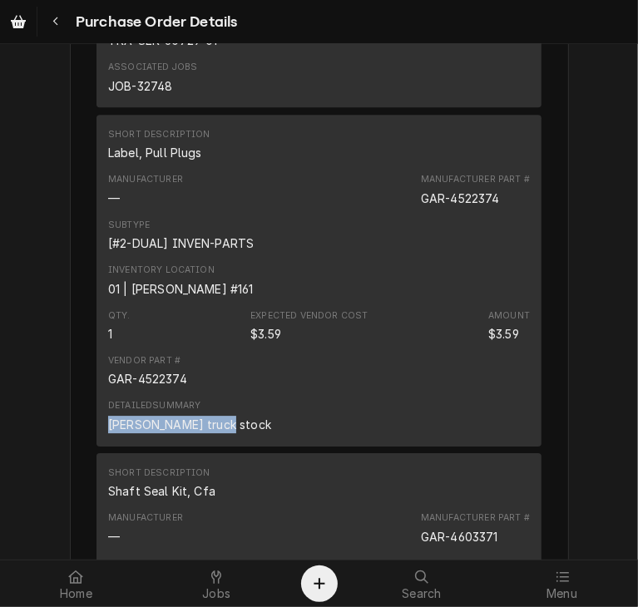
click at [96, 446] on div "Short Description Label, Pull Plugs Manufacturer — Manufacturer Part # GAR-4522…" at bounding box center [318, 280] width 445 height 331
copy div "hawkins truck stock"
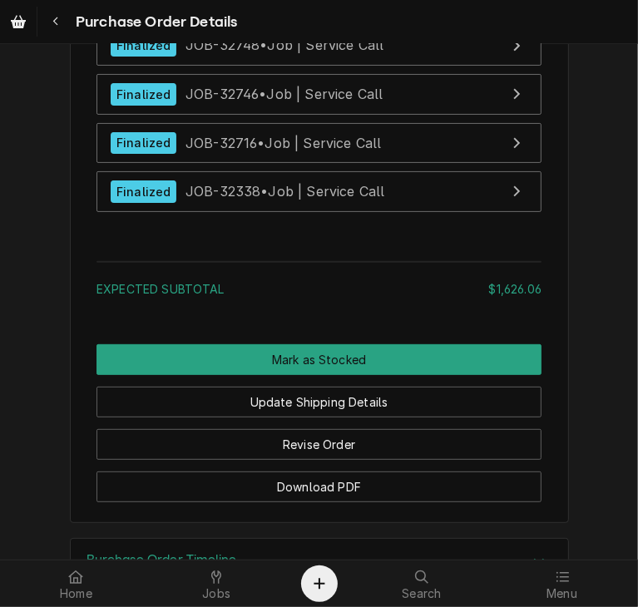
scroll to position [3418, 0]
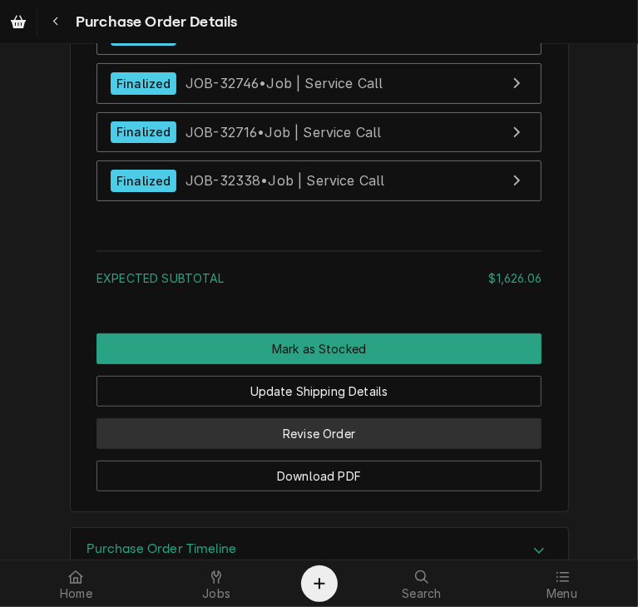
click at [502, 449] on button "Revise Order" at bounding box center [318, 433] width 445 height 31
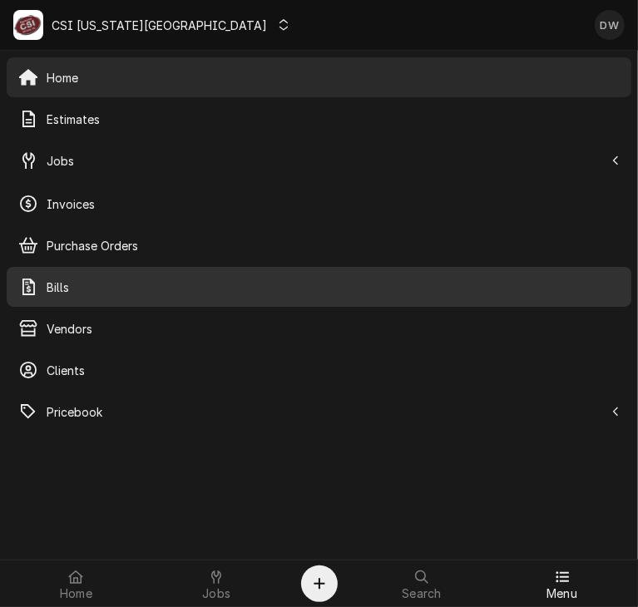
click at [116, 279] on span "Bills" at bounding box center [333, 287] width 573 height 17
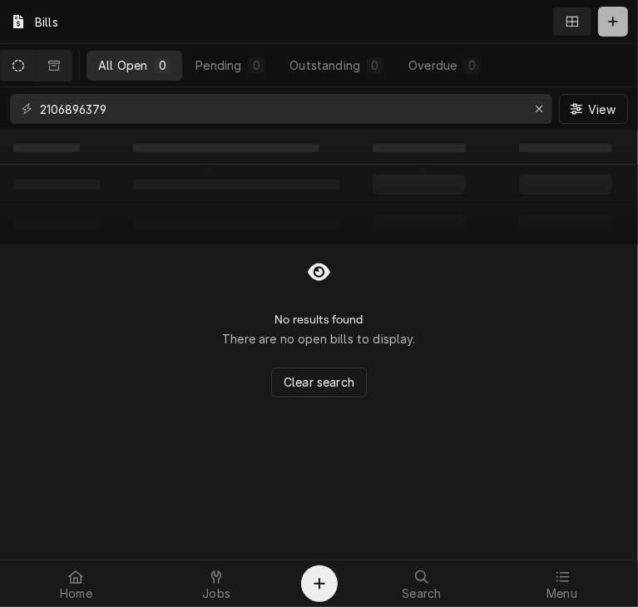
click at [609, 20] on icon "Dynamic Content Wrapper" at bounding box center [613, 22] width 10 height 12
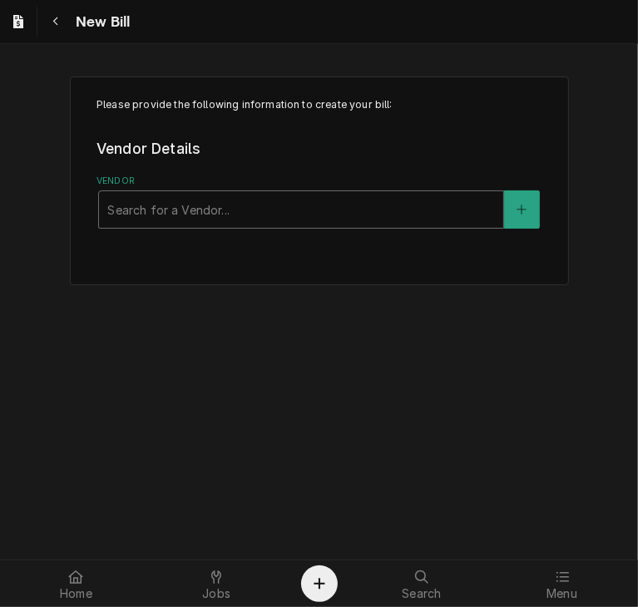
click at [229, 203] on div "Vendor" at bounding box center [301, 210] width 388 height 30
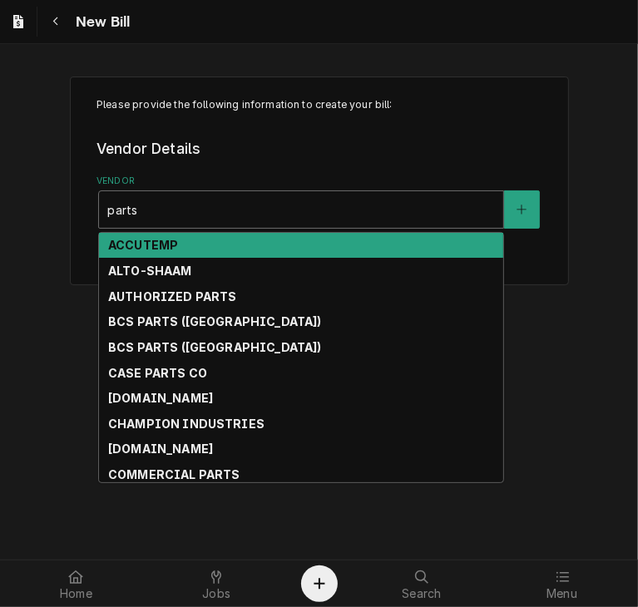
type input "partst"
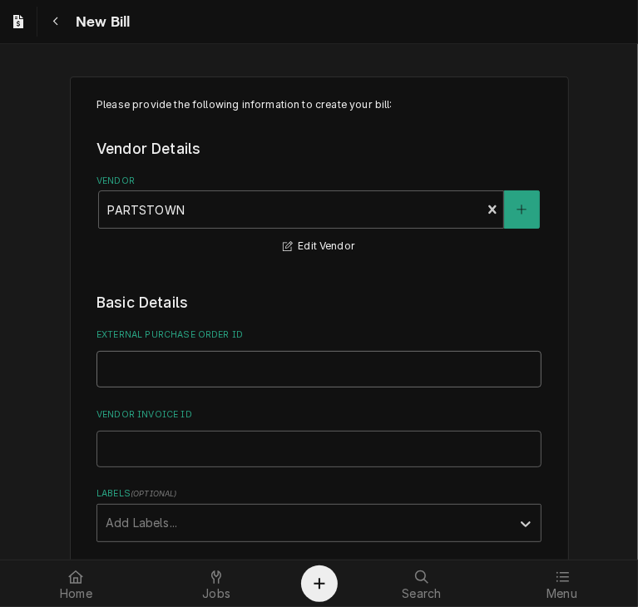
click at [131, 361] on input "External Purchase Order ID" at bounding box center [318, 369] width 445 height 37
type input "PO 301511"
click at [128, 444] on input "Vendor Invoice ID" at bounding box center [318, 449] width 445 height 37
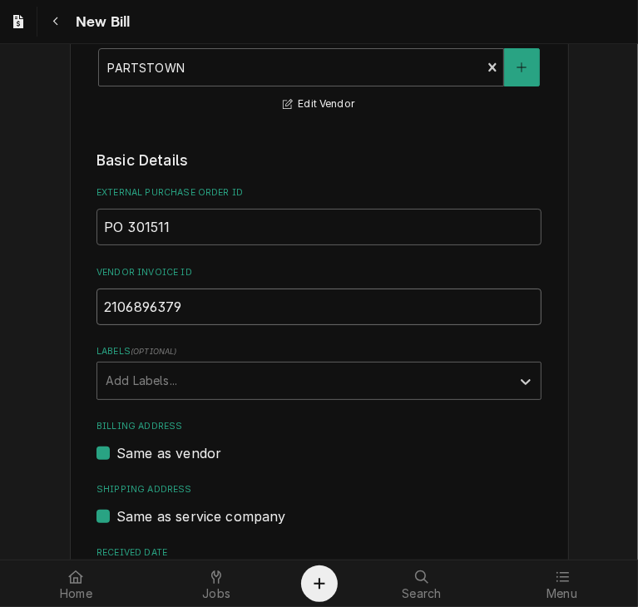
scroll to position [150, 0]
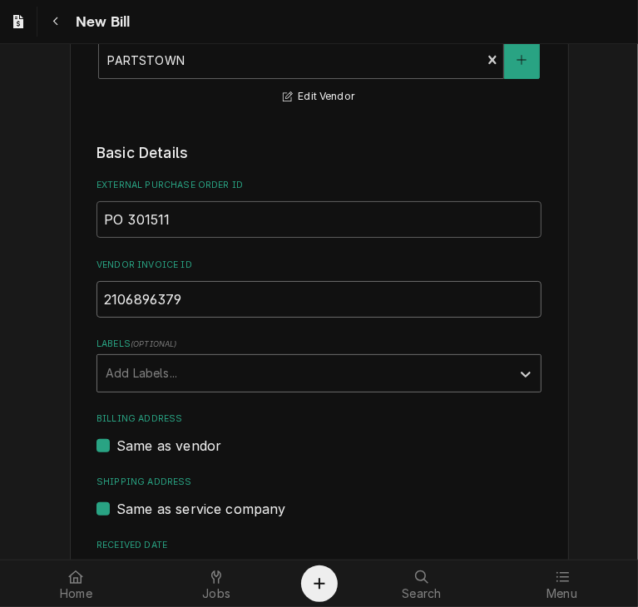
type input "2106896379"
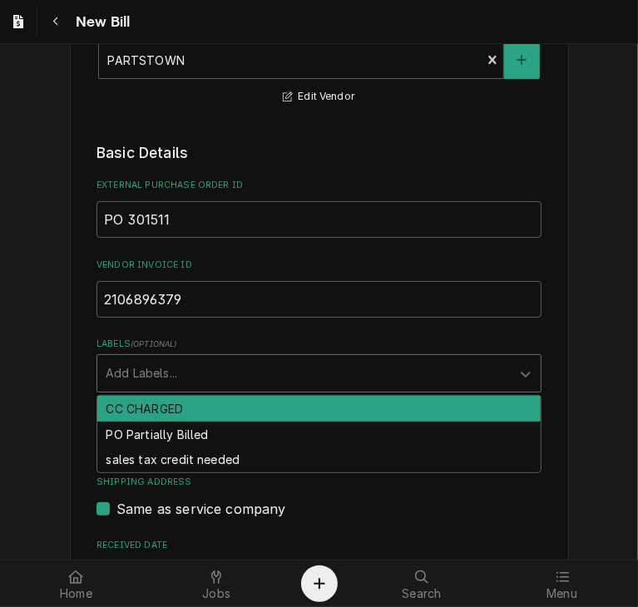
click at [392, 359] on div "Labels" at bounding box center [304, 373] width 397 height 30
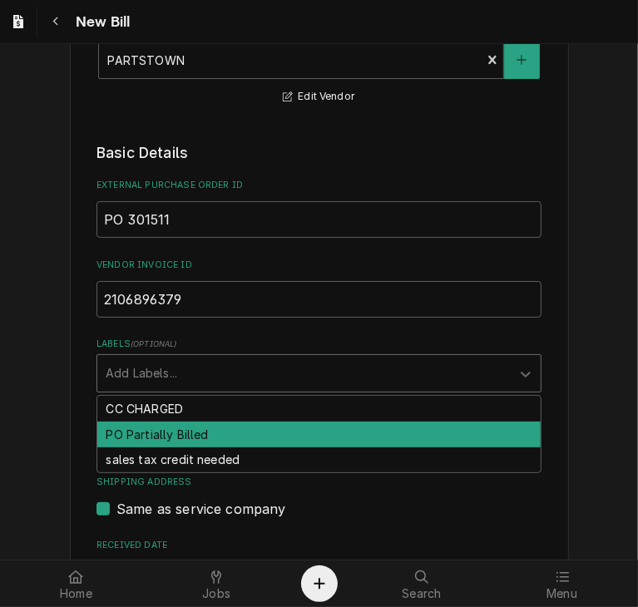
click at [311, 433] on div "PO Partially Billed" at bounding box center [318, 435] width 443 height 26
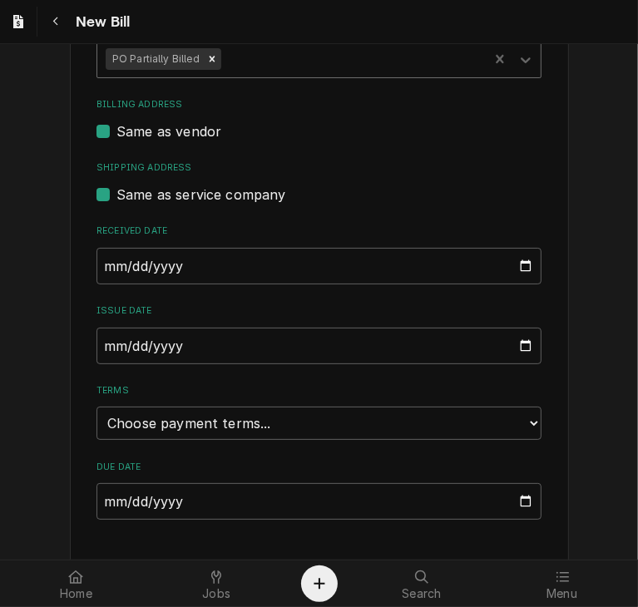
scroll to position [476, 0]
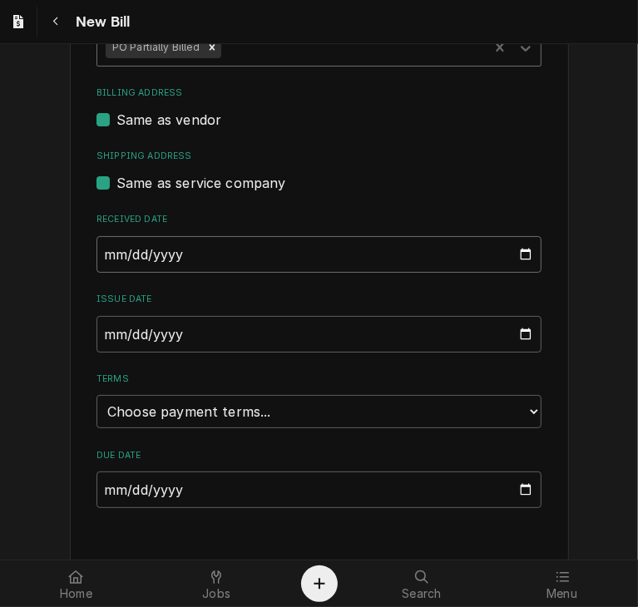
click at [104, 250] on input "2025-10-15" at bounding box center [318, 254] width 445 height 37
type input "[DATE]"
click at [107, 336] on input "2025-10-15" at bounding box center [318, 334] width 445 height 37
type input "[DATE]"
click at [135, 404] on select "Choose payment terms... Same Day Net 7 Net 14 Net 21 Net 30 Net 45 Net 60 Net 90" at bounding box center [318, 411] width 445 height 33
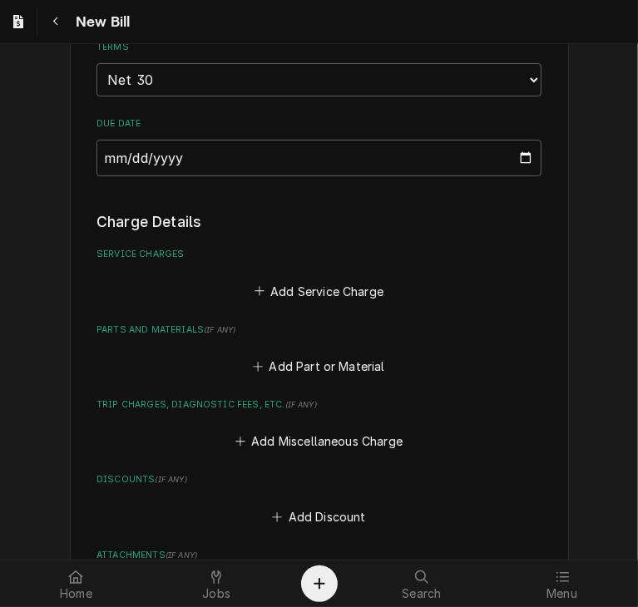
scroll to position [812, 0]
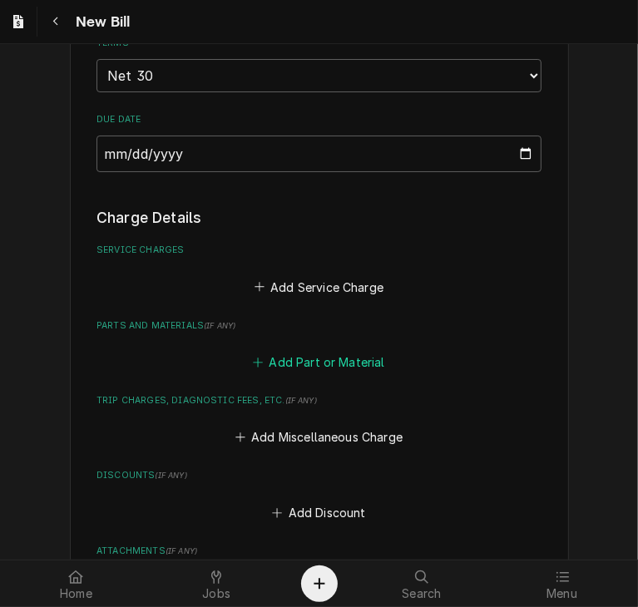
click at [363, 363] on button "Add Part or Material" at bounding box center [318, 362] width 137 height 23
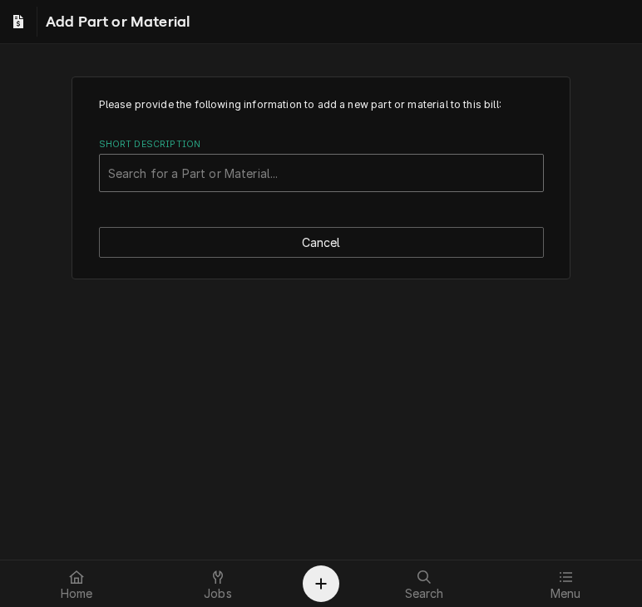
click at [195, 160] on div "Short Description" at bounding box center [321, 173] width 427 height 30
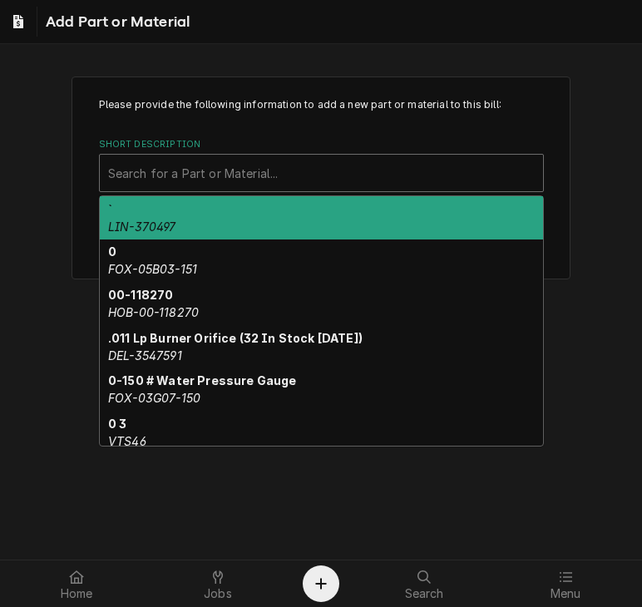
click at [141, 171] on div "Short Description" at bounding box center [321, 173] width 427 height 30
paste input "Caster W/Brake 3"
type input "Caster W/Brake 3"
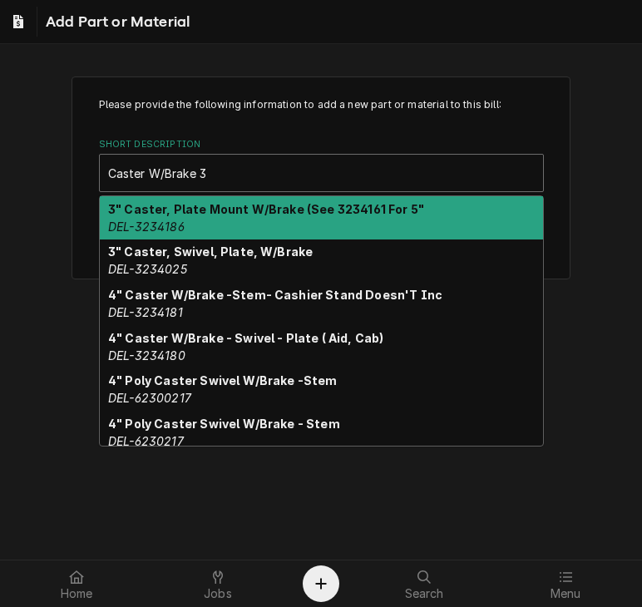
click at [235, 220] on div "3" Caster, Plate Mount W/Brake (See 3234161 For 5" DEL-3234186" at bounding box center [321, 217] width 443 height 43
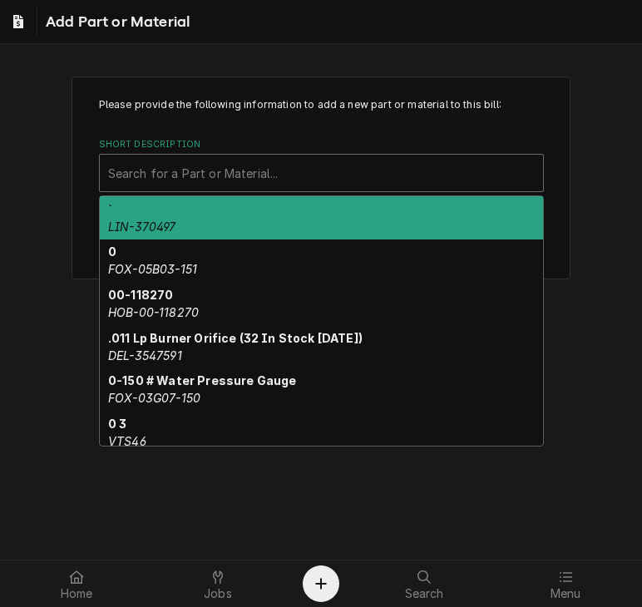
click at [216, 171] on div "Short Description" at bounding box center [321, 173] width 427 height 30
paste input "Caster W/Brake 3"
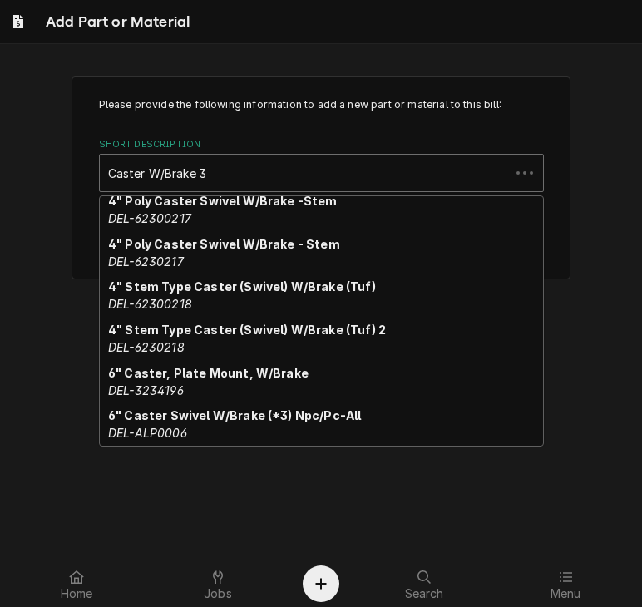
scroll to position [205, 0]
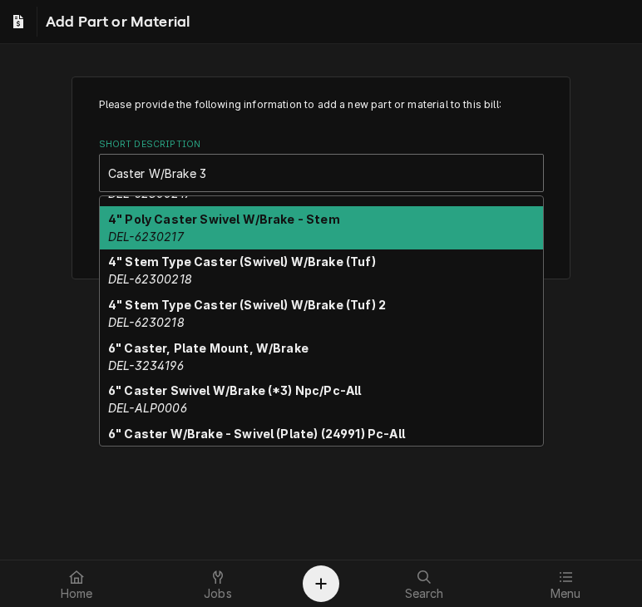
type input "Caster W/Brake 3"
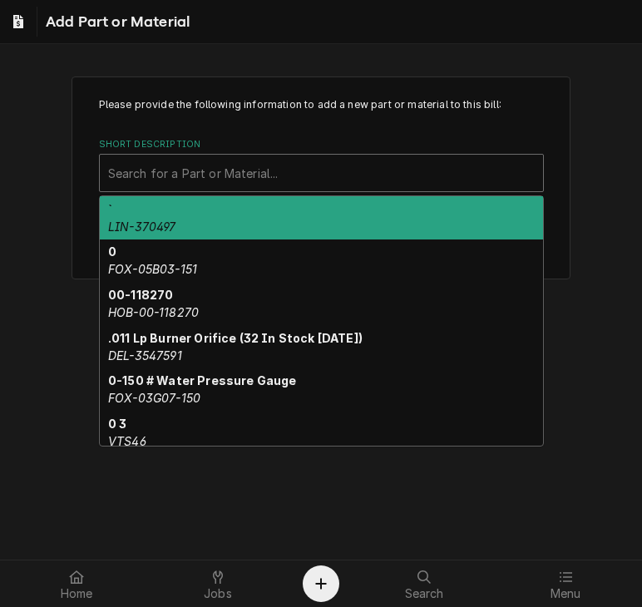
click at [263, 176] on div "Short Description" at bounding box center [321, 173] width 427 height 30
paste input "ACC-AT0H-2479-4"
type input "ACC-AT0H-2479-4"
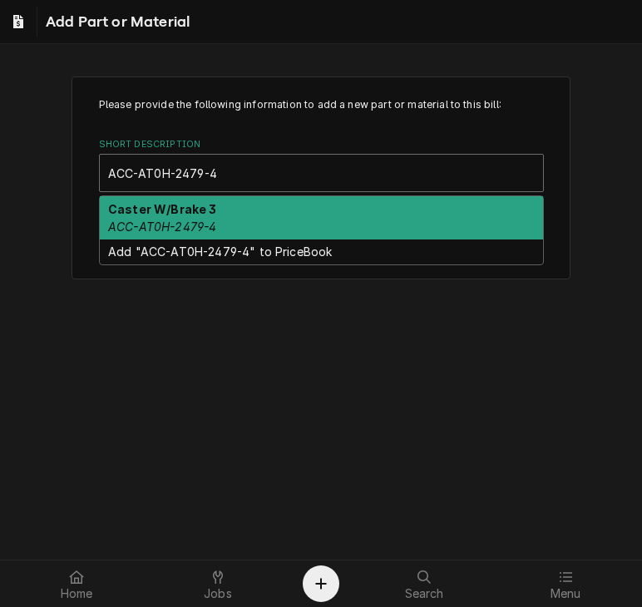
click at [263, 205] on div "Caster W/Brake 3 ACC-AT0H-2479-4" at bounding box center [321, 217] width 443 height 43
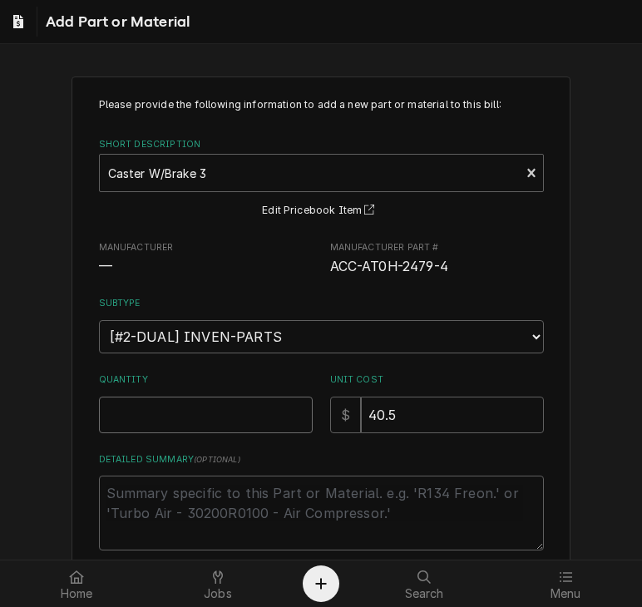
click at [214, 423] on input "Quantity" at bounding box center [206, 415] width 214 height 37
type textarea "x"
type input "1"
click at [111, 497] on textarea "Detailed Summary ( optional )" at bounding box center [321, 513] width 445 height 75
paste textarea "JOB-32716"
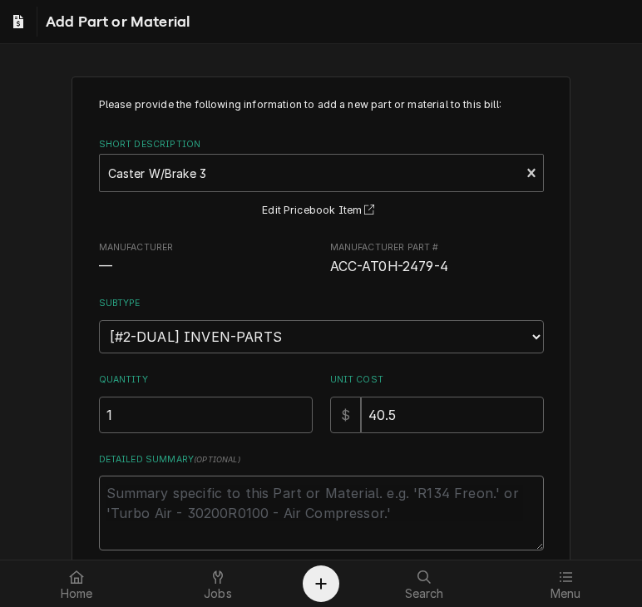
type textarea "x"
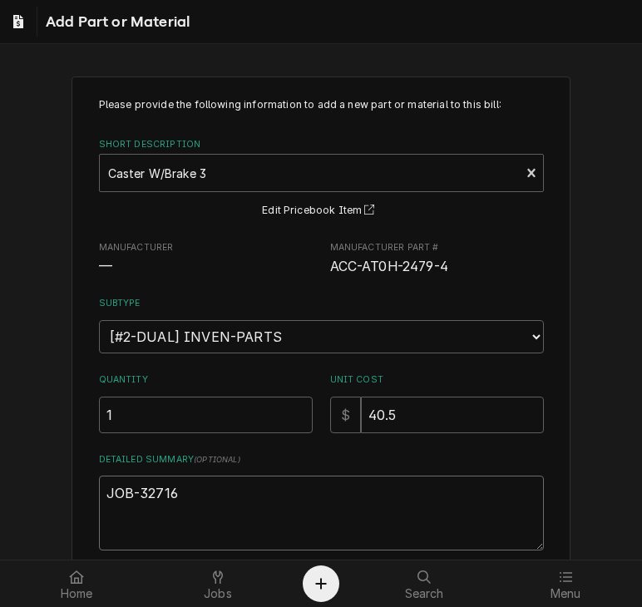
scroll to position [89, 0]
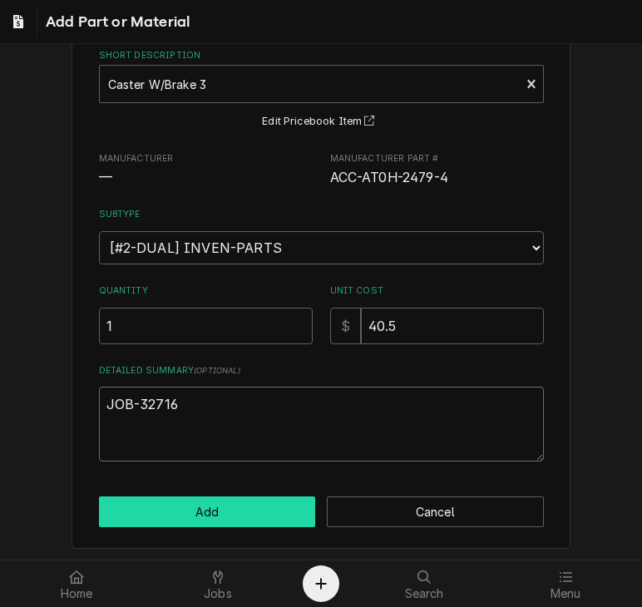
type textarea "JOB-32716"
click at [176, 500] on button "Add" at bounding box center [207, 512] width 217 height 31
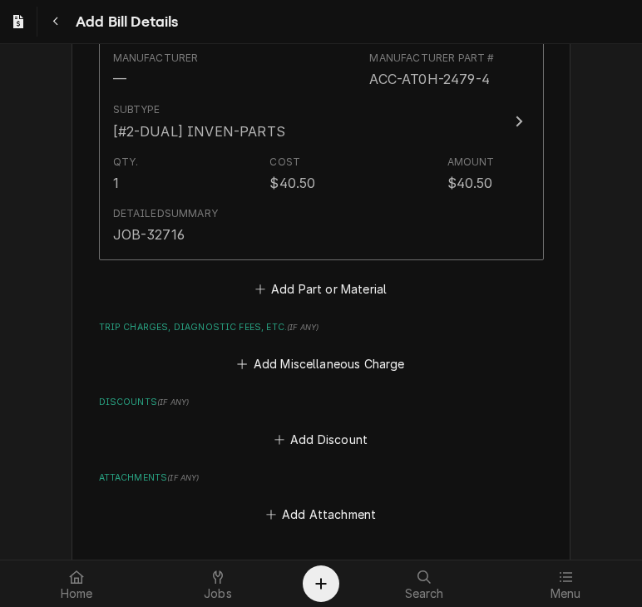
scroll to position [1173, 0]
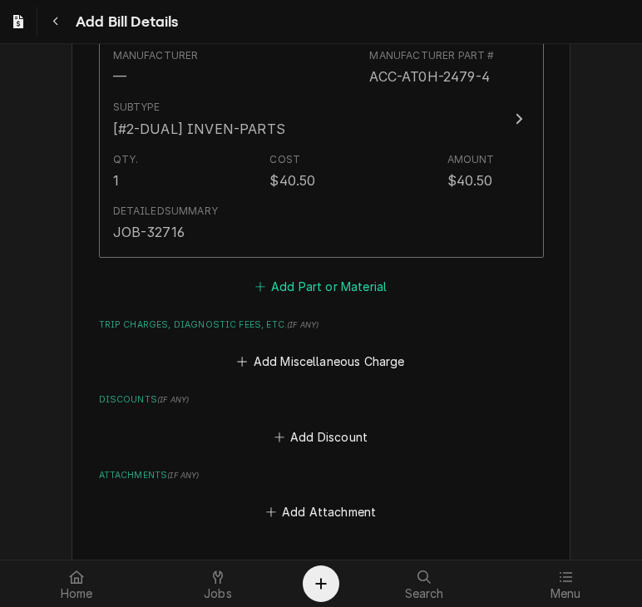
click at [310, 278] on button "Add Part or Material" at bounding box center [320, 285] width 137 height 23
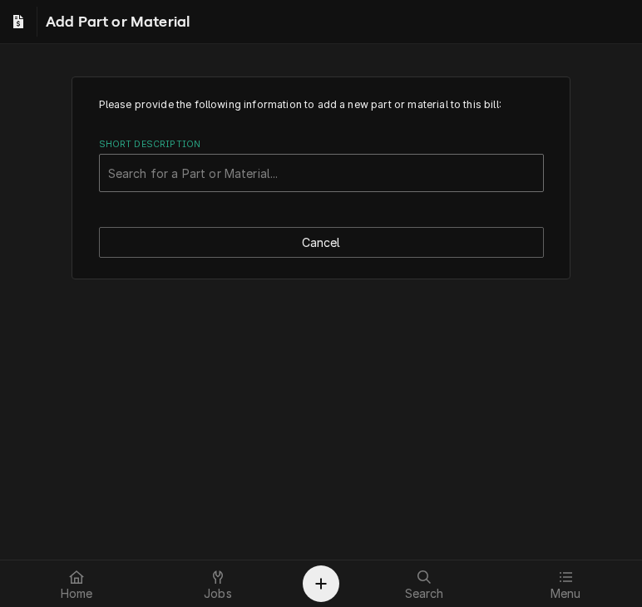
click at [196, 165] on div "Short Description" at bounding box center [321, 173] width 427 height 30
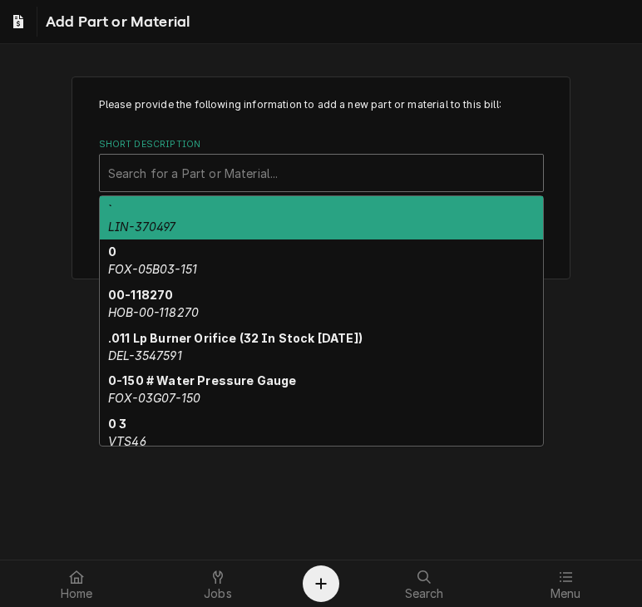
paste input "MER-P30Z5021"
type input "MER-P30Z5021"
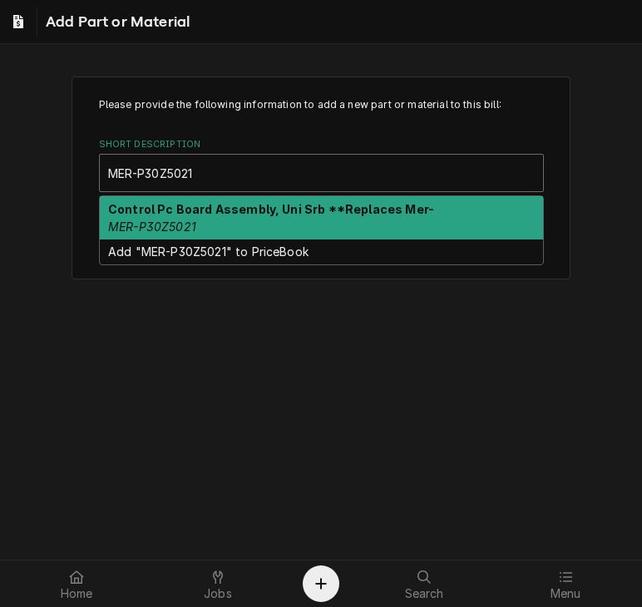
click at [195, 215] on div "Control Pc Board Assembly, Uni Srb **Replaces Mer- MER-P30Z5021" at bounding box center [321, 217] width 443 height 43
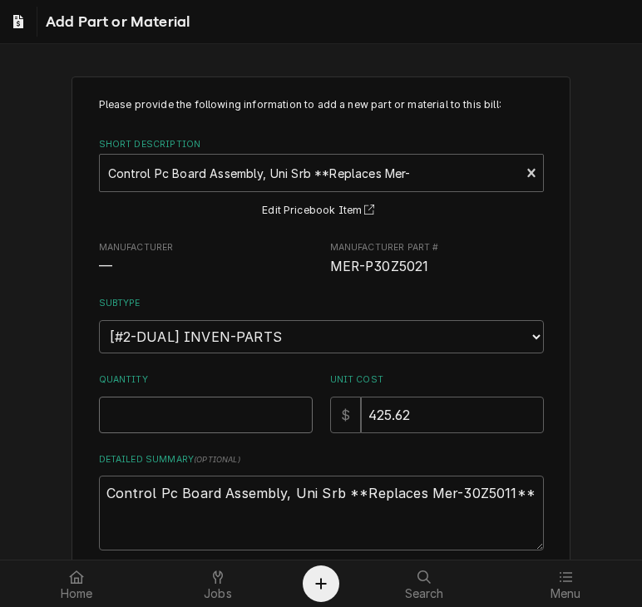
click at [173, 413] on input "Quantity" at bounding box center [206, 415] width 214 height 37
type textarea "x"
type input "1"
click at [120, 527] on textarea "Control Pc Board Assembly, Uni Srb **Replaces Mer-30Z5011**" at bounding box center [321, 513] width 445 height 75
click at [516, 491] on textarea "Control Pc Board Assembly, Uni Srb **Replaces Mer-30Z5011**" at bounding box center [321, 513] width 445 height 75
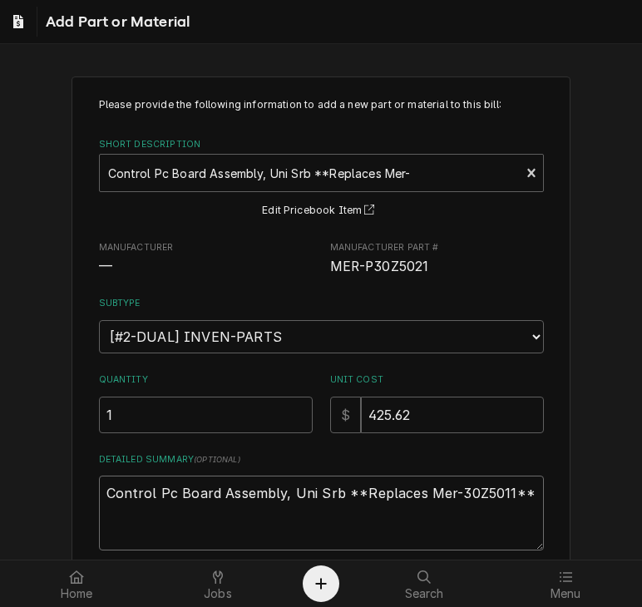
type textarea "x"
type textarea "Control Pc Board Assembly, Uni Srb **Replaces Mer-30Z5011**"
paste textarea "JOB-32338"
type textarea "x"
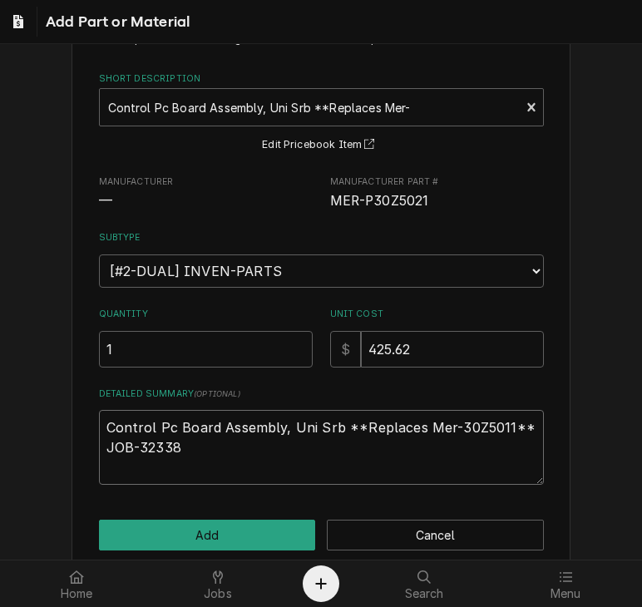
scroll to position [67, 0]
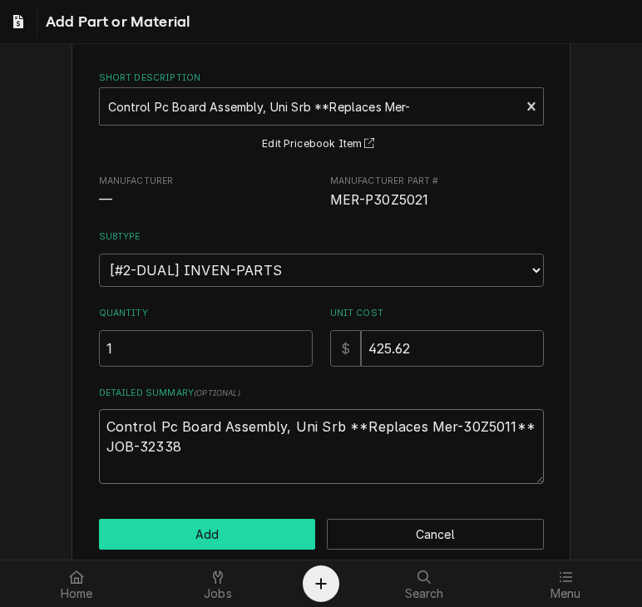
type textarea "Control Pc Board Assembly, Uni Srb **Replaces Mer-30Z5011** JOB-32338"
click at [289, 531] on button "Add" at bounding box center [207, 534] width 217 height 31
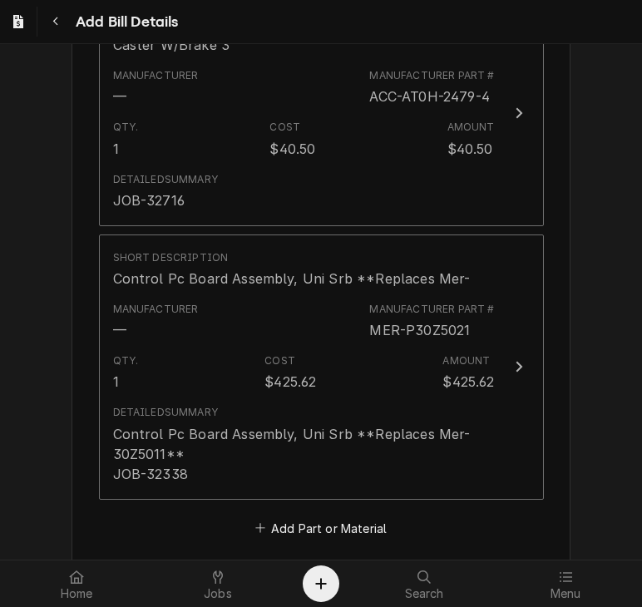
scroll to position [1153, 0]
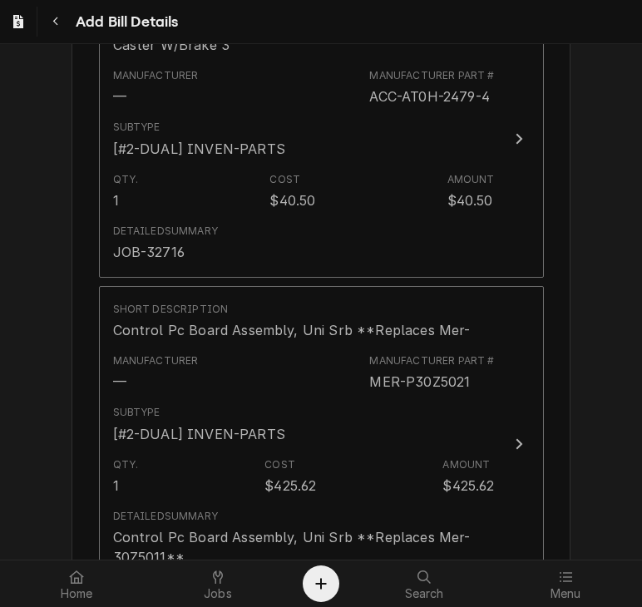
click at [579, 455] on div "Please provide the following information to create your bill: Vendor Details Ve…" at bounding box center [321, 5] width 642 height 2193
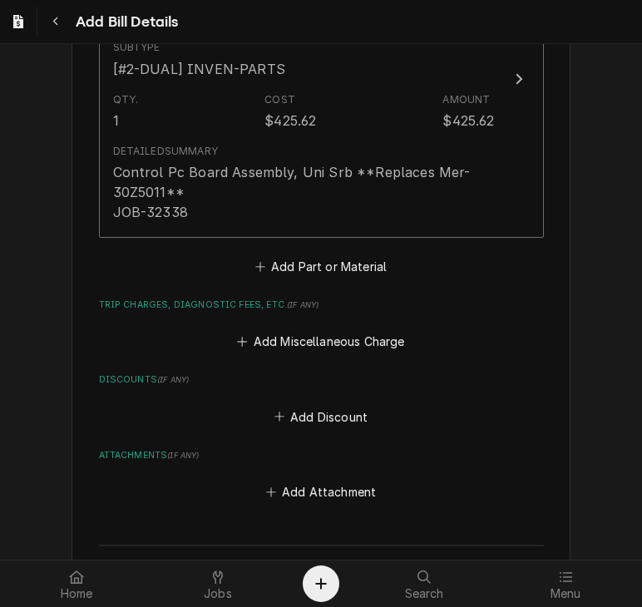
scroll to position [1524, 0]
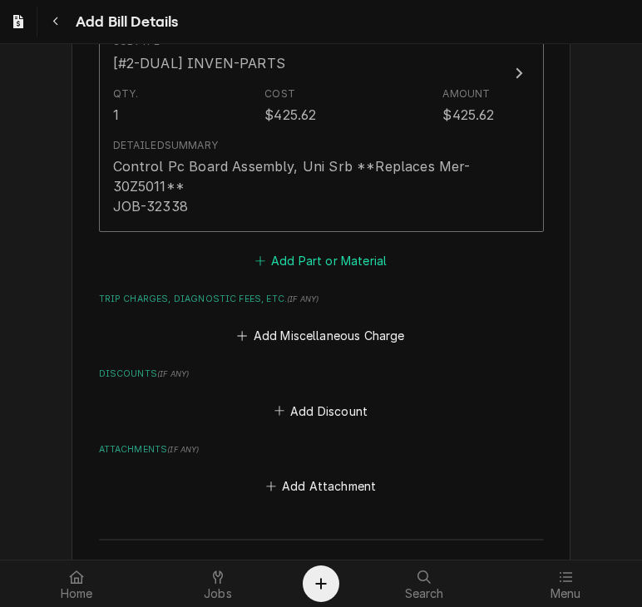
click at [306, 256] on button "Add Part or Material" at bounding box center [320, 260] width 137 height 23
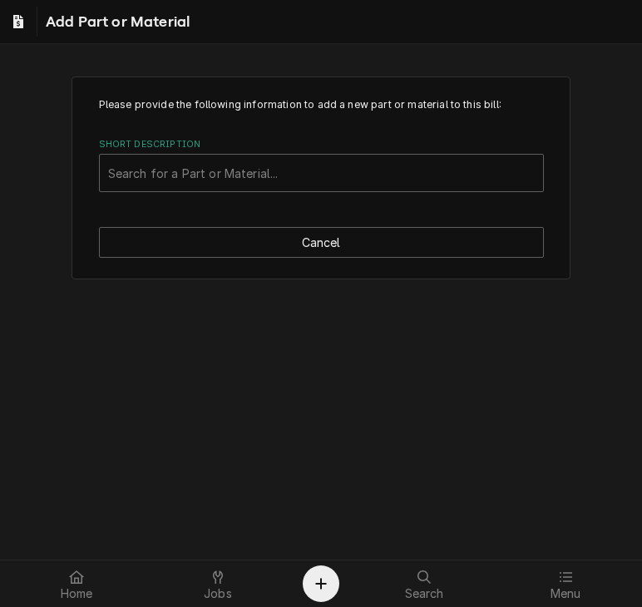
click at [246, 454] on div "Please provide the following information to add a new part or material to this …" at bounding box center [321, 302] width 642 height 516
click at [212, 172] on div "Short Description" at bounding box center [321, 173] width 427 height 30
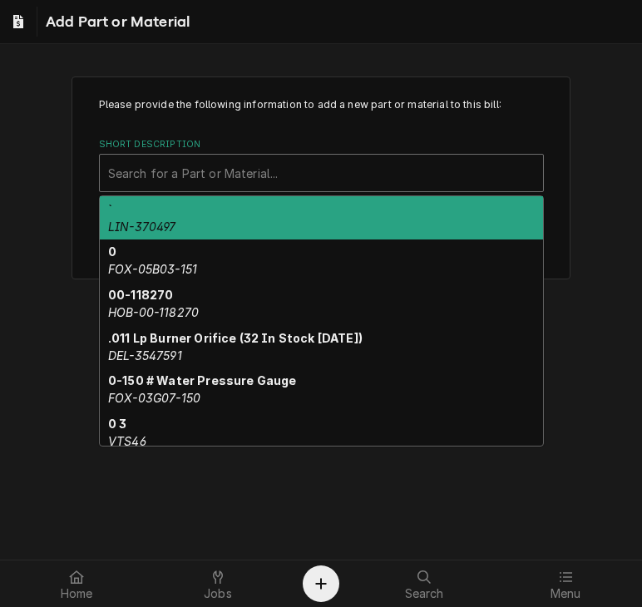
paste input "PER-1029118-6"
type input "PER-1029118-6"
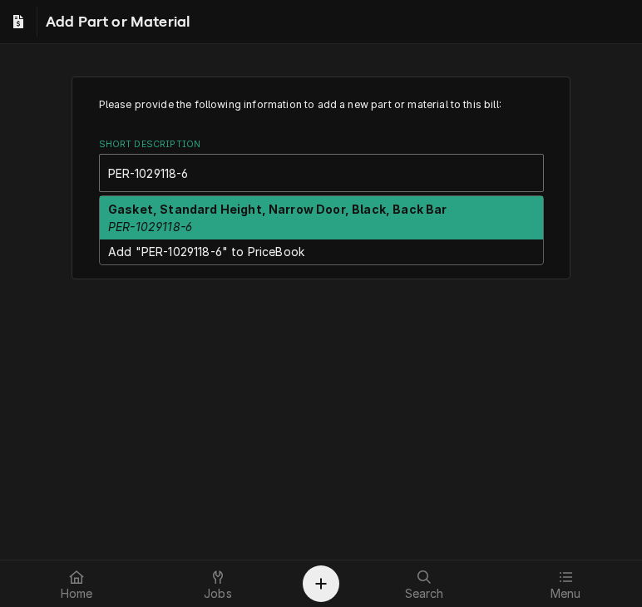
click at [205, 210] on strong "Gasket, Standard Height, Narrow Door, Black, Back Bar" at bounding box center [277, 209] width 339 height 14
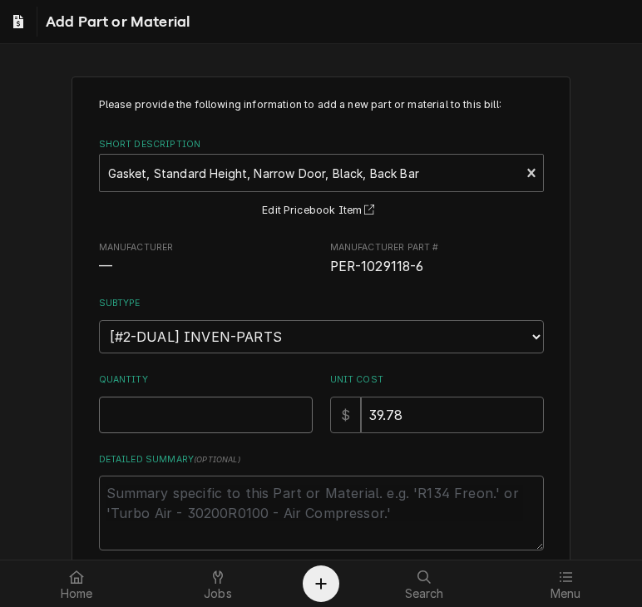
click at [169, 408] on input "Quantity" at bounding box center [206, 415] width 214 height 37
type textarea "x"
type input "2"
click at [99, 504] on textarea "Detailed Summary ( optional )" at bounding box center [321, 513] width 445 height 75
paste textarea "JOB-32746"
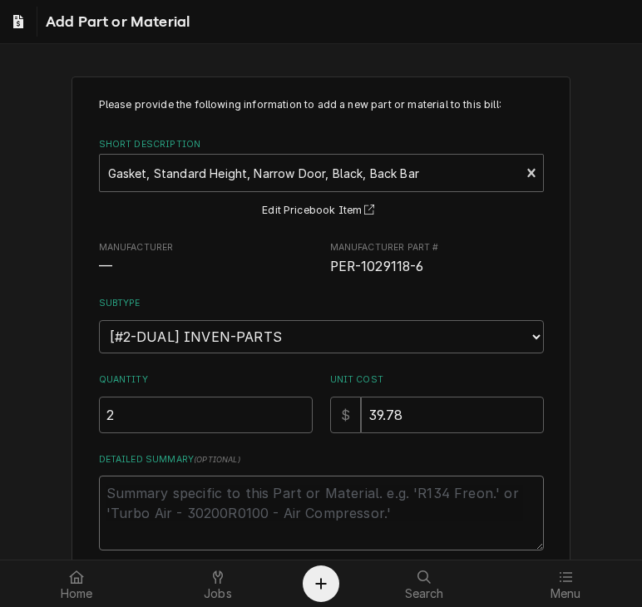
type textarea "x"
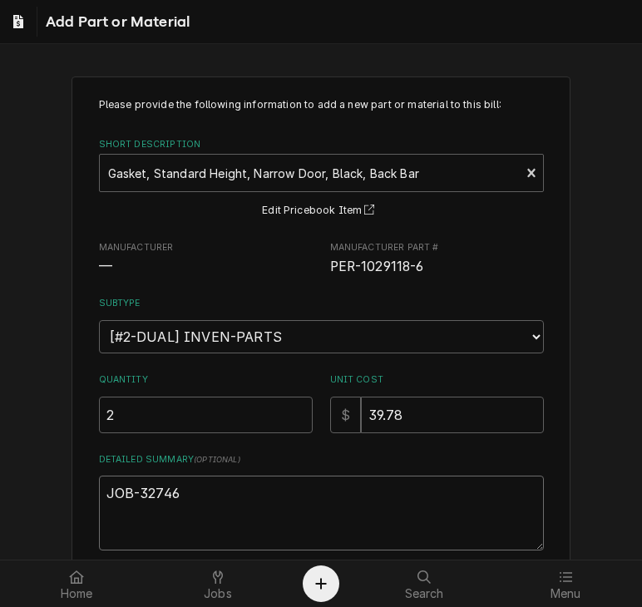
scroll to position [89, 0]
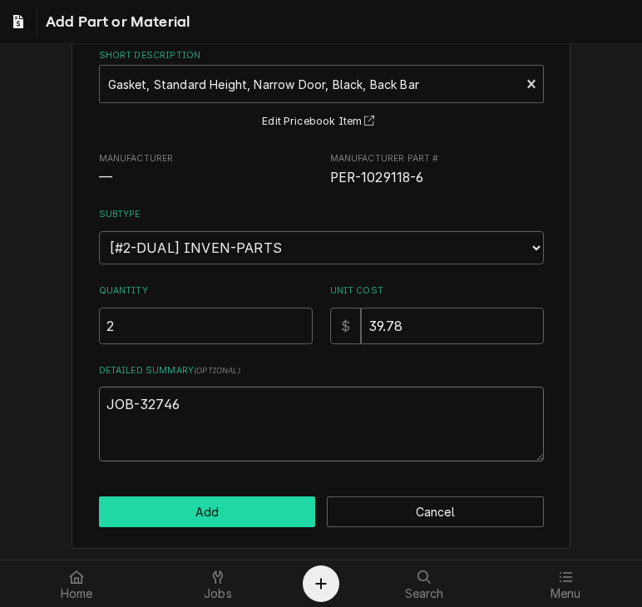
type textarea "JOB-32746"
click at [183, 508] on button "Add" at bounding box center [207, 512] width 217 height 31
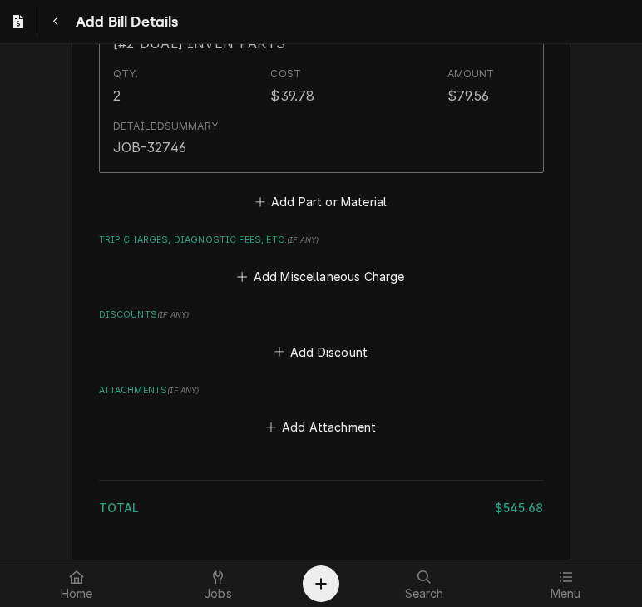
scroll to position [1843, 0]
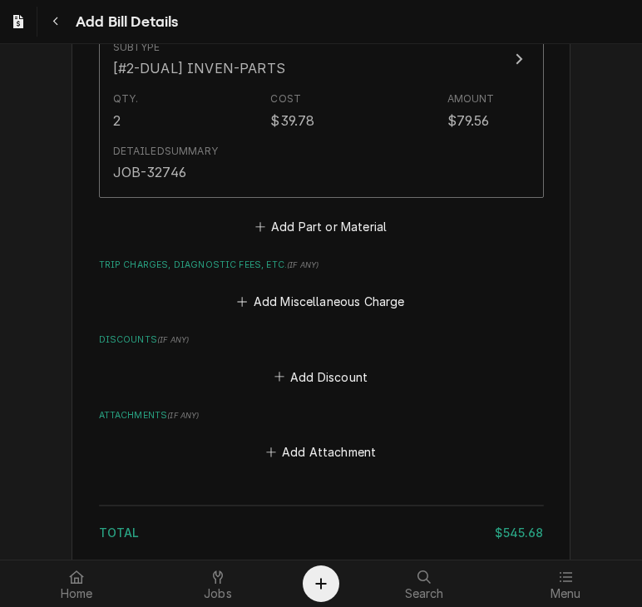
click at [311, 238] on button "Add Part or Material" at bounding box center [320, 226] width 137 height 23
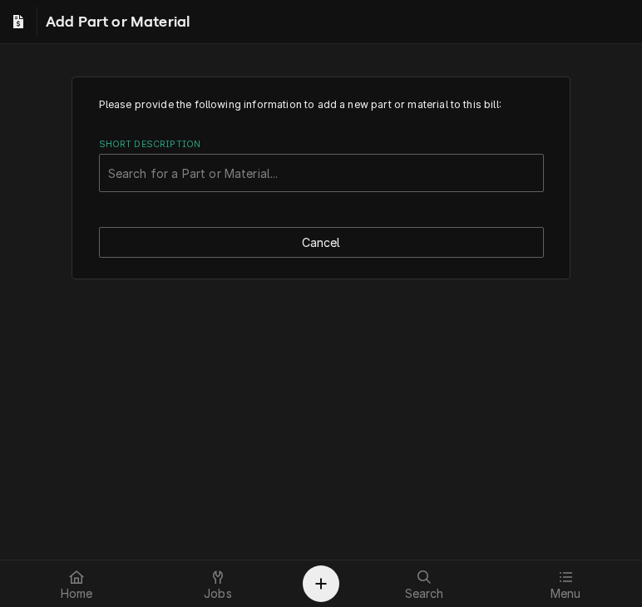
click at [130, 401] on div "Please provide the following information to add a new part or material to this …" at bounding box center [321, 302] width 642 height 516
click at [109, 177] on input "Short Description" at bounding box center [109, 173] width 3 height 27
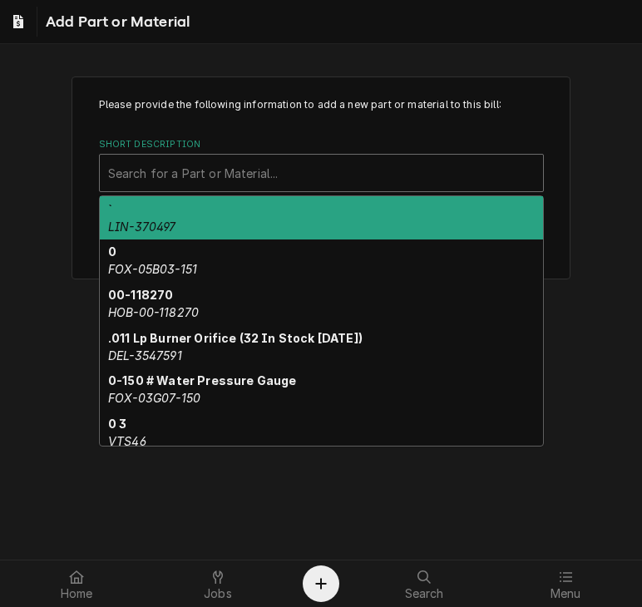
paste input "GAR-4522374"
type input "GAR-4522374"
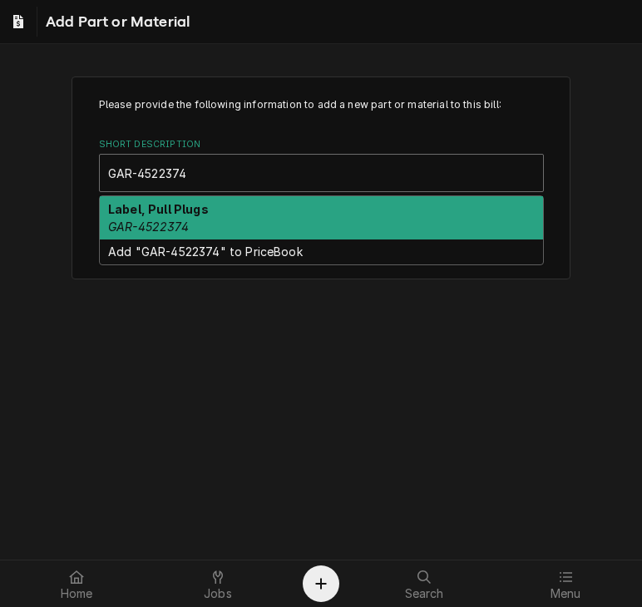
click at [161, 224] on em "GAR-4522374" at bounding box center [148, 227] width 81 height 14
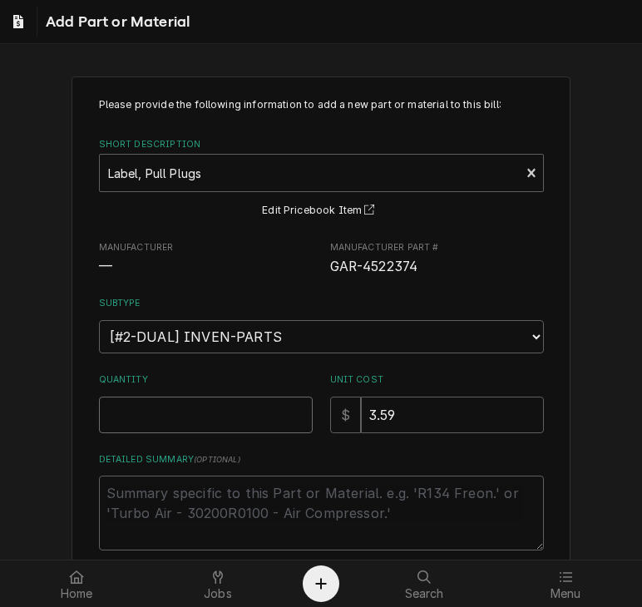
click at [184, 397] on input "Quantity" at bounding box center [206, 415] width 214 height 37
type textarea "x"
type input "1"
click at [141, 532] on textarea "Detailed Summary ( optional )" at bounding box center [321, 513] width 445 height 75
paste textarea "[PERSON_NAME] truck stock"
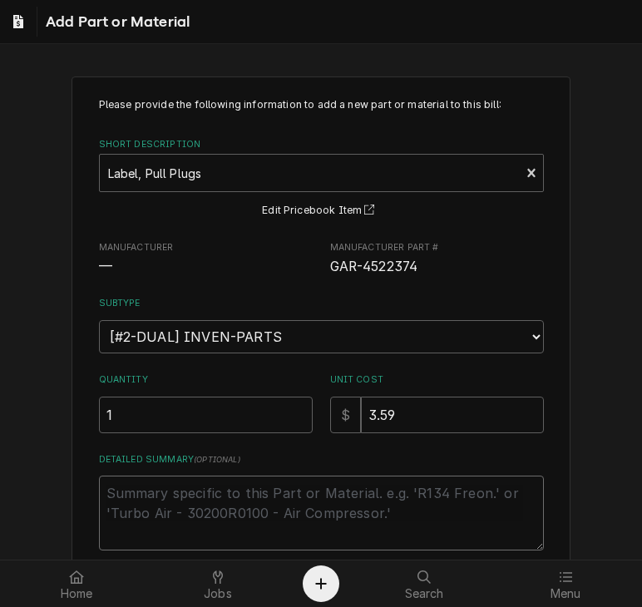
type textarea "x"
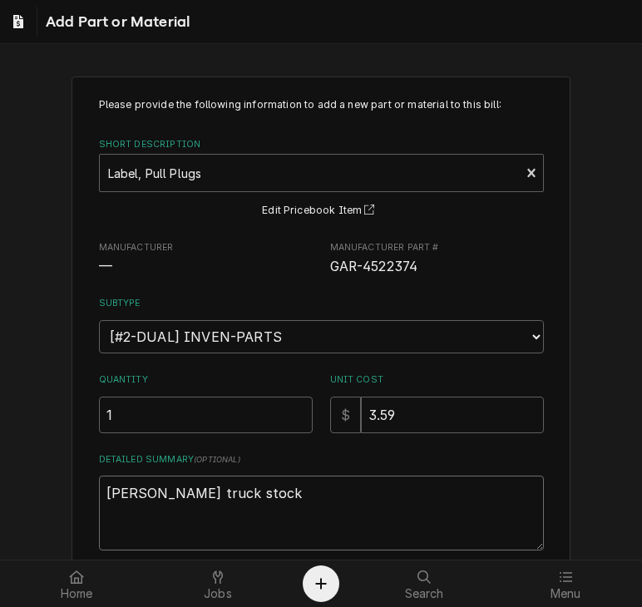
scroll to position [89, 0]
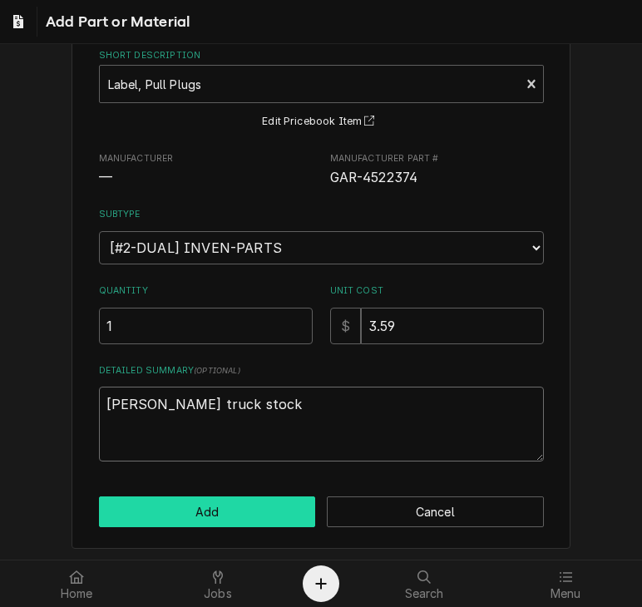
type textarea "[PERSON_NAME] truck stock"
click at [209, 501] on button "Add" at bounding box center [207, 512] width 217 height 31
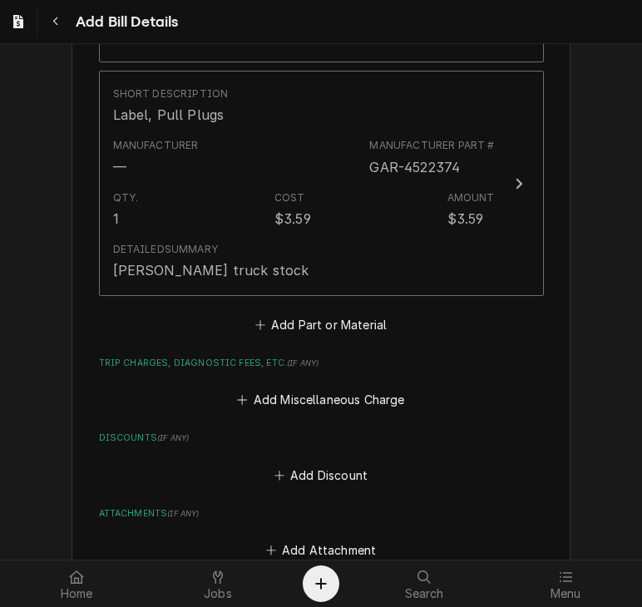
scroll to position [1979, 0]
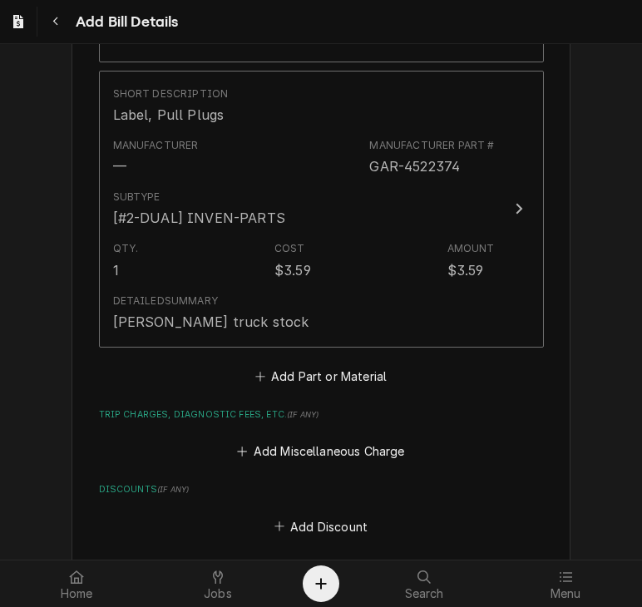
click at [341, 388] on button "Add Part or Material" at bounding box center [320, 375] width 137 height 23
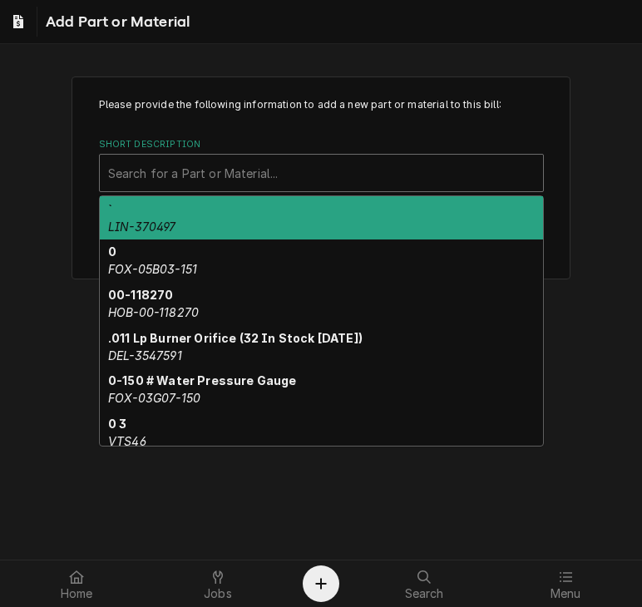
click at [223, 174] on div "Short Description" at bounding box center [321, 173] width 427 height 30
paste input "GAR-4603371"
type input "GAR-4603371"
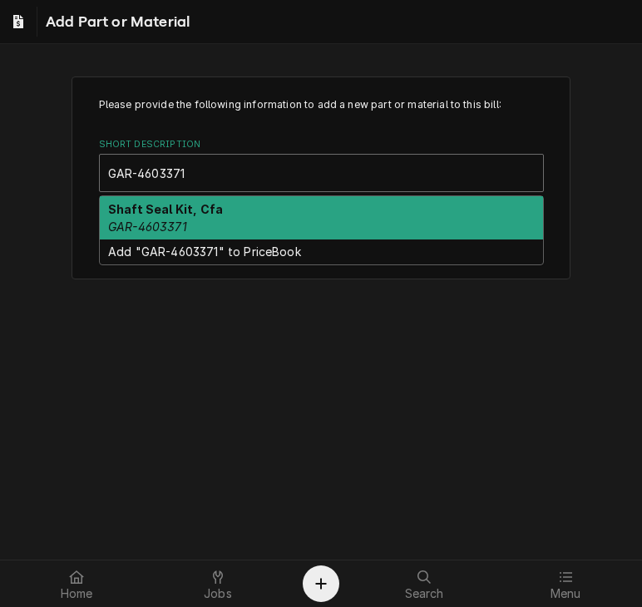
click at [201, 230] on div "Shaft Seal Kit, Cfa GAR-4603371" at bounding box center [321, 217] width 443 height 43
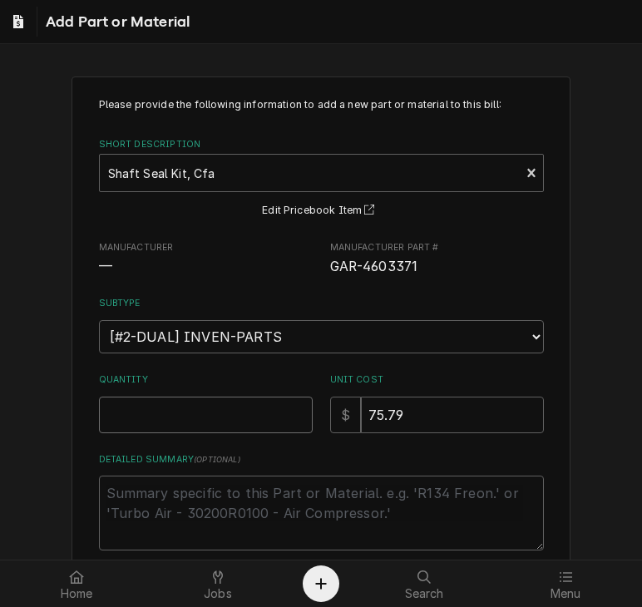
click at [156, 425] on input "Quantity" at bounding box center [206, 415] width 214 height 37
type textarea "x"
type input "1"
click at [195, 509] on textarea "Detailed Summary ( optional )" at bounding box center [321, 513] width 445 height 75
paste textarea "[PERSON_NAME] truck stock"
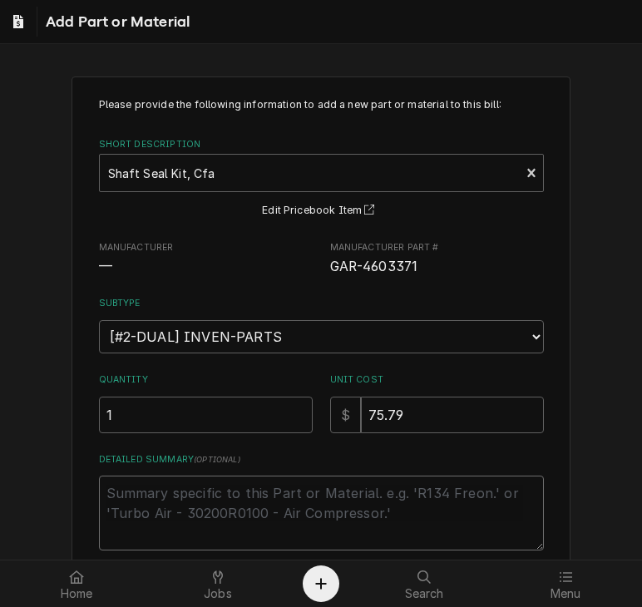
type textarea "x"
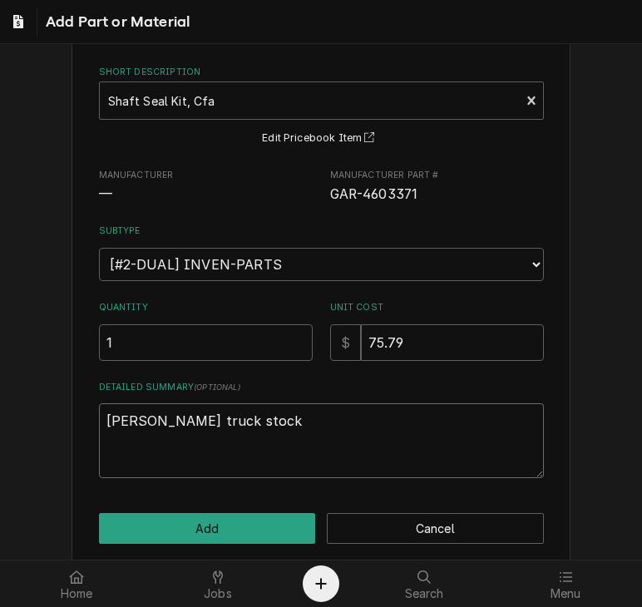
scroll to position [89, 0]
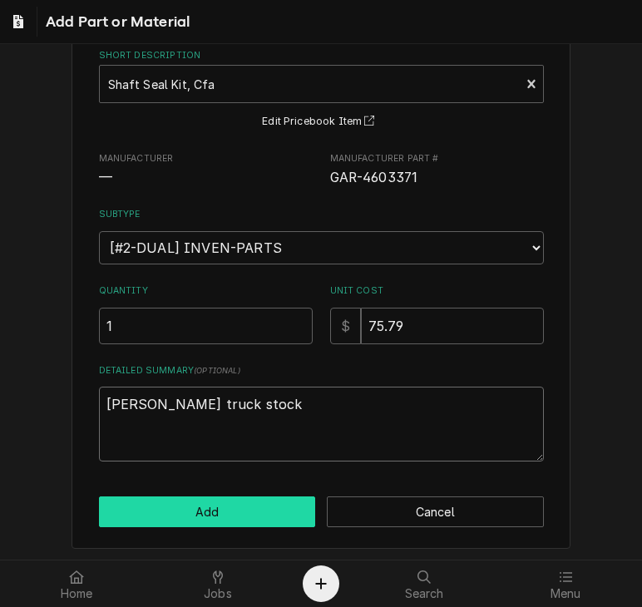
type textarea "[PERSON_NAME] truck stock"
click at [216, 507] on button "Add" at bounding box center [207, 512] width 217 height 31
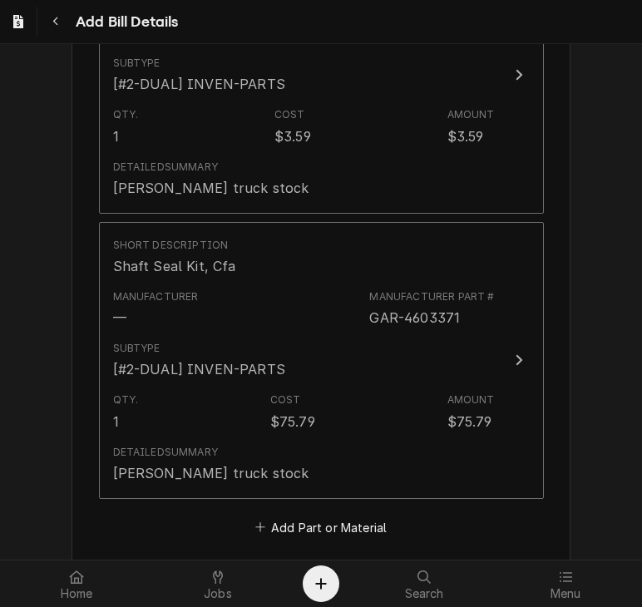
scroll to position [2565, 0]
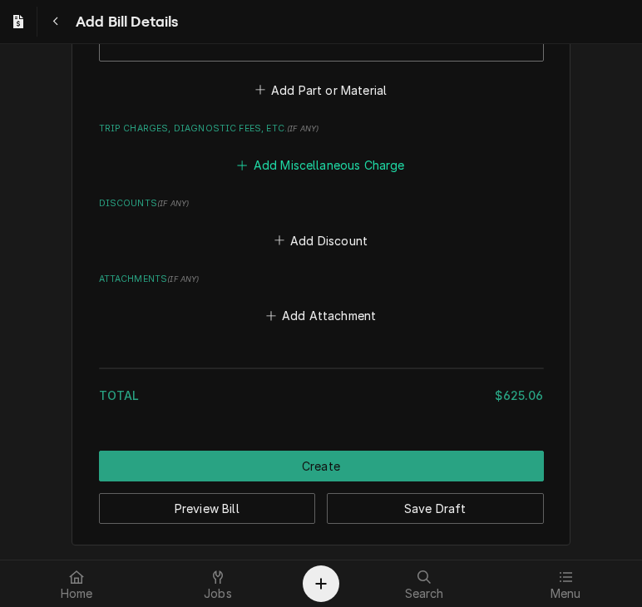
click at [291, 161] on button "Add Miscellaneous Charge" at bounding box center [321, 165] width 173 height 23
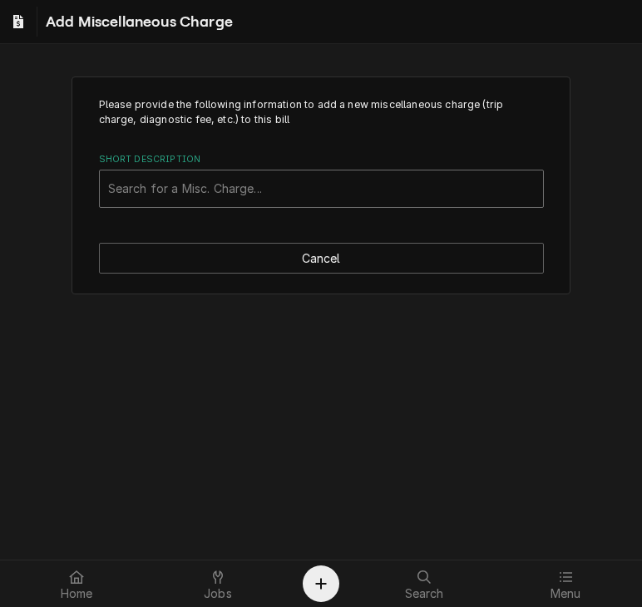
click at [244, 190] on div "Short Description" at bounding box center [321, 189] width 427 height 30
type input "ship"
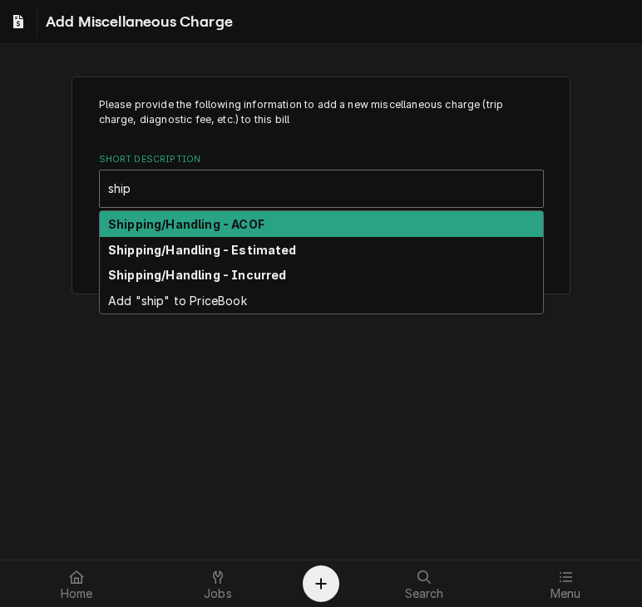
click at [238, 221] on strong "Shipping/Handling - ACOF" at bounding box center [186, 224] width 156 height 14
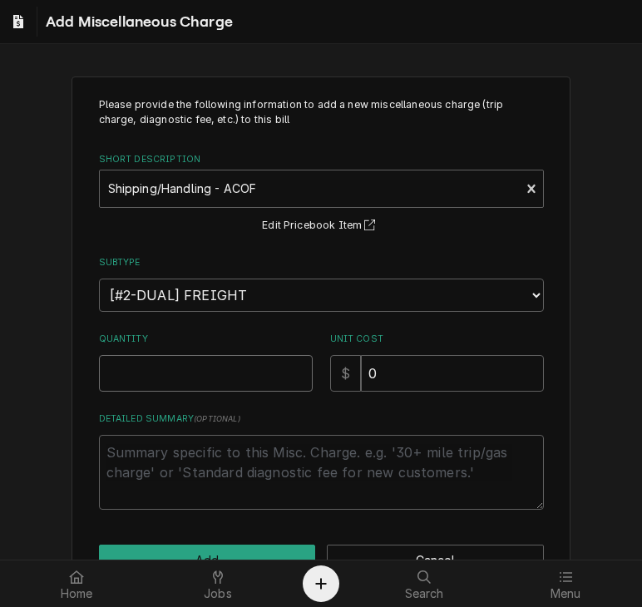
click at [186, 367] on input "Quantity" at bounding box center [206, 373] width 214 height 37
type textarea "x"
type input "1"
drag, startPoint x: 400, startPoint y: 374, endPoint x: 312, endPoint y: 373, distance: 88.2
click at [312, 373] on div "Quantity 1 Unit Cost $ 0" at bounding box center [321, 362] width 445 height 59
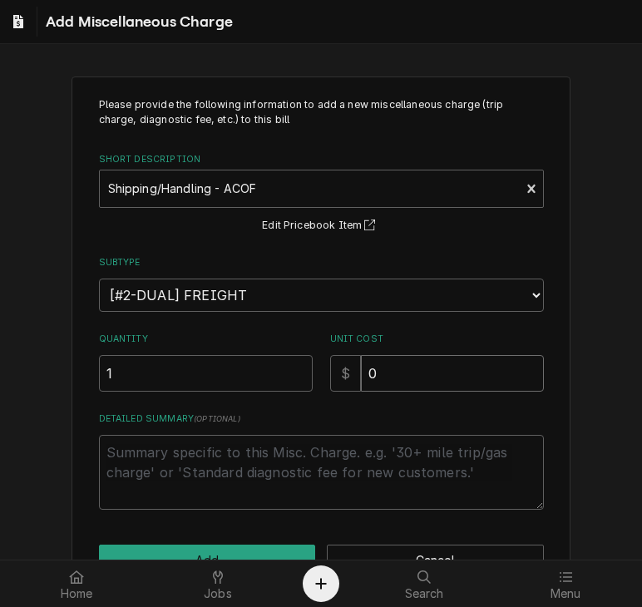
type textarea "x"
type input "12"
type textarea "x"
type input "12.7"
type textarea "x"
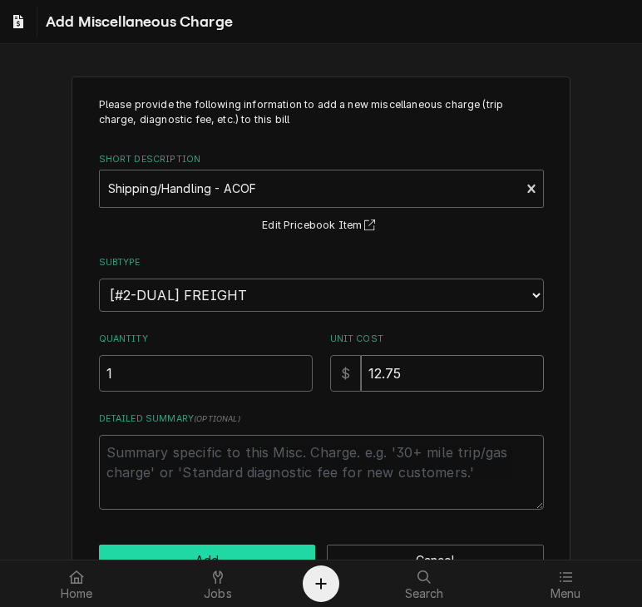
type input "12.75"
click at [184, 548] on button "Add" at bounding box center [207, 560] width 217 height 31
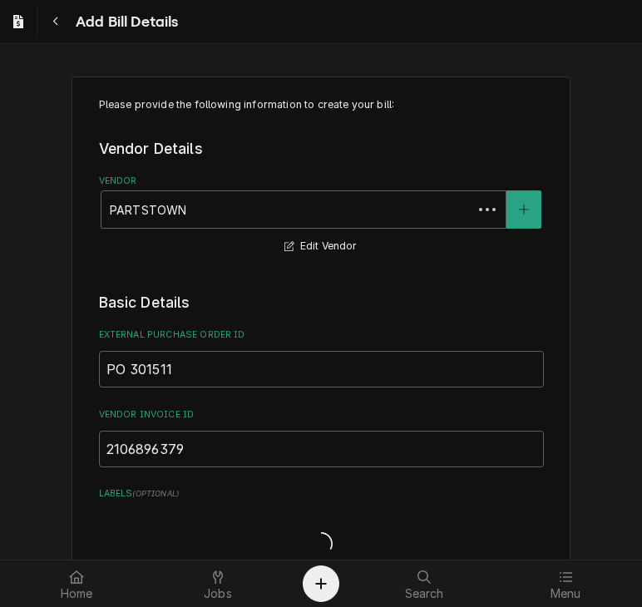
scroll to position [2695, 0]
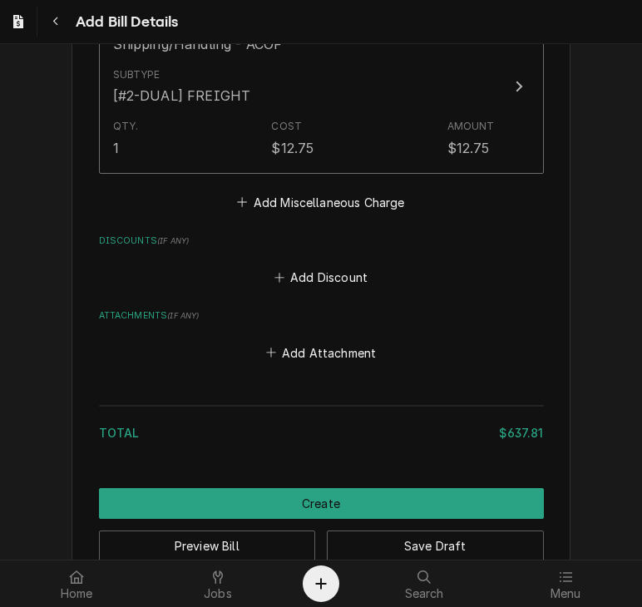
click at [515, 323] on label "Attachments ( if any )" at bounding box center [321, 315] width 445 height 13
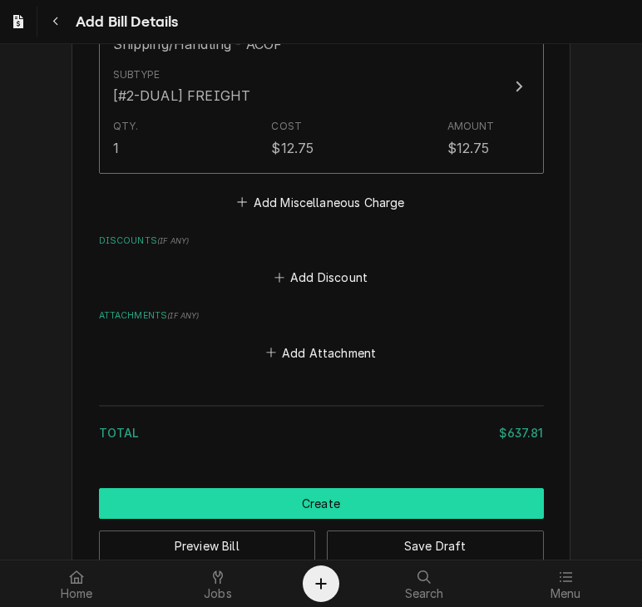
click at [362, 519] on button "Create" at bounding box center [321, 503] width 445 height 31
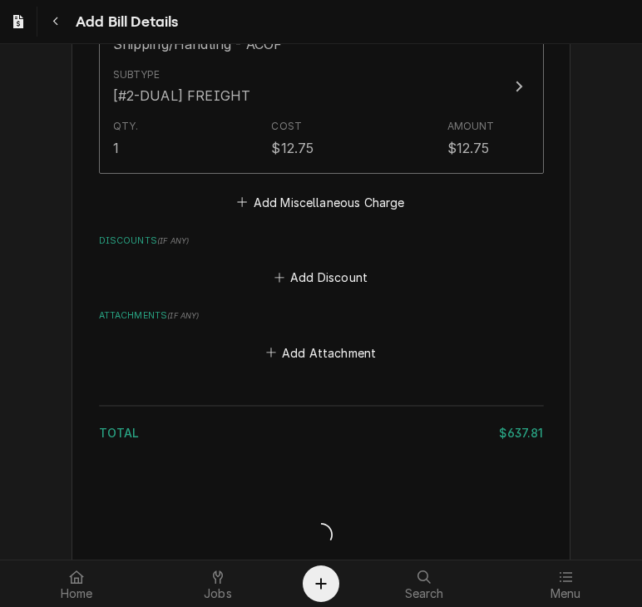
click at [362, 530] on div "Bill Create/Update" at bounding box center [321, 520] width 445 height 64
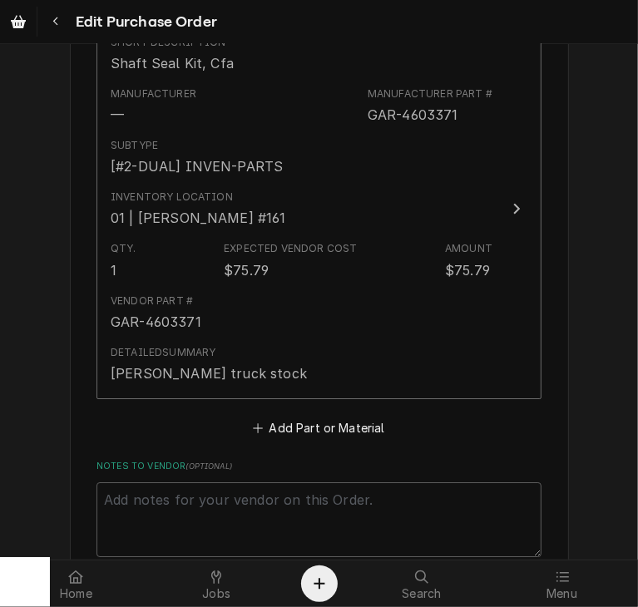
scroll to position [2757, 0]
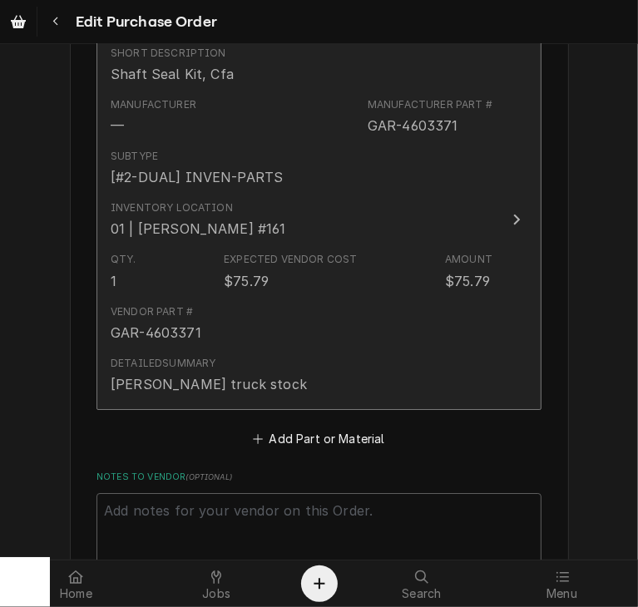
click at [517, 226] on button "Short Description Shaft Seal Kit, Cfa Manufacturer — Manufacturer Part # GAR-46…" at bounding box center [318, 220] width 445 height 380
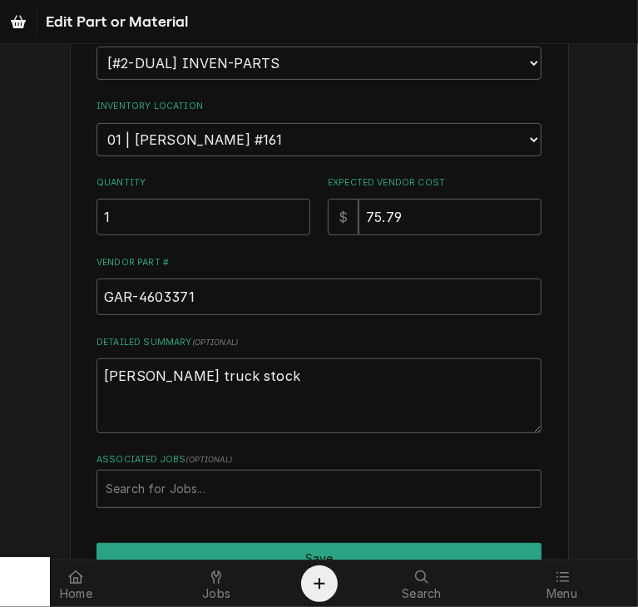
scroll to position [361, 0]
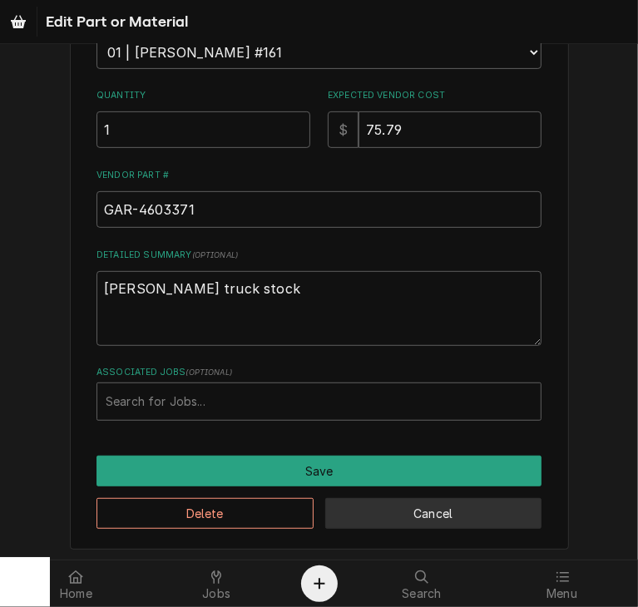
click at [474, 510] on button "Cancel" at bounding box center [433, 513] width 217 height 31
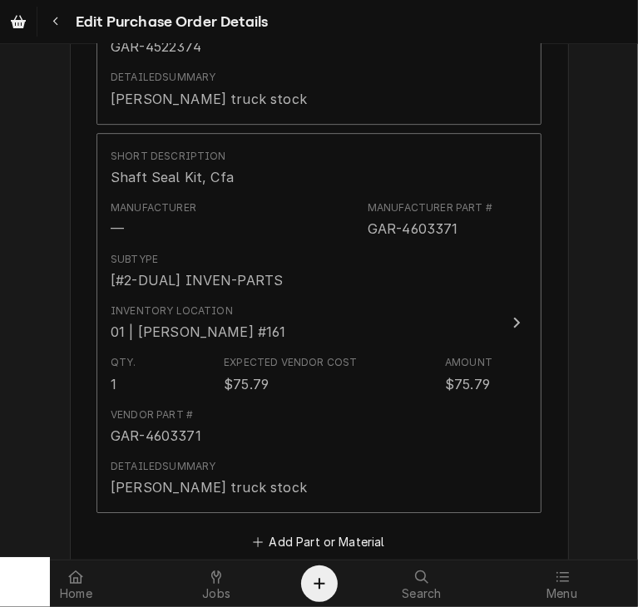
scroll to position [2659, 0]
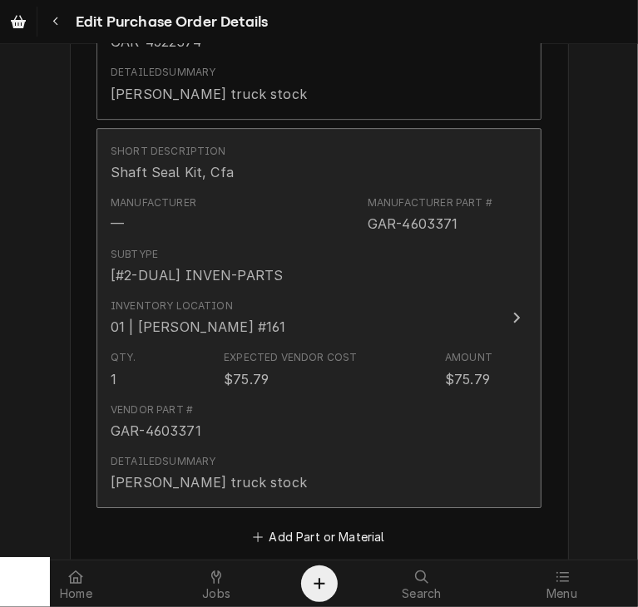
drag, startPoint x: 457, startPoint y: 219, endPoint x: 344, endPoint y: 218, distance: 112.3
click at [344, 218] on div "Manufacturer — Manufacturer Part # GAR-4603371" at bounding box center [302, 215] width 382 height 52
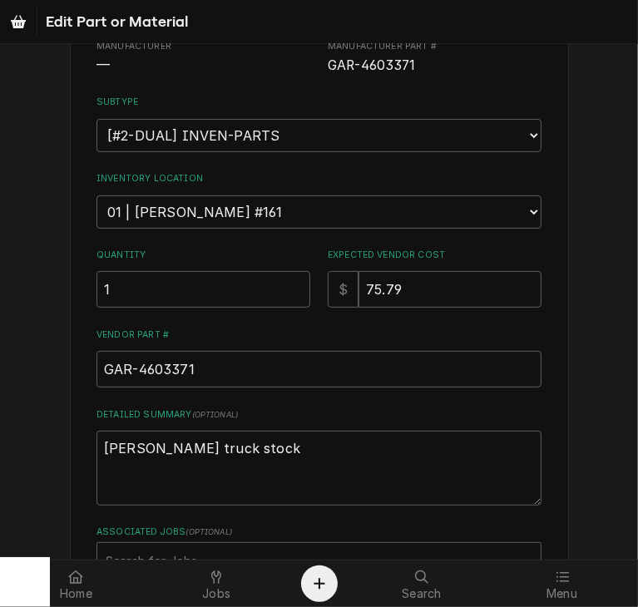
scroll to position [361, 0]
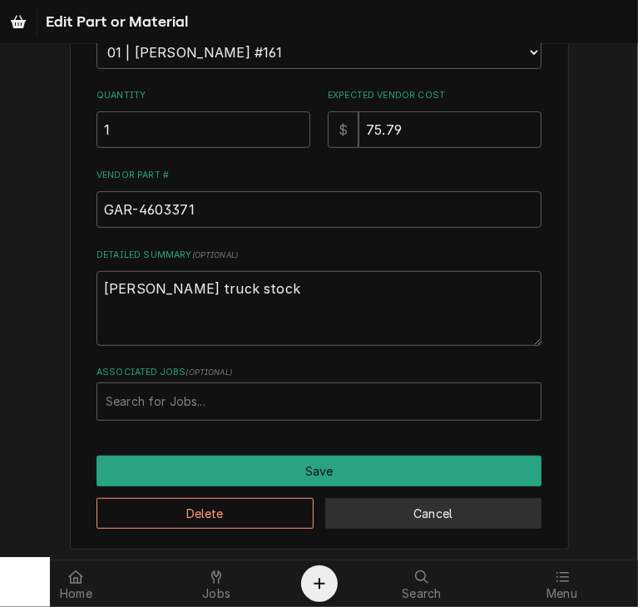
click at [470, 522] on button "Cancel" at bounding box center [433, 513] width 217 height 31
type textarea "x"
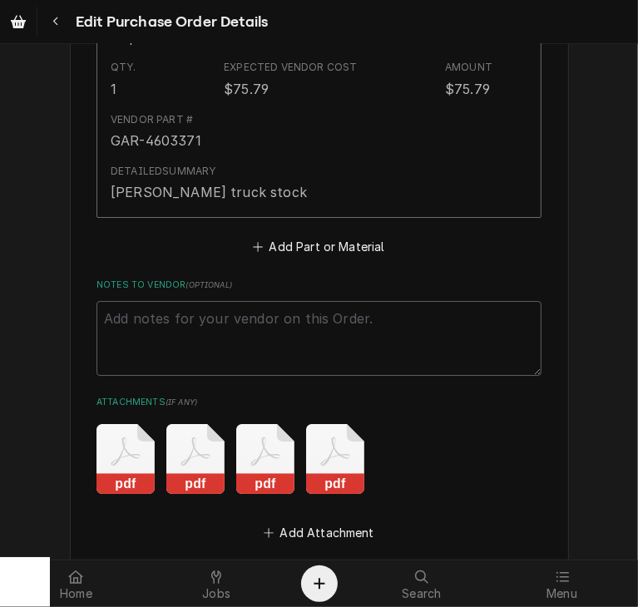
scroll to position [3196, 0]
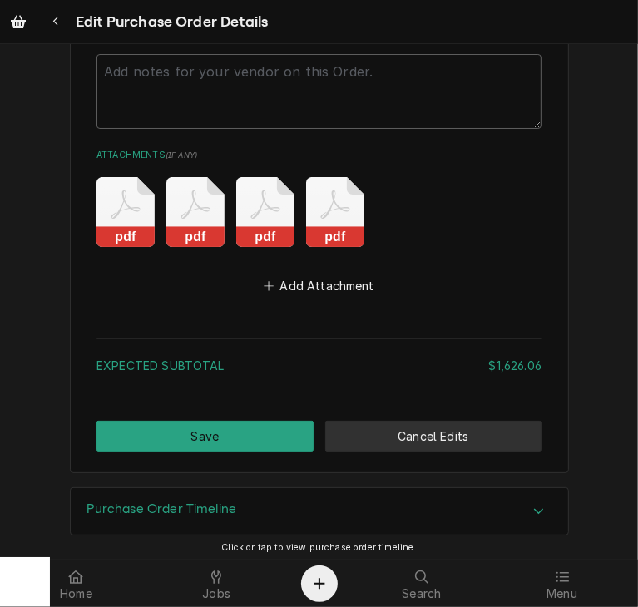
click at [394, 427] on button "Cancel Edits" at bounding box center [433, 436] width 217 height 31
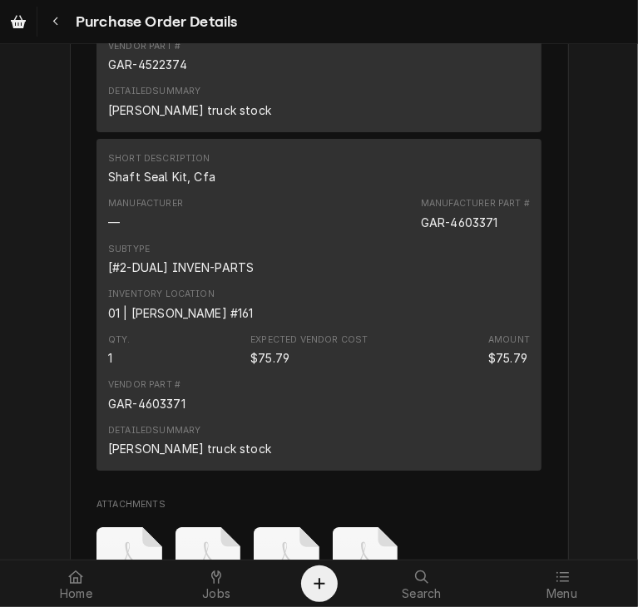
scroll to position [2781, 0]
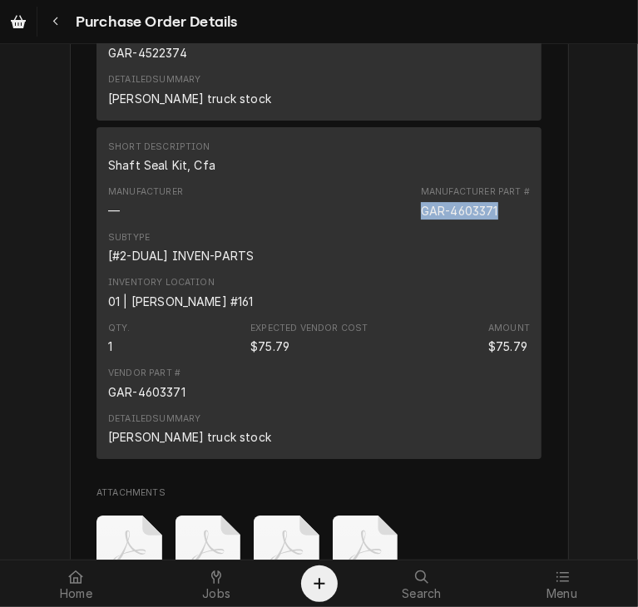
drag, startPoint x: 500, startPoint y: 265, endPoint x: 416, endPoint y: 270, distance: 84.2
click at [421, 219] on div "Manufacturer Part # GAR-4603371" at bounding box center [475, 201] width 109 height 33
copy div "GAR-4603371"
click at [403, 452] on div "Detailed Summary [PERSON_NAME] truck stock" at bounding box center [319, 429] width 422 height 45
drag, startPoint x: 219, startPoint y: 490, endPoint x: 91, endPoint y: 494, distance: 127.3
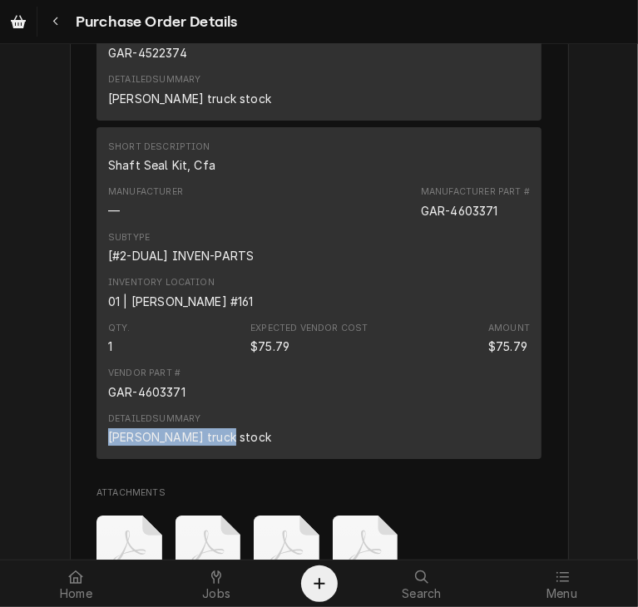
click at [96, 458] on div "Short Description Shaft Seal Kit, Cfa Manufacturer — Manufacturer Part # GAR-46…" at bounding box center [318, 292] width 445 height 331
copy div "[PERSON_NAME] truck stock"
click at [54, 21] on icon "Navigate back" at bounding box center [54, 21] width 5 height 9
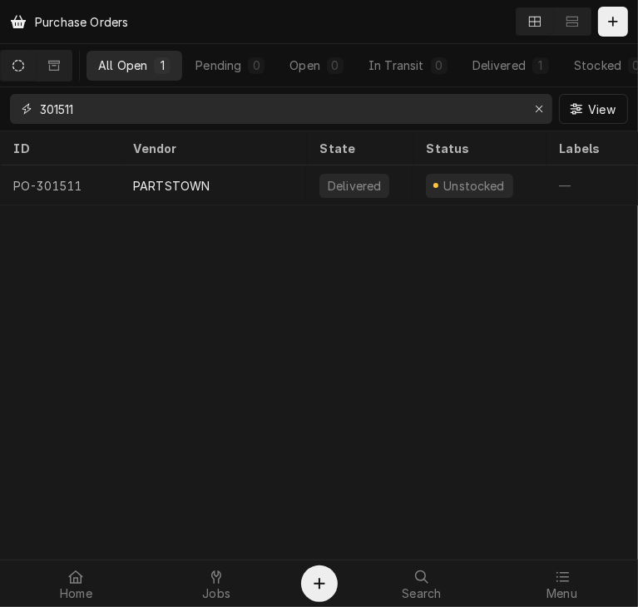
click at [88, 107] on input "301511" at bounding box center [280, 109] width 481 height 30
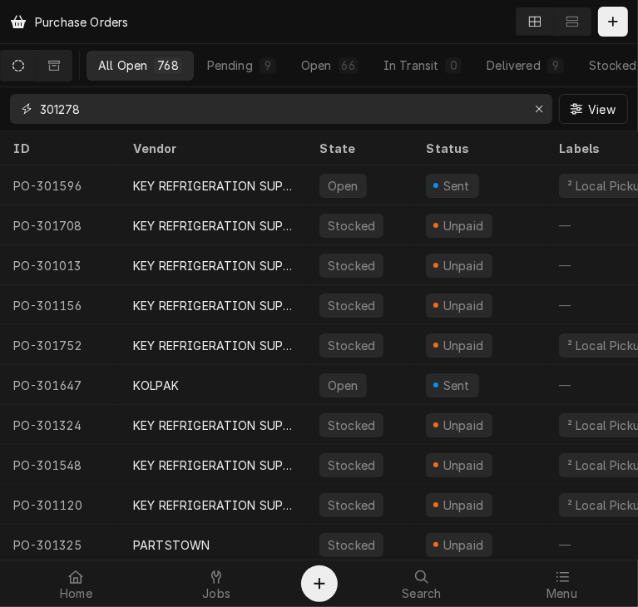
type input "301278"
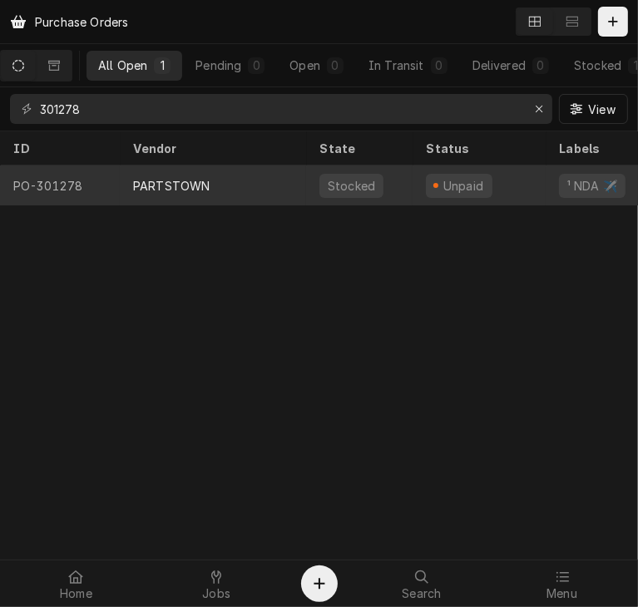
click at [144, 188] on div "PARTSTOWN" at bounding box center [171, 185] width 77 height 17
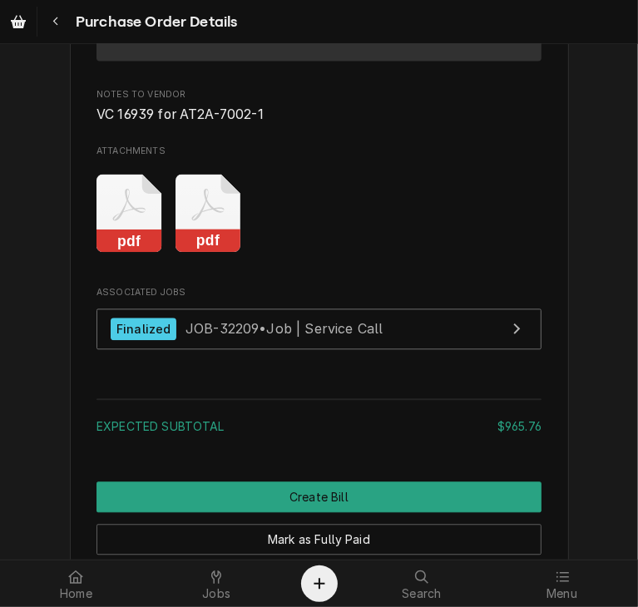
scroll to position [1844, 0]
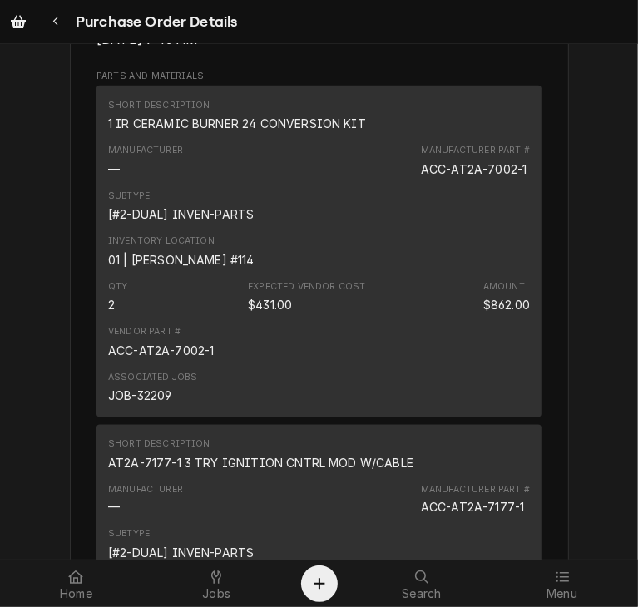
scroll to position [1112, 0]
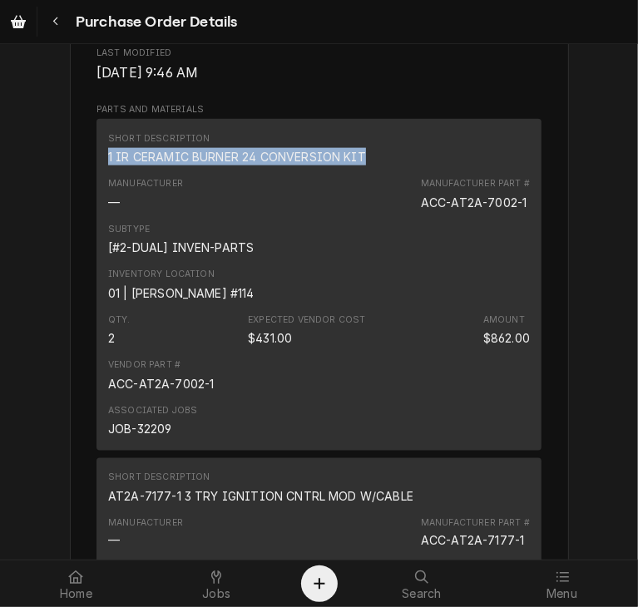
drag, startPoint x: 366, startPoint y: 210, endPoint x: 72, endPoint y: 214, distance: 293.6
click at [72, 214] on div "Vendor PARTSTOWN PARTSTOWN 1200 N Greenbriar Drive Addison, IL 60101 Bill To CS…" at bounding box center [319, 181] width 499 height 2415
copy div "1 IR CERAMIC BURNER 24 CONVERSION KIT"
click at [52, 23] on icon "Navigate back" at bounding box center [55, 22] width 7 height 12
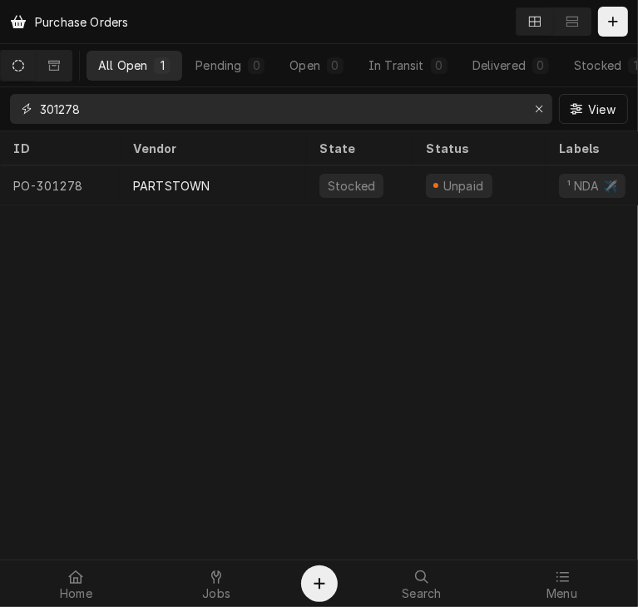
drag, startPoint x: 95, startPoint y: 103, endPoint x: 42, endPoint y: 110, distance: 53.6
click at [42, 110] on input "301278" at bounding box center [280, 109] width 481 height 30
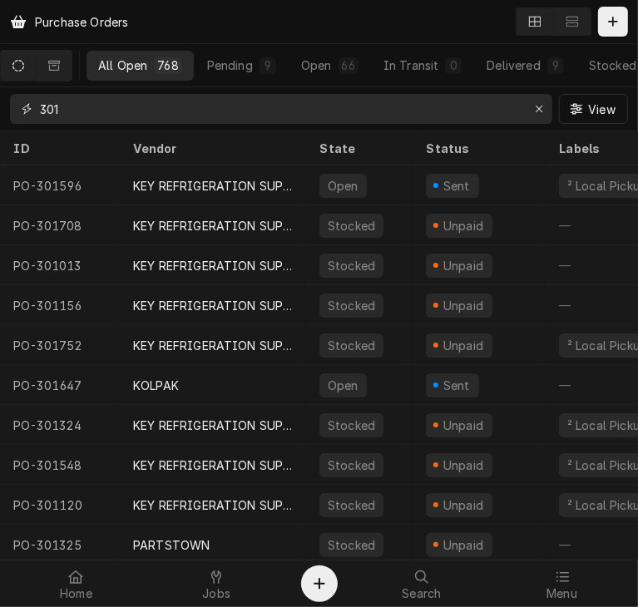
click at [88, 116] on input "301" at bounding box center [280, 109] width 481 height 30
type input "301034"
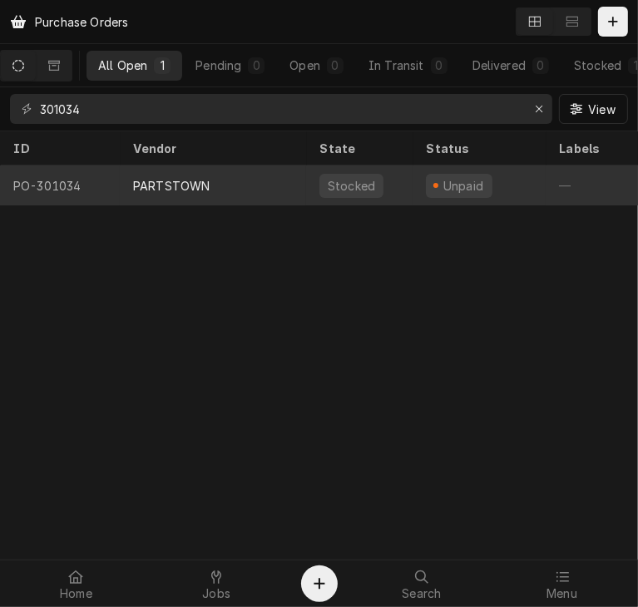
click at [162, 185] on div "PARTSTOWN" at bounding box center [171, 185] width 77 height 17
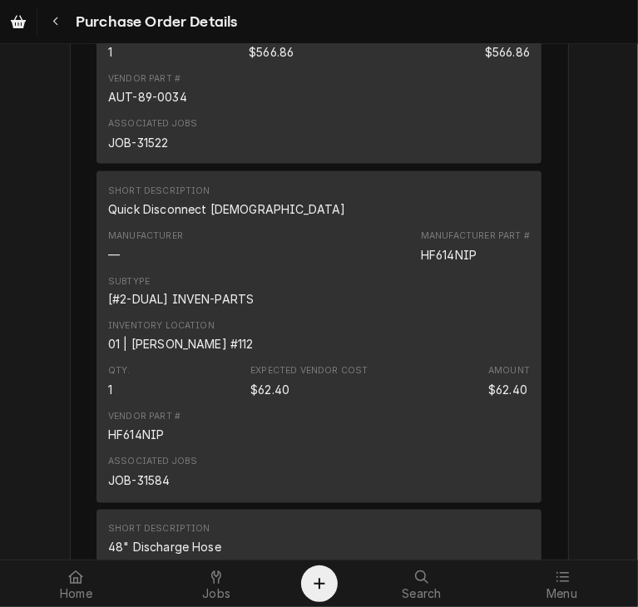
scroll to position [1233, 0]
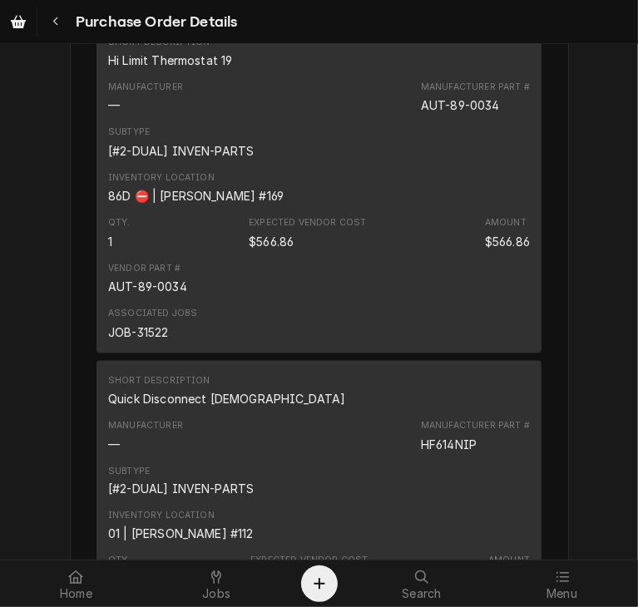
scroll to position [1112, 0]
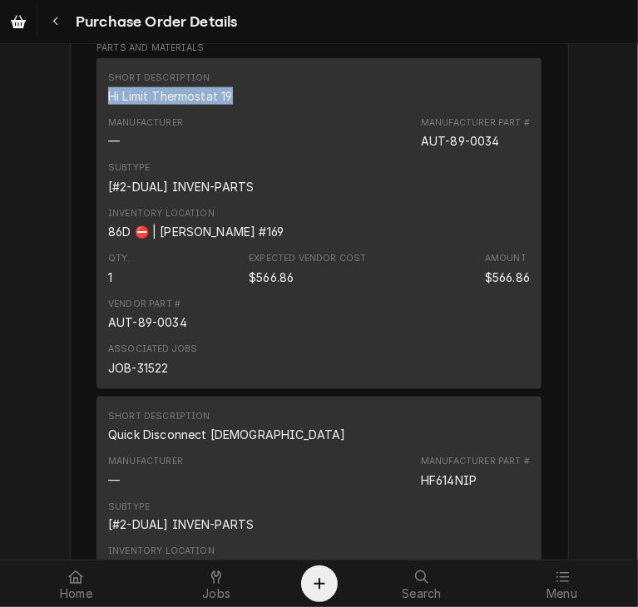
drag, startPoint x: 230, startPoint y: 141, endPoint x: 91, endPoint y: 155, distance: 140.5
click at [96, 155] on div "Short Description Hi Limit Thermostat 19 Manufacturer — Manufacturer Part # AUT…" at bounding box center [318, 223] width 445 height 331
copy div "Hi Limit Thermostat 19"
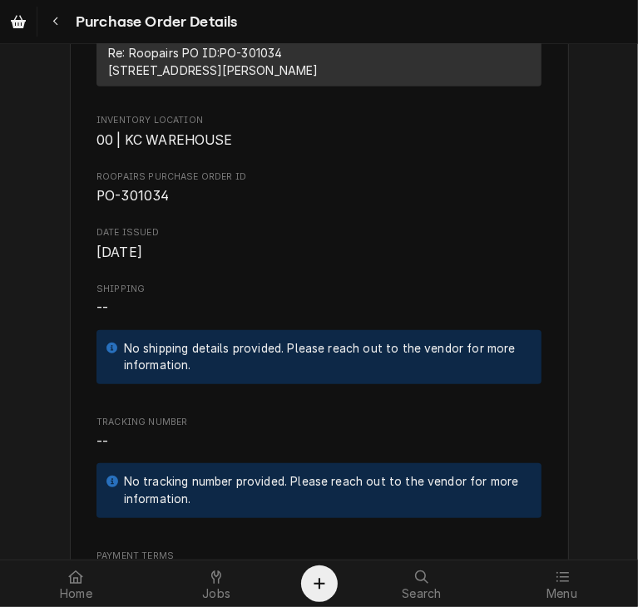
scroll to position [0, 0]
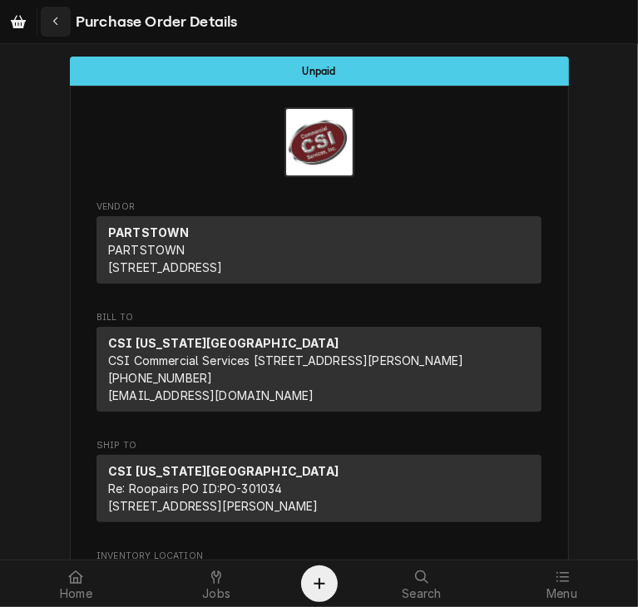
click at [52, 13] on div "Navigate back" at bounding box center [55, 21] width 17 height 17
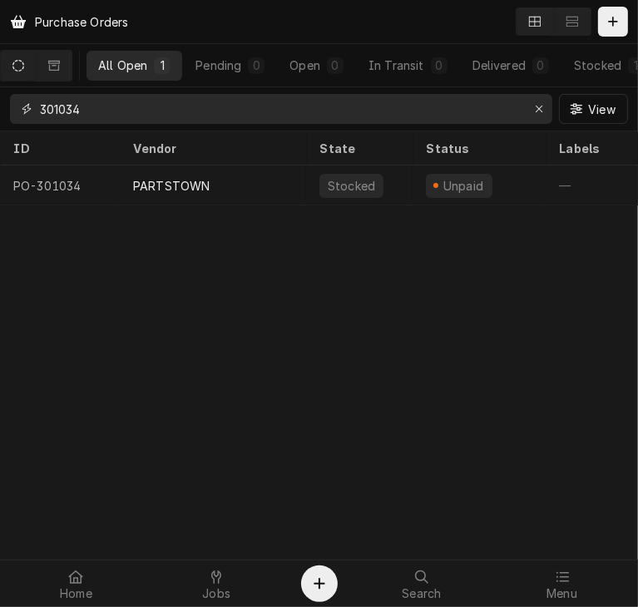
drag, startPoint x: 107, startPoint y: 111, endPoint x: 7, endPoint y: 112, distance: 100.7
click at [7, 112] on div "301034 View" at bounding box center [319, 108] width 638 height 43
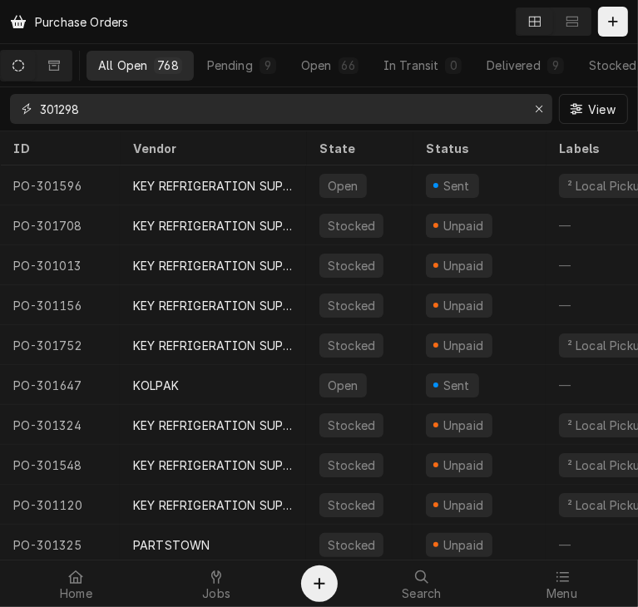
type input "301298"
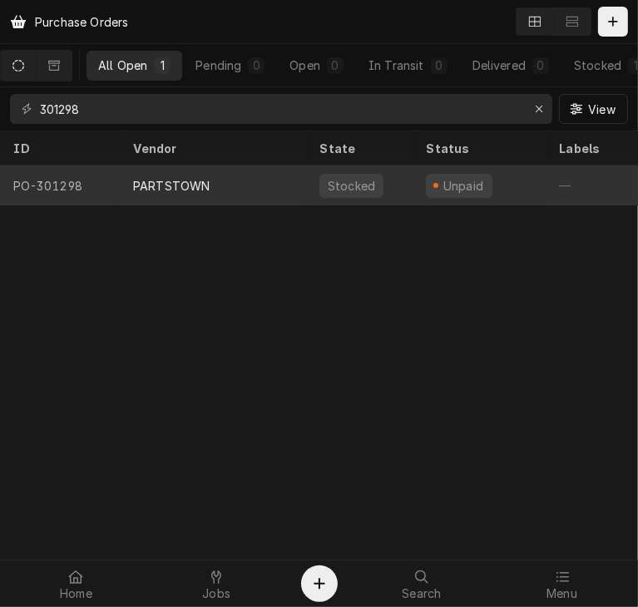
click at [159, 182] on div "PARTSTOWN" at bounding box center [171, 185] width 77 height 17
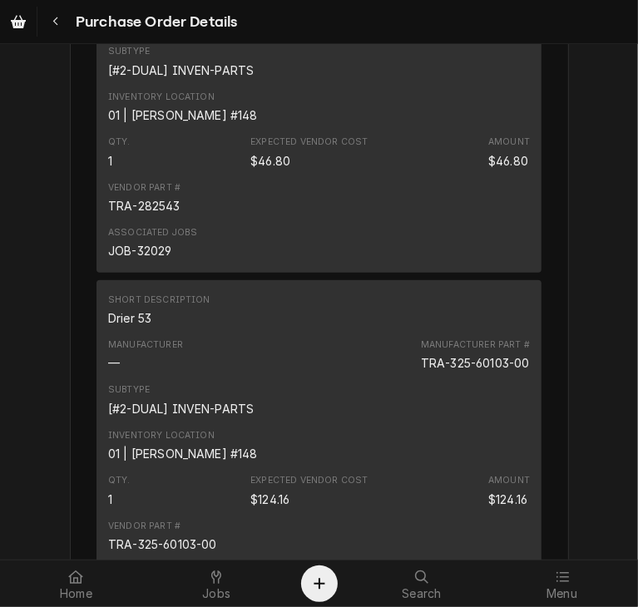
scroll to position [3673, 0]
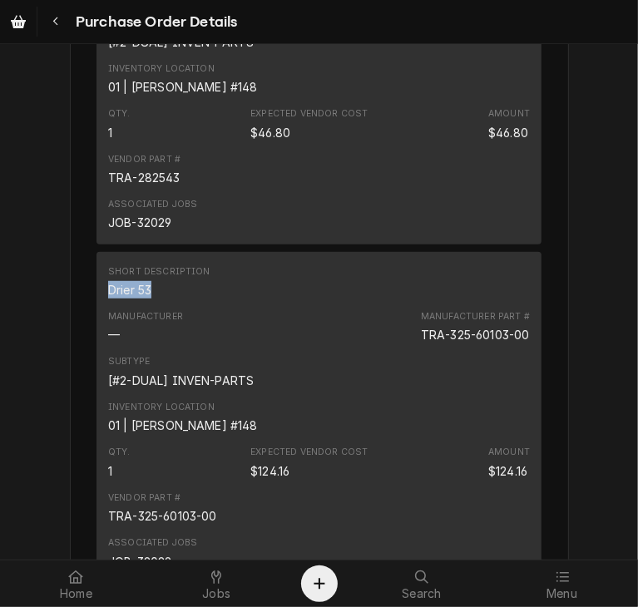
drag, startPoint x: 147, startPoint y: 343, endPoint x: 83, endPoint y: 349, distance: 64.4
copy div "Drier 53"
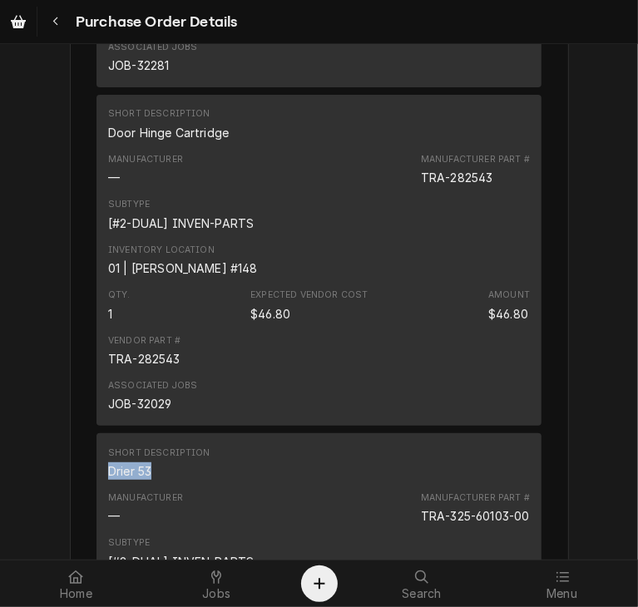
scroll to position [3484, 0]
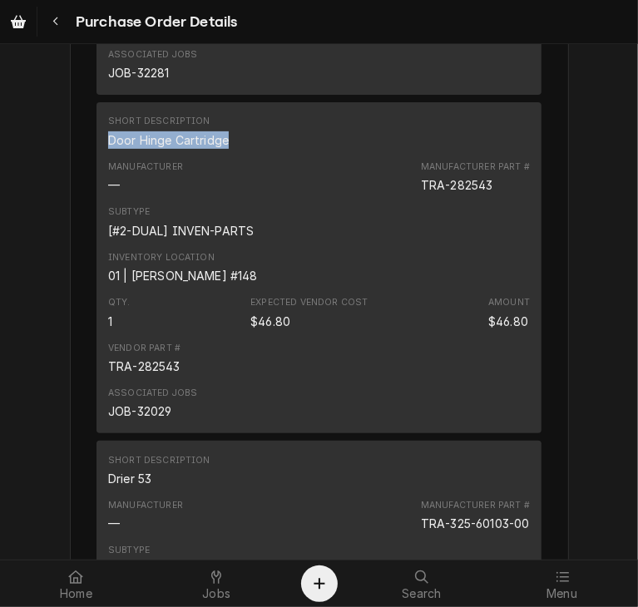
drag, startPoint x: 220, startPoint y: 191, endPoint x: 96, endPoint y: 194, distance: 124.0
click at [96, 194] on div "Short Description Door Hinge Cartridge Manufacturer — Manufacturer Part # TRA-2…" at bounding box center [318, 267] width 445 height 331
copy div "Door Hinge Cartridge"
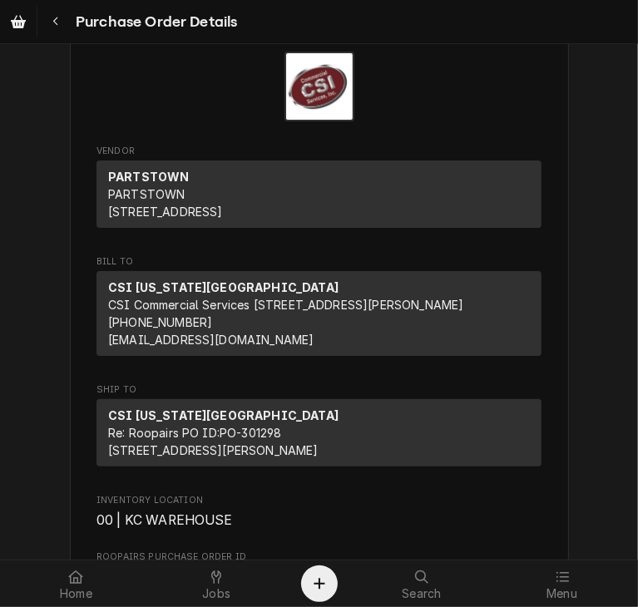
scroll to position [0, 0]
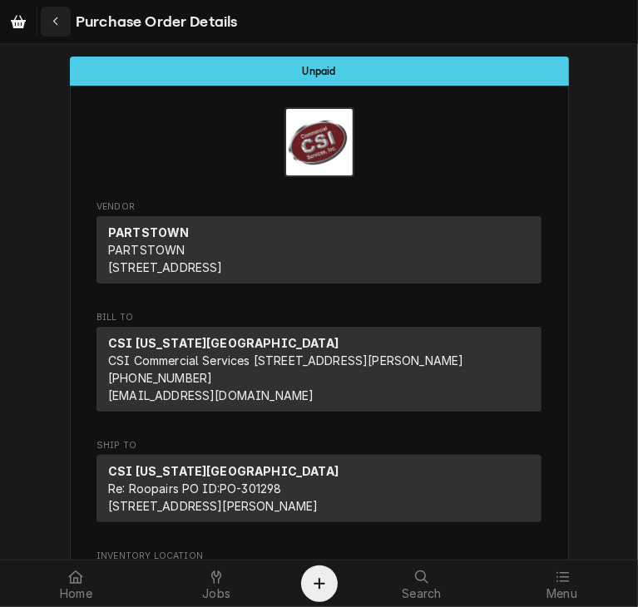
click at [48, 17] on div "Navigate back" at bounding box center [55, 21] width 17 height 17
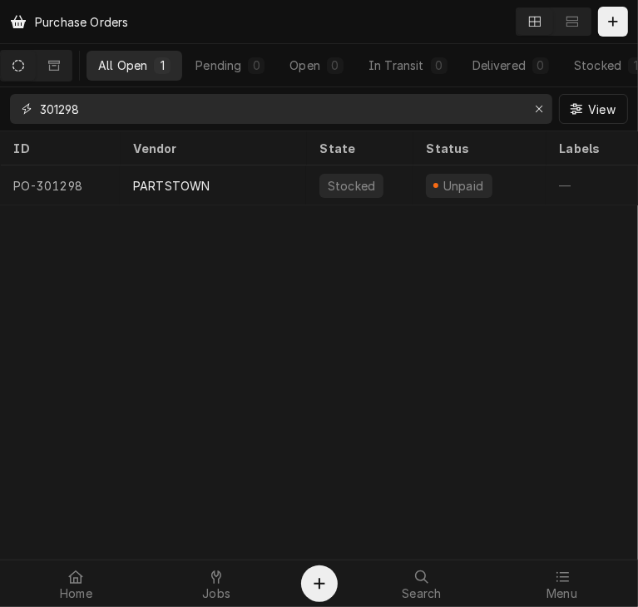
click at [101, 121] on input "301298" at bounding box center [280, 109] width 481 height 30
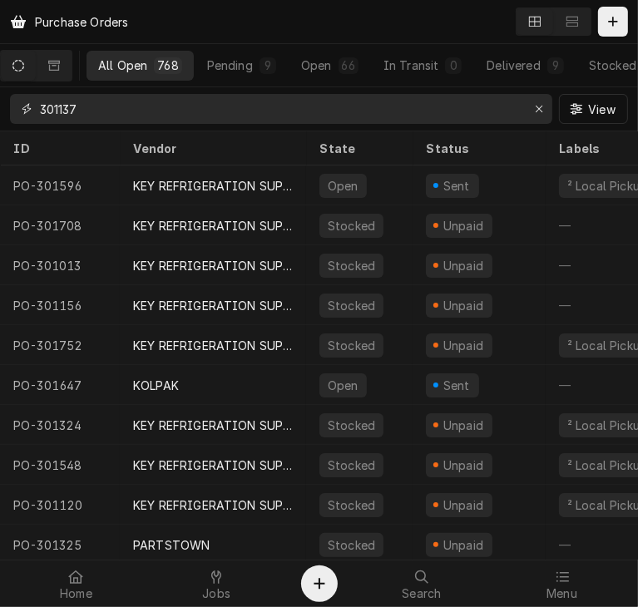
type input "301137"
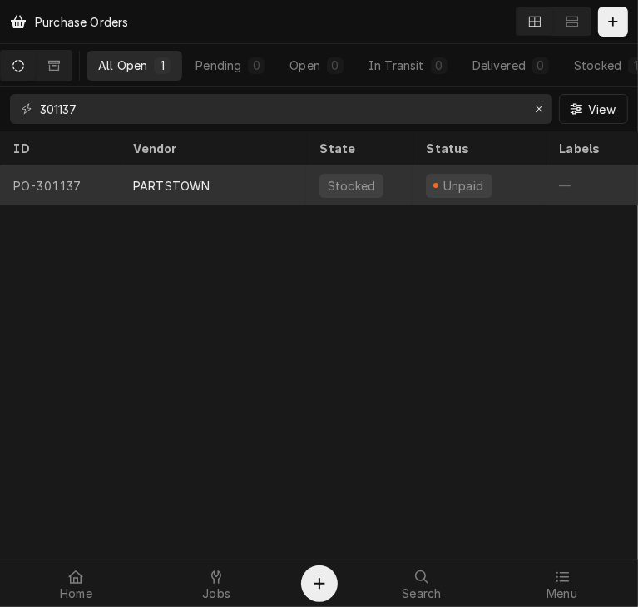
click at [163, 189] on div "PARTSTOWN" at bounding box center [171, 185] width 77 height 17
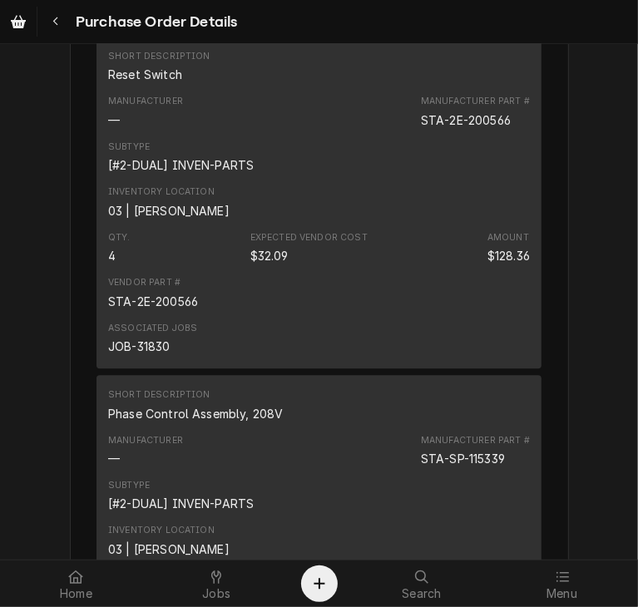
scroll to position [1797, 0]
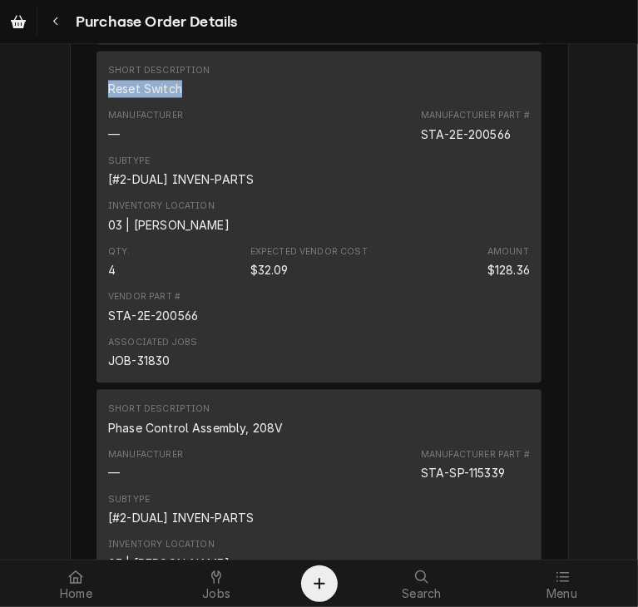
drag, startPoint x: 176, startPoint y: 137, endPoint x: 96, endPoint y: 144, distance: 80.1
click at [96, 144] on div "Short Description Reset Switch Manufacturer — Manufacturer Part # STA-2E-200566…" at bounding box center [318, 216] width 445 height 331
copy div "Reset Switch"
click at [57, 22] on icon "Navigate back" at bounding box center [55, 22] width 7 height 12
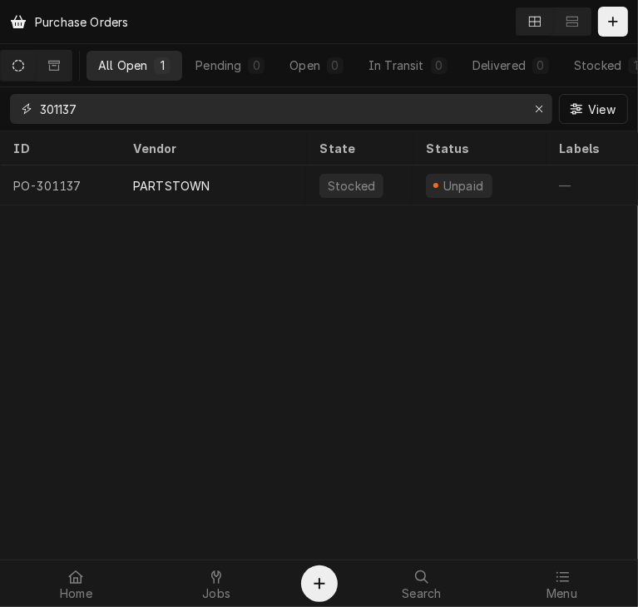
drag, startPoint x: 123, startPoint y: 106, endPoint x: 31, endPoint y: 106, distance: 92.3
click at [31, 106] on div "301137" at bounding box center [281, 109] width 542 height 30
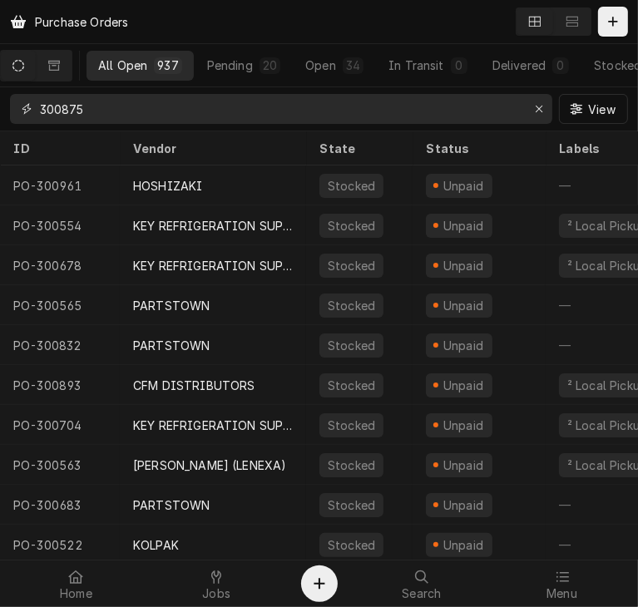
type input "300875"
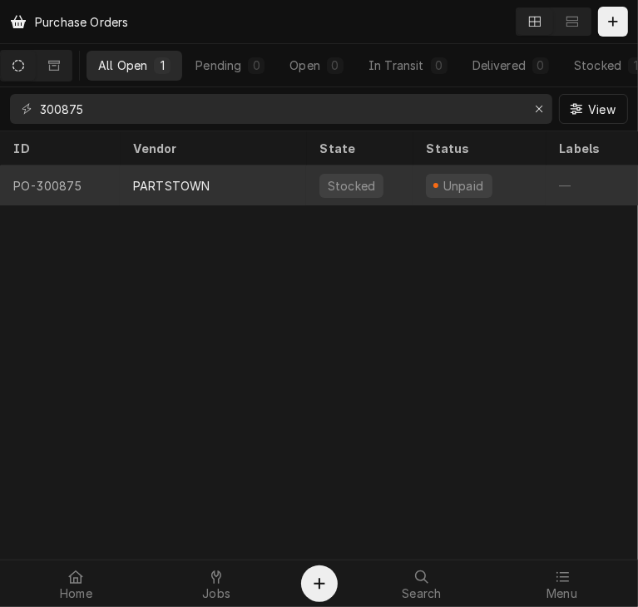
click at [156, 177] on div "PARTSTOWN" at bounding box center [171, 185] width 77 height 17
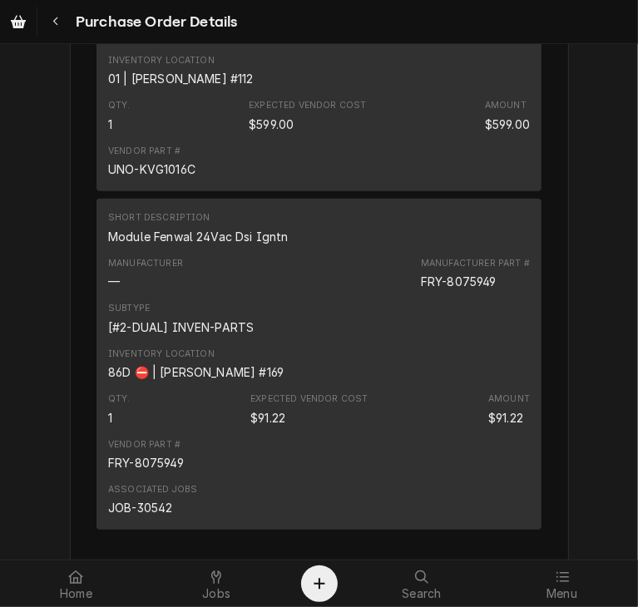
scroll to position [3701, 0]
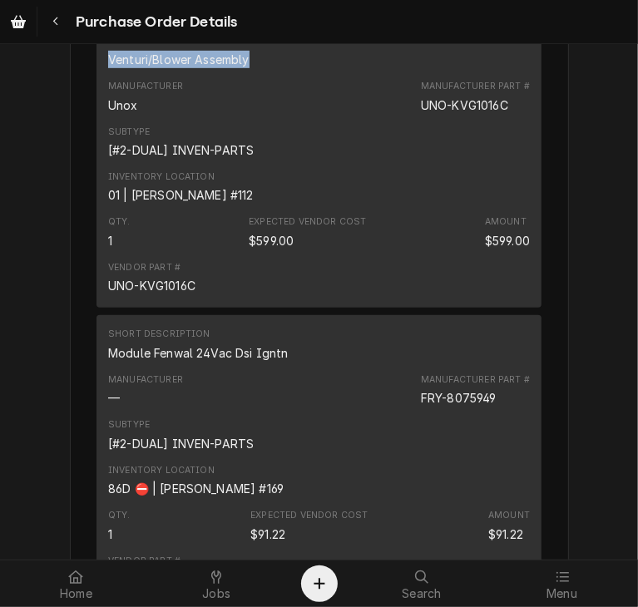
drag, startPoint x: 250, startPoint y: 108, endPoint x: 95, endPoint y: 112, distance: 154.8
click at [96, 112] on div "Short Description Venturi/Blower Assembly Manufacturer Unox Manufacturer Part #…" at bounding box center [318, 165] width 445 height 286
copy div "Venturi/Blower Assembly"
click at [56, 20] on icon "Navigate back" at bounding box center [55, 22] width 7 height 12
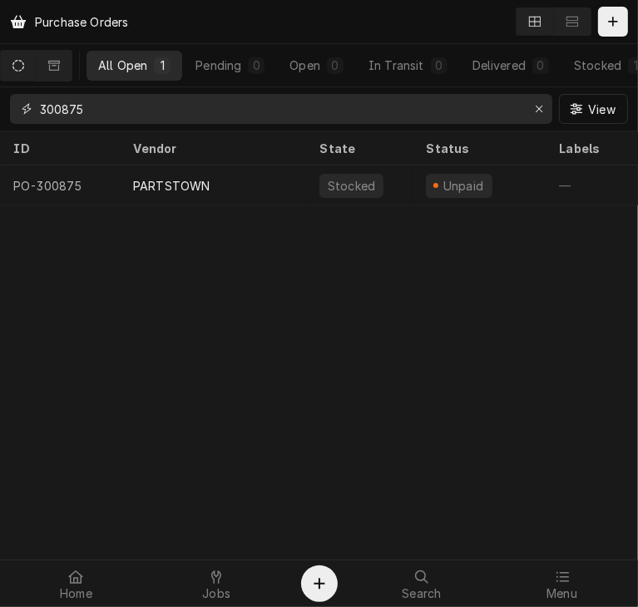
click at [117, 111] on input "300875" at bounding box center [280, 109] width 481 height 30
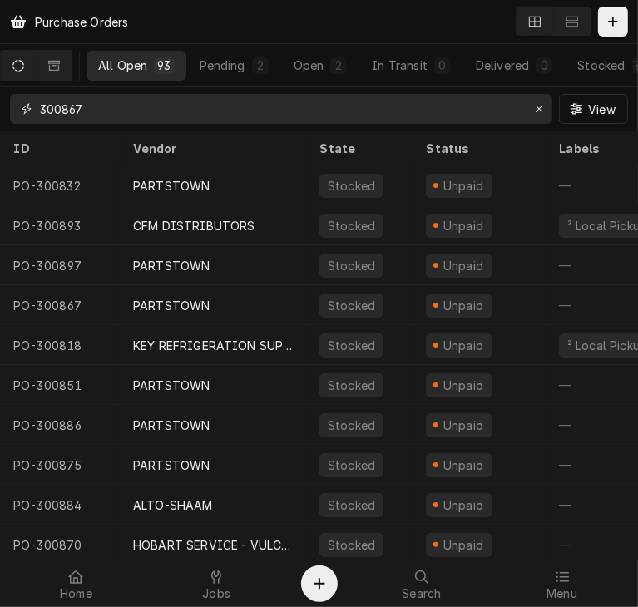
type input "300867"
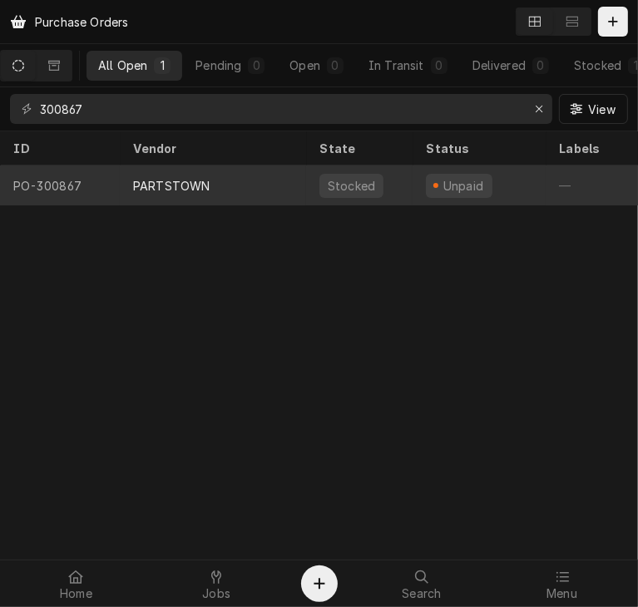
click at [166, 183] on div "PARTSTOWN" at bounding box center [171, 185] width 77 height 17
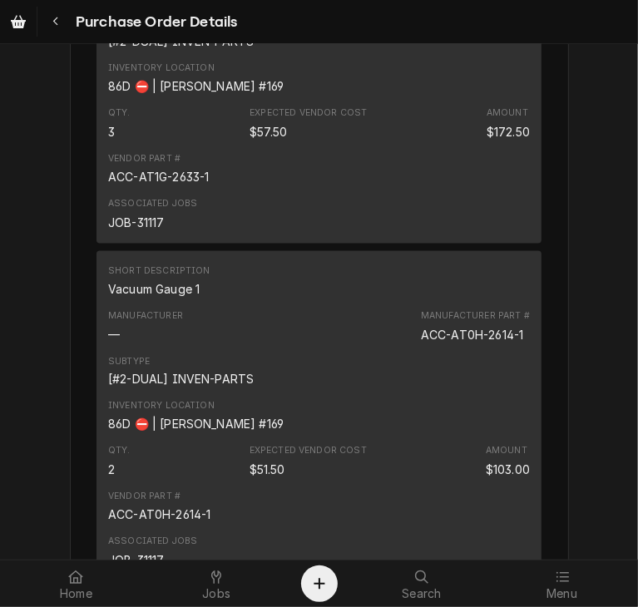
scroll to position [1237, 0]
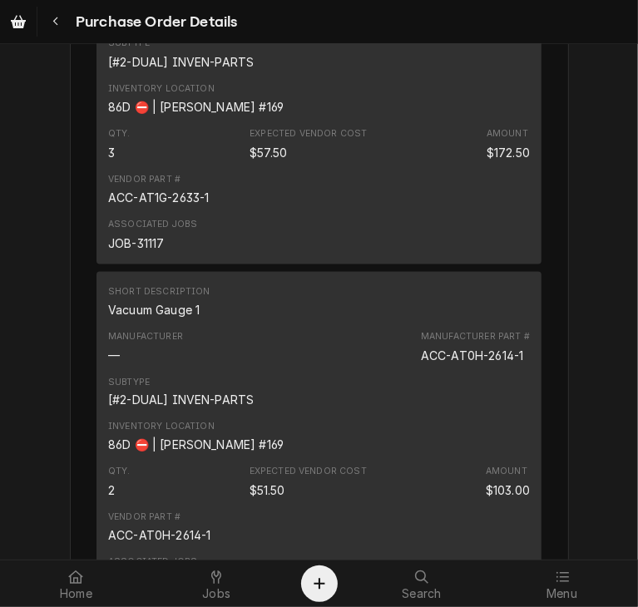
click at [629, 42] on div "Purchase Order Details" at bounding box center [319, 21] width 638 height 43
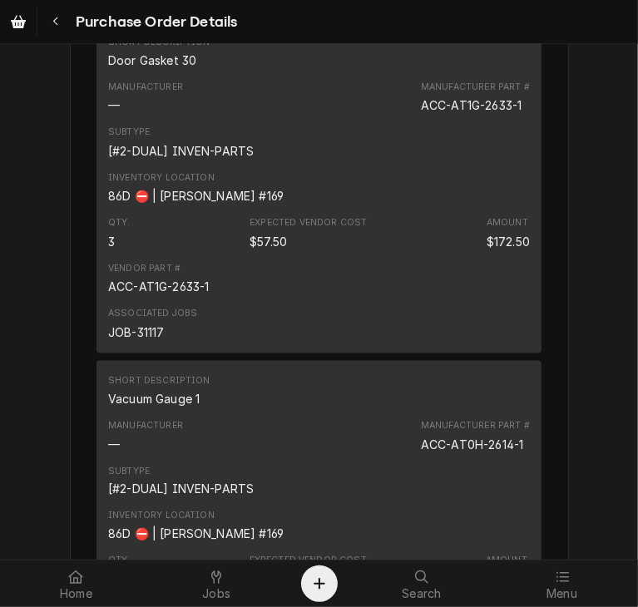
scroll to position [1137, 0]
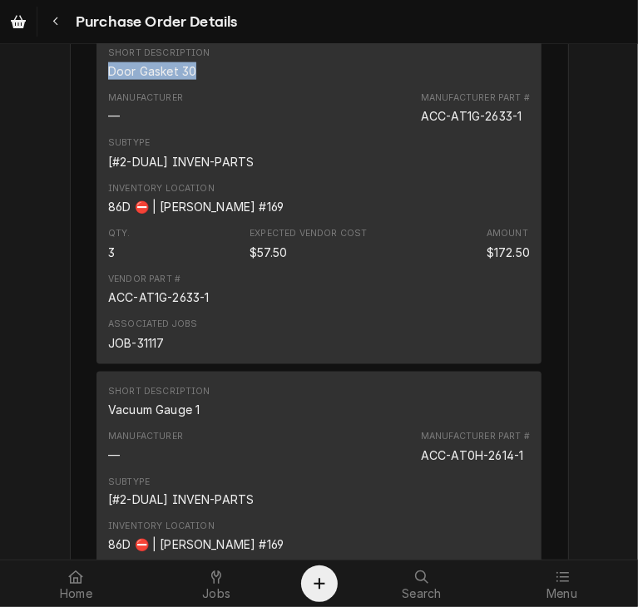
drag, startPoint x: 196, startPoint y: 126, endPoint x: 90, endPoint y: 122, distance: 106.5
click at [96, 122] on div "Short Description Door Gasket 30 Manufacturer — Manufacturer Part # ACC-AT1G-26…" at bounding box center [318, 198] width 445 height 331
copy div "Door Gasket 30"
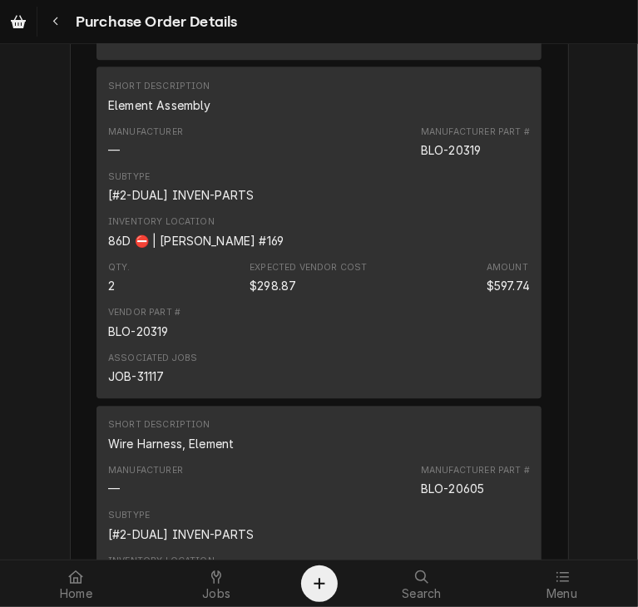
scroll to position [2139, 0]
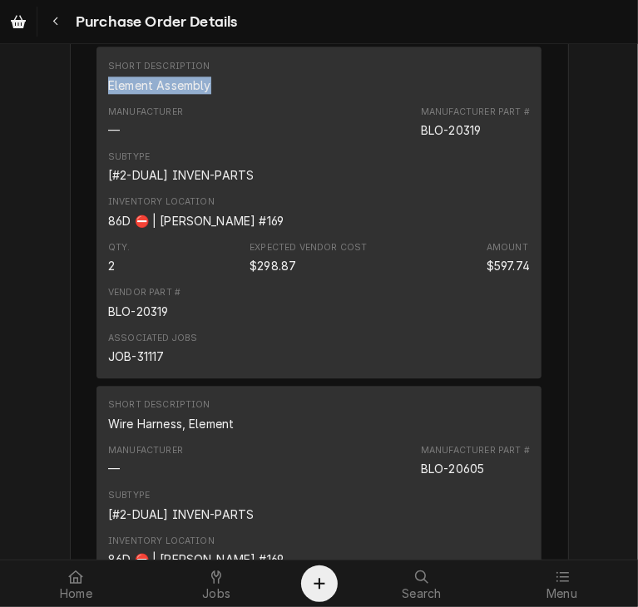
drag, startPoint x: 210, startPoint y: 136, endPoint x: 87, endPoint y: 146, distance: 122.7
copy div "Element Assembly"
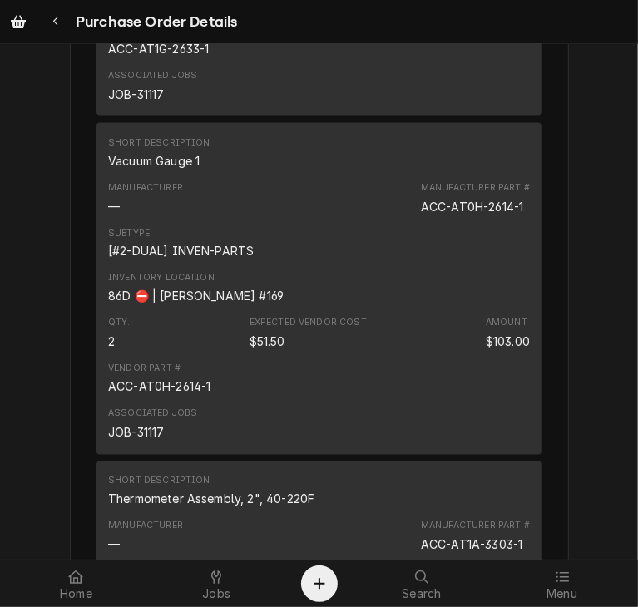
scroll to position [1407, 0]
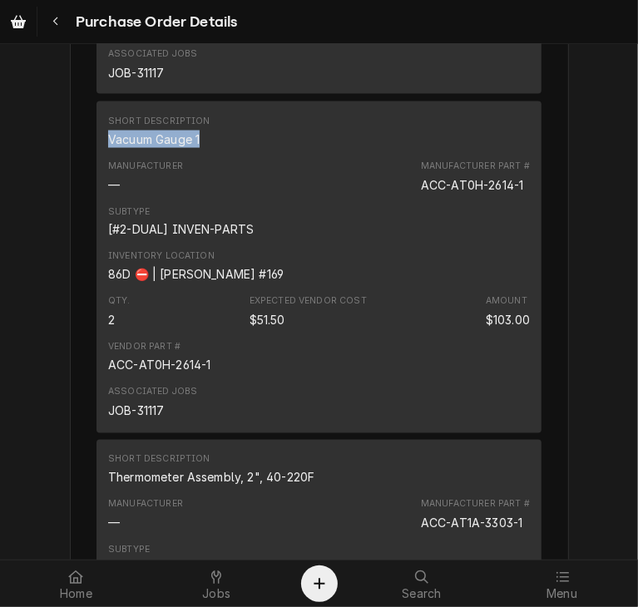
drag, startPoint x: 203, startPoint y: 190, endPoint x: 100, endPoint y: 203, distance: 104.0
click at [100, 203] on div "Short Description Vacuum Gauge 1 Manufacturer — Manufacturer Part # ACC-AT0H-26…" at bounding box center [318, 266] width 445 height 331
copy div "Vacuum Gauge 1"
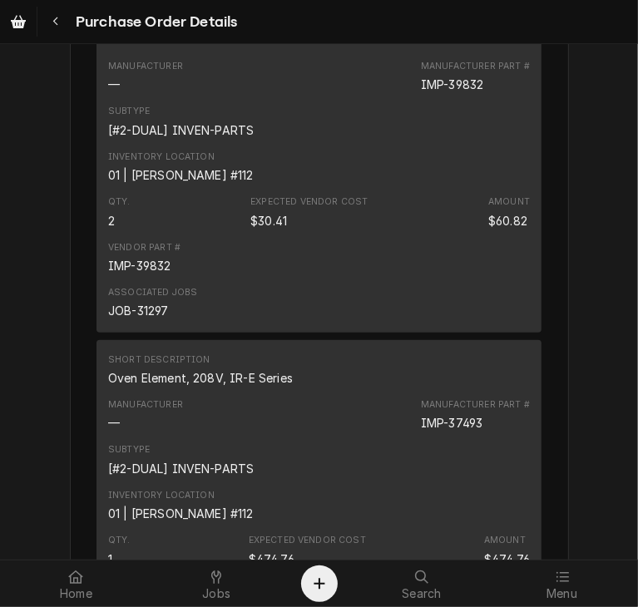
scroll to position [2897, 0]
